Goal: Task Accomplishment & Management: Use online tool/utility

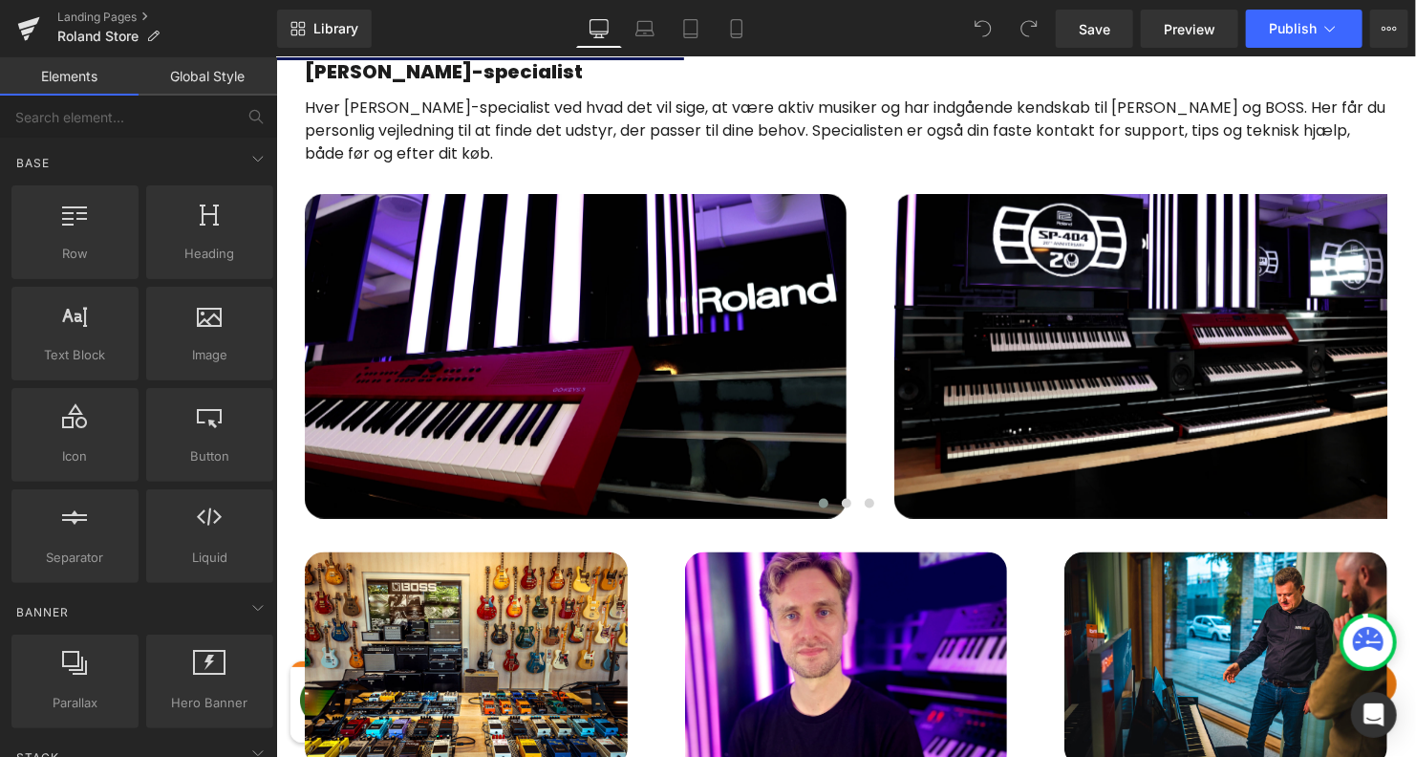
scroll to position [1176, 0]
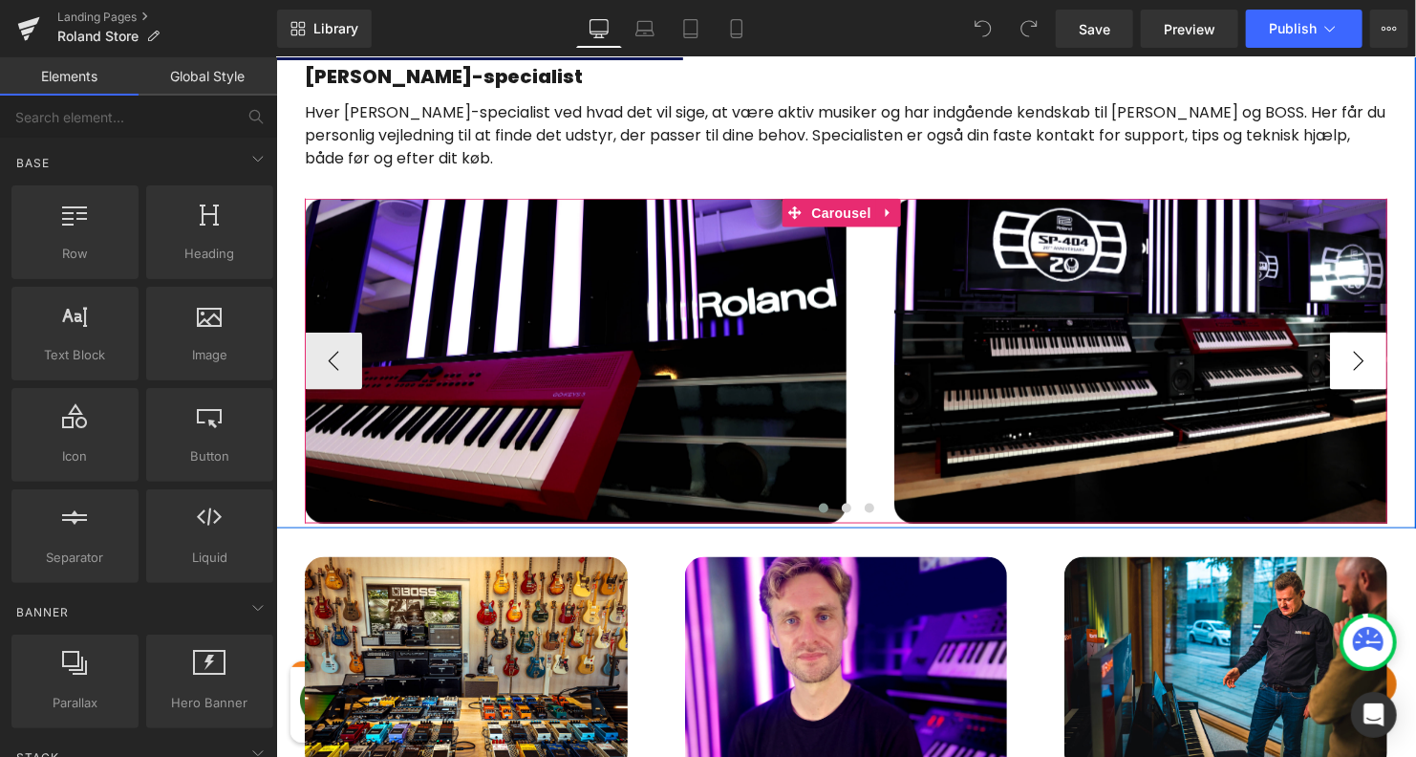
click at [1349, 354] on button "›" at bounding box center [1357, 360] width 57 height 57
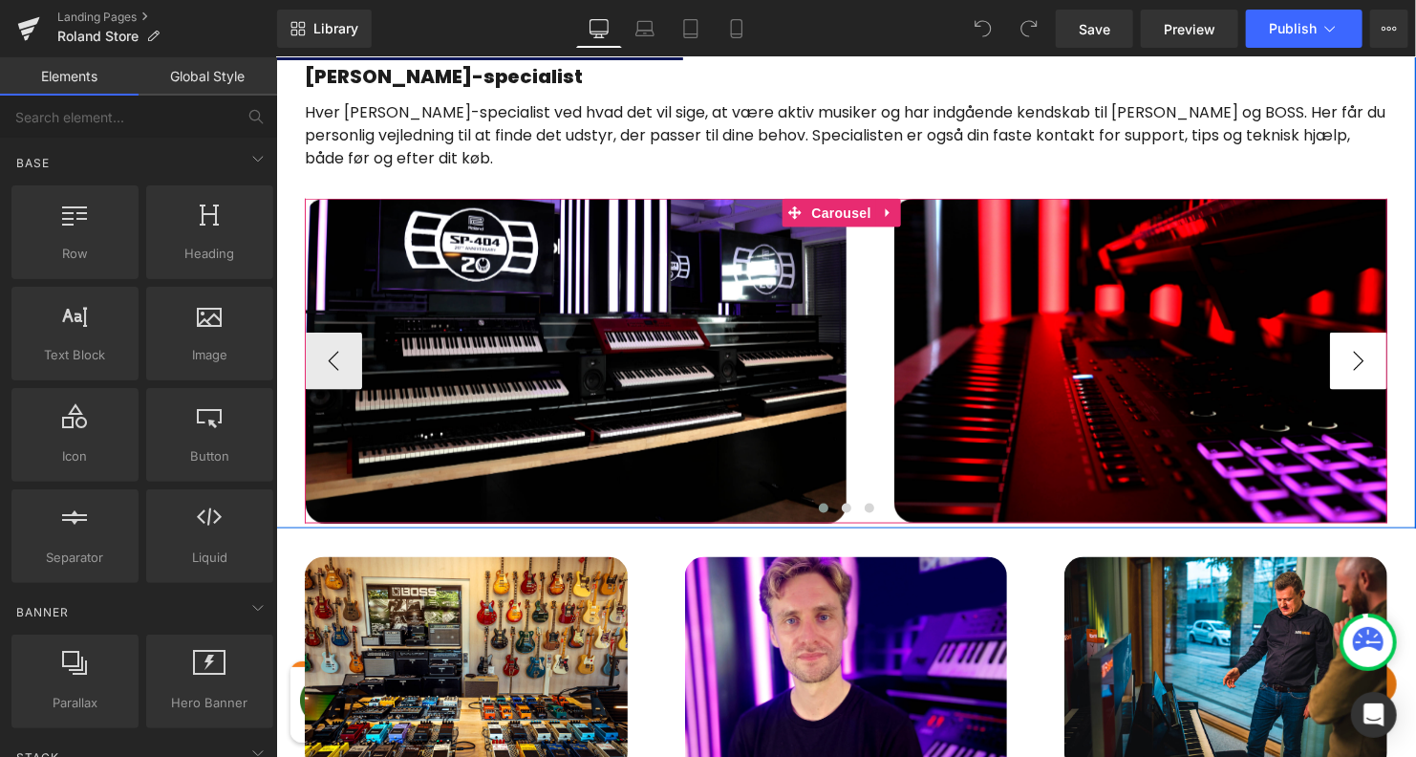
click at [1349, 354] on button "›" at bounding box center [1357, 360] width 57 height 57
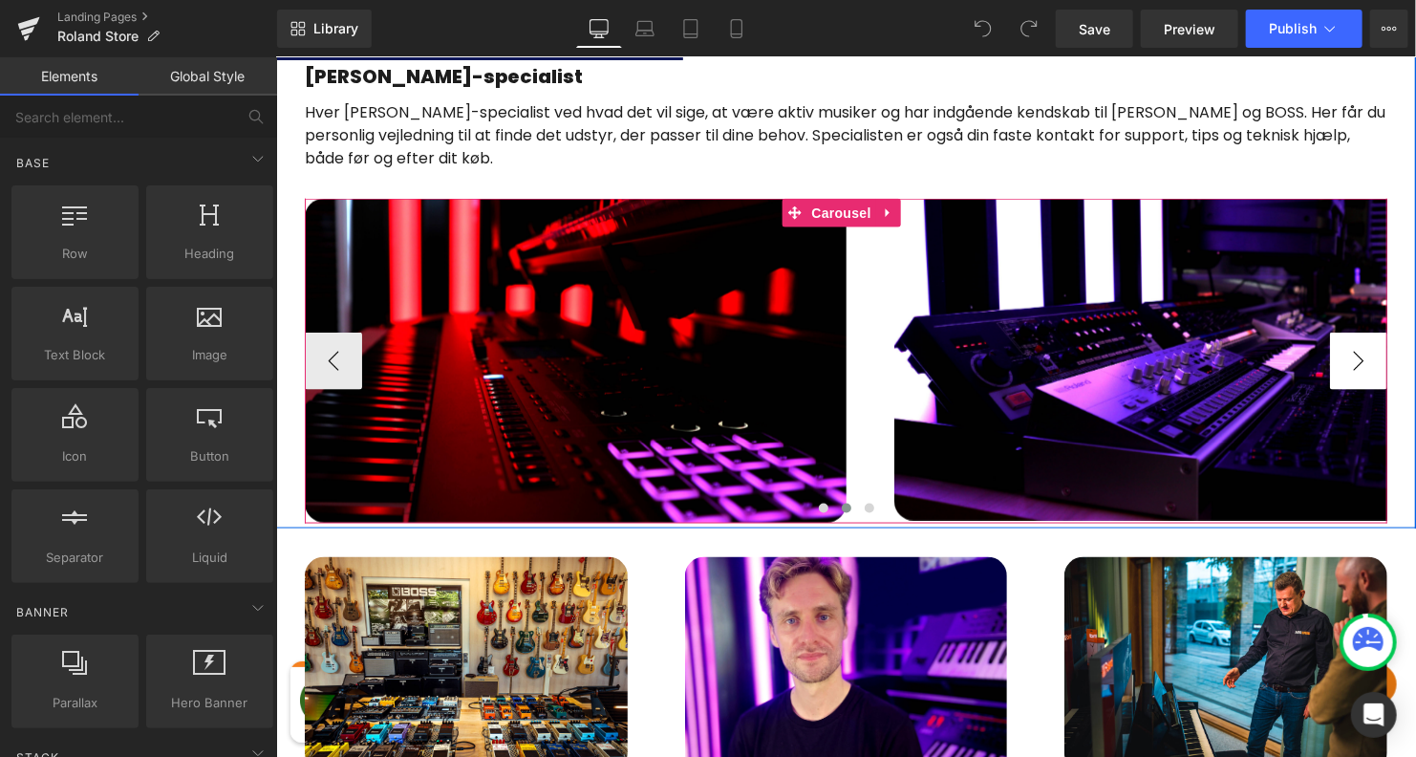
click at [1349, 354] on button "›" at bounding box center [1357, 360] width 57 height 57
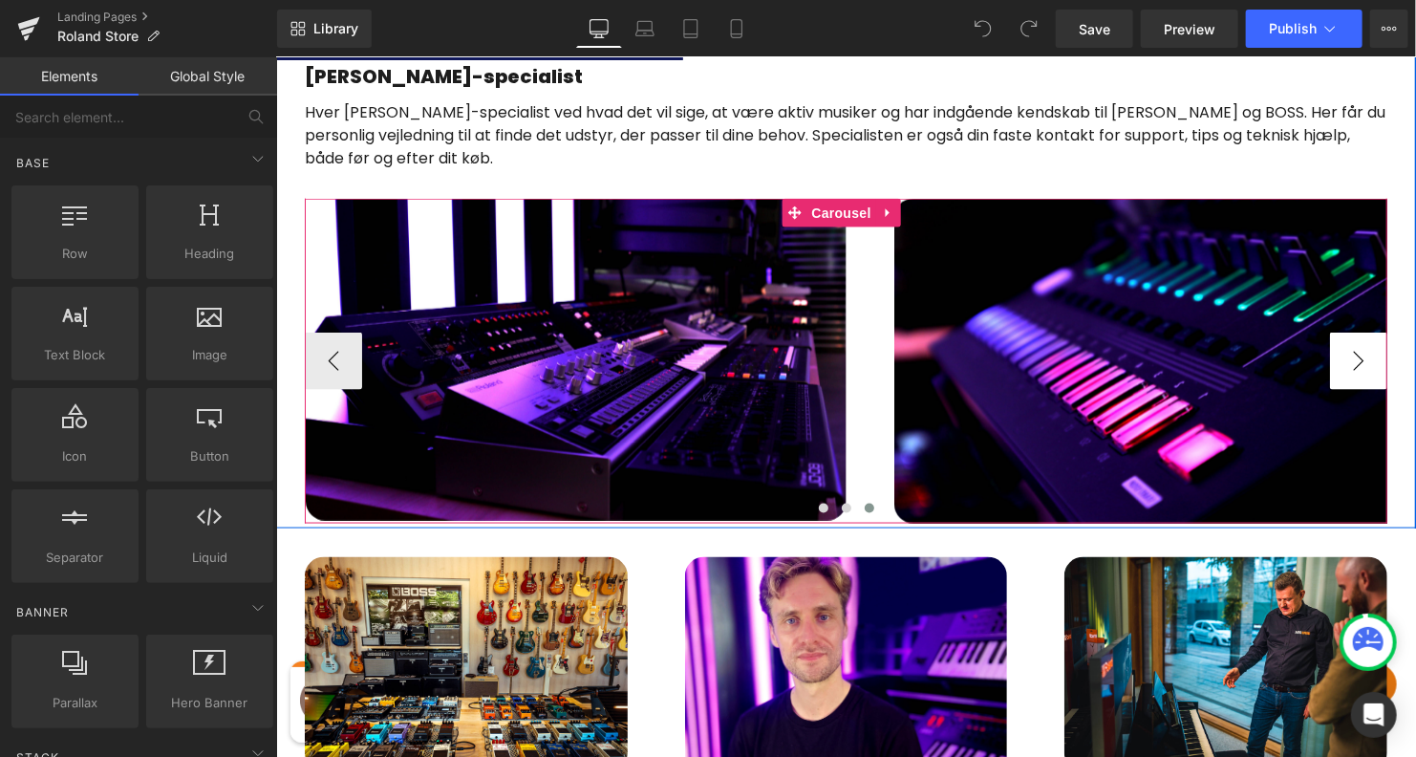
click at [1349, 354] on button "›" at bounding box center [1357, 360] width 57 height 57
click at [333, 356] on button "‹" at bounding box center [332, 360] width 57 height 57
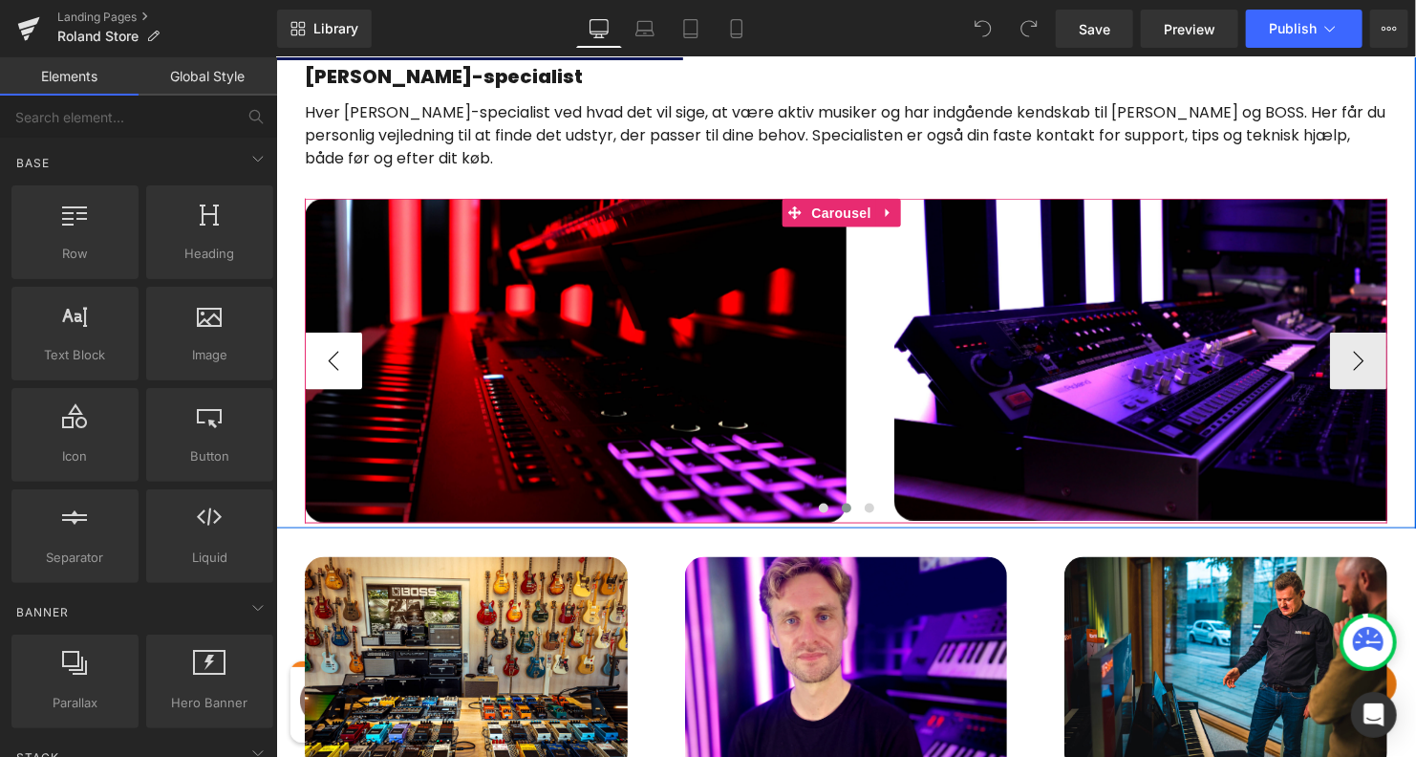
click at [333, 356] on button "‹" at bounding box center [332, 360] width 57 height 57
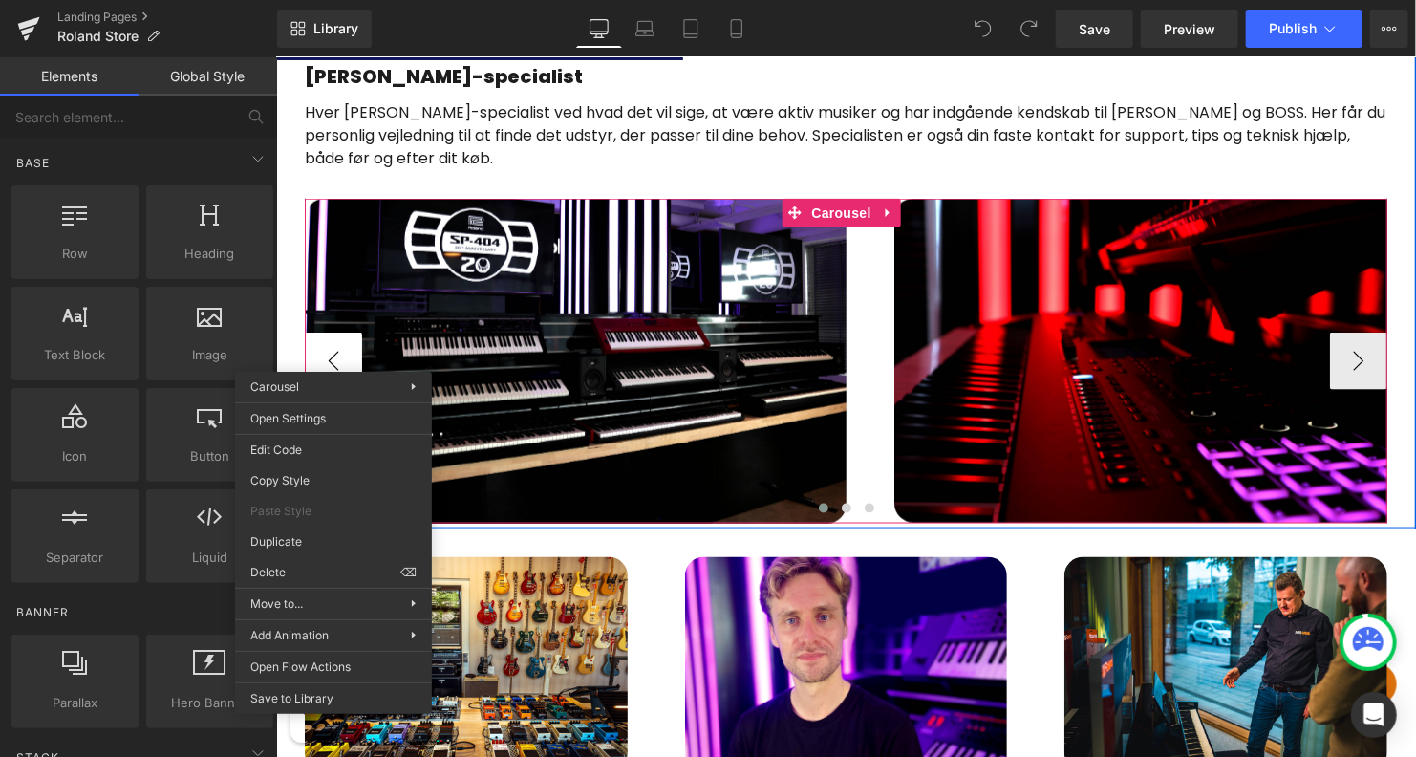
click at [333, 345] on button "‹" at bounding box center [332, 360] width 57 height 57
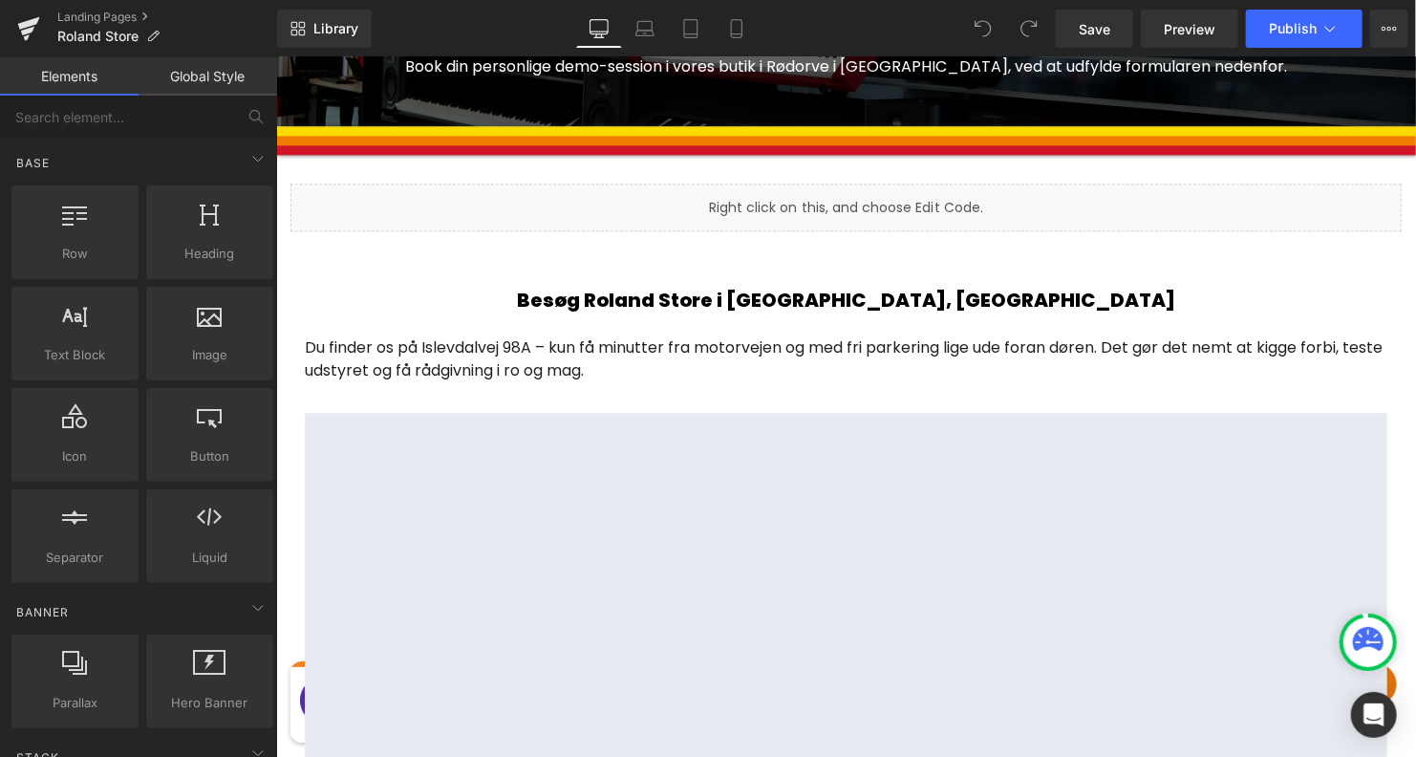
scroll to position [2241, 0]
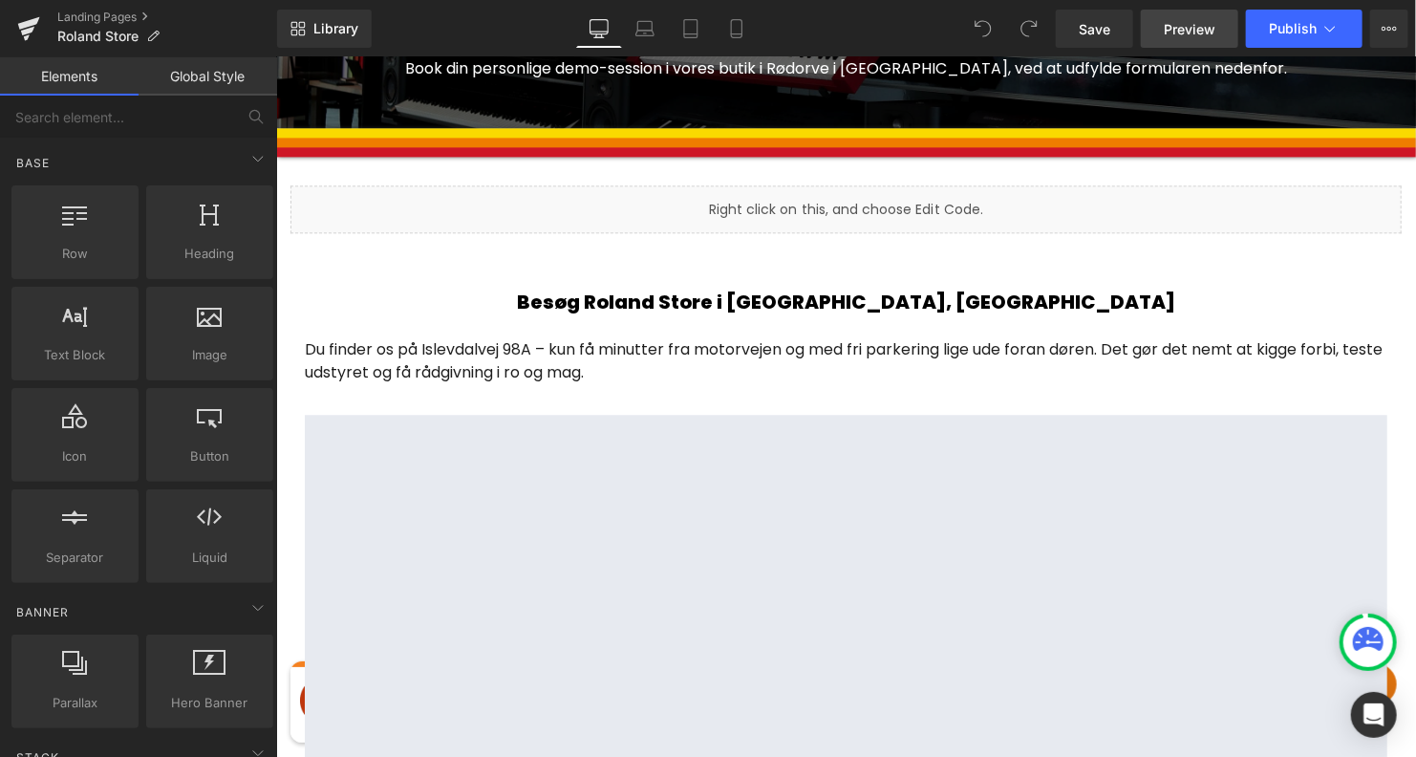
click at [1202, 20] on span "Preview" at bounding box center [1190, 29] width 52 height 20
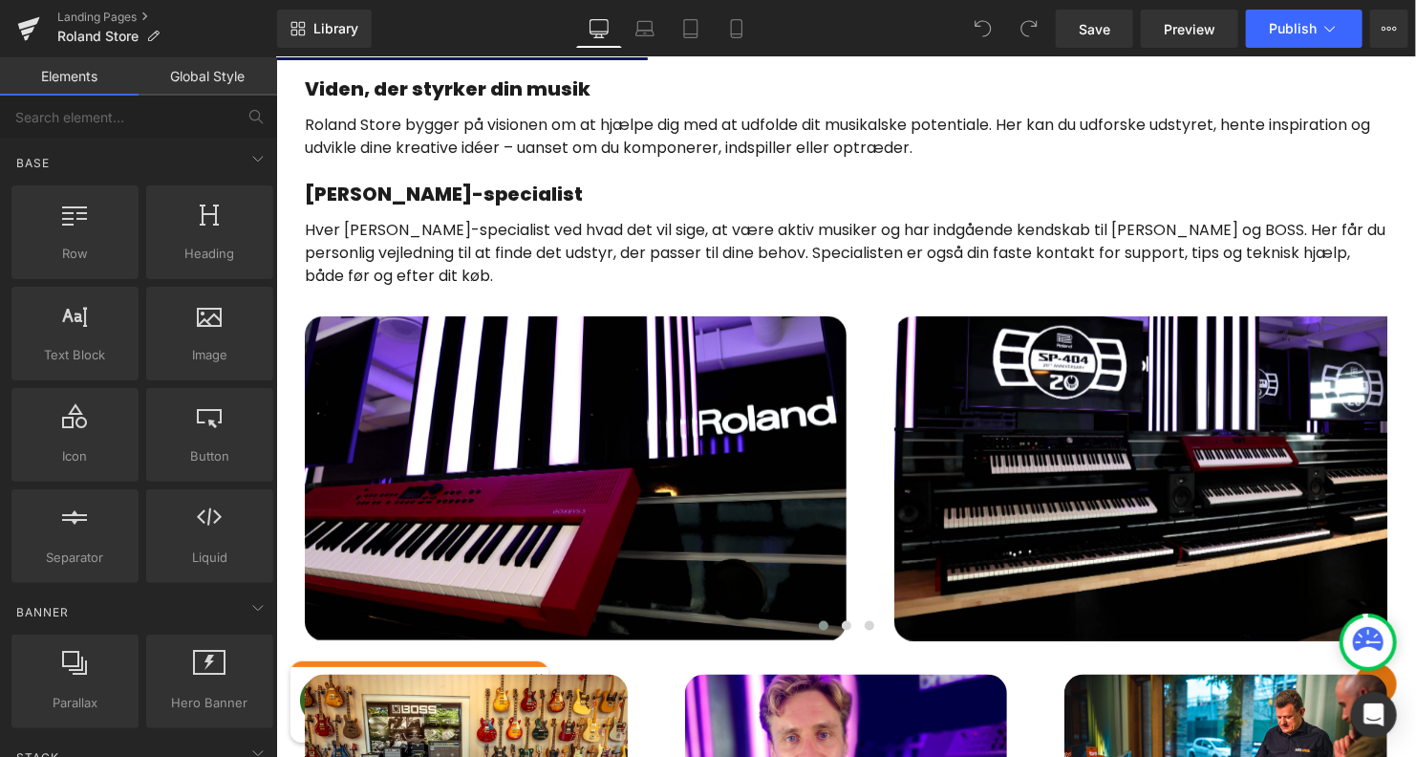
scroll to position [1053, 0]
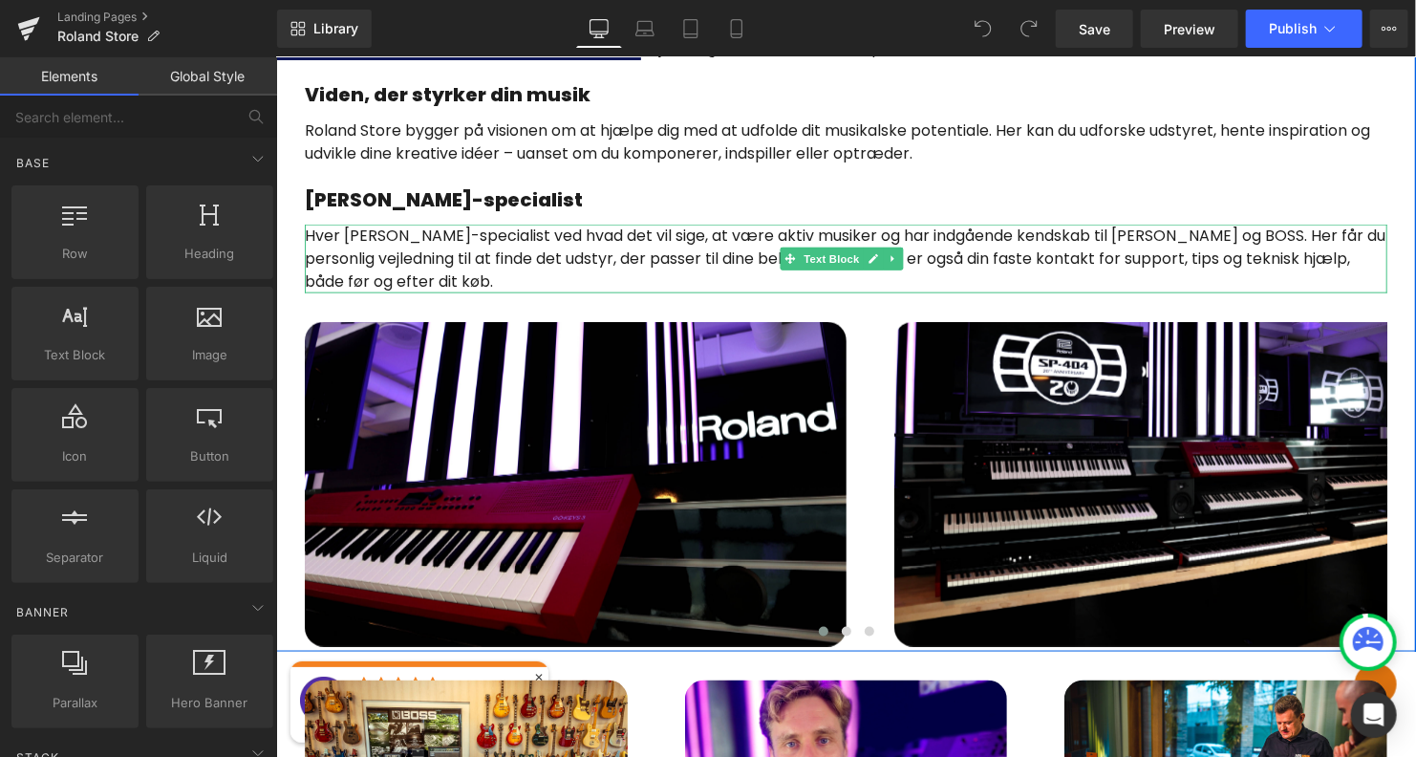
click at [442, 269] on p "Hver [PERSON_NAME]-specialist ved hvad det vil sige, at være aktiv musiker og h…" at bounding box center [845, 258] width 1083 height 69
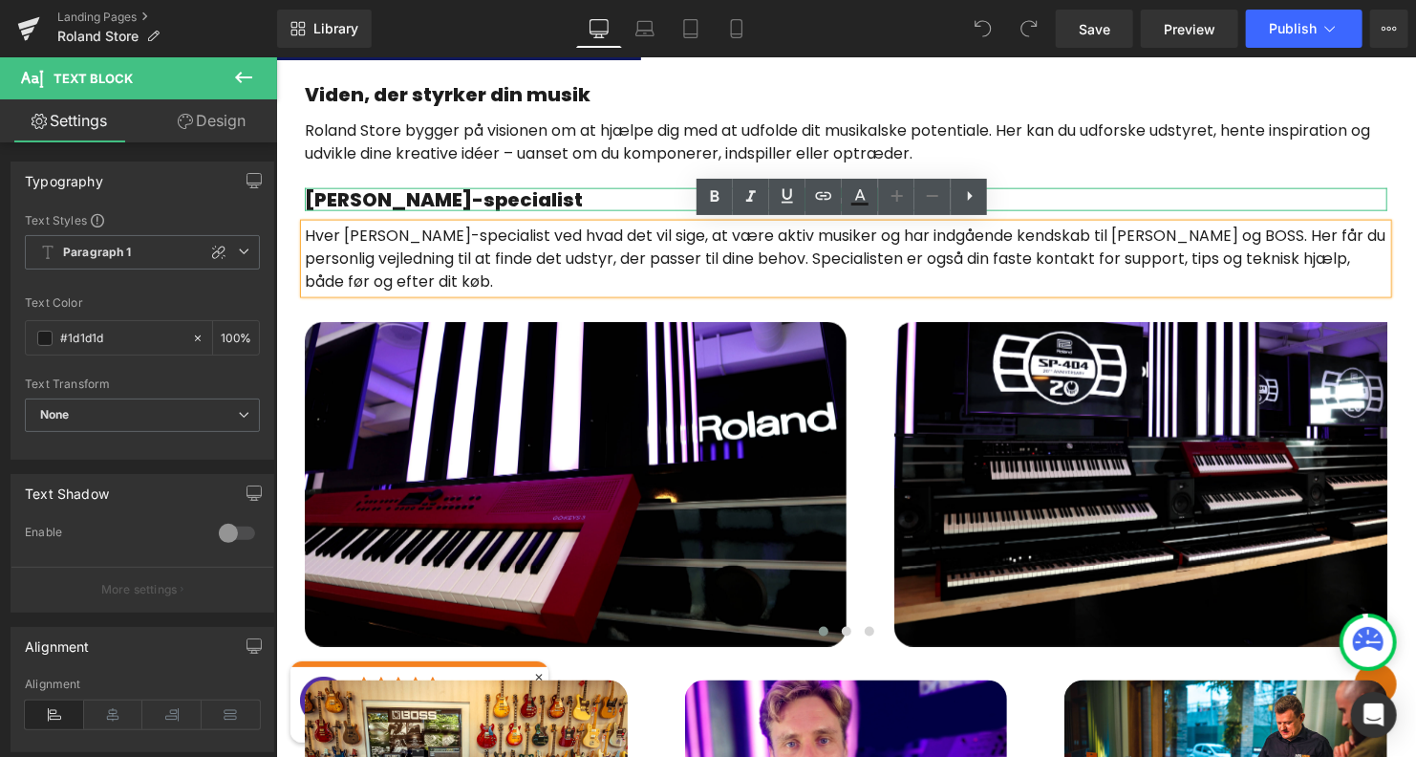
click at [528, 189] on div at bounding box center [845, 189] width 1083 height 5
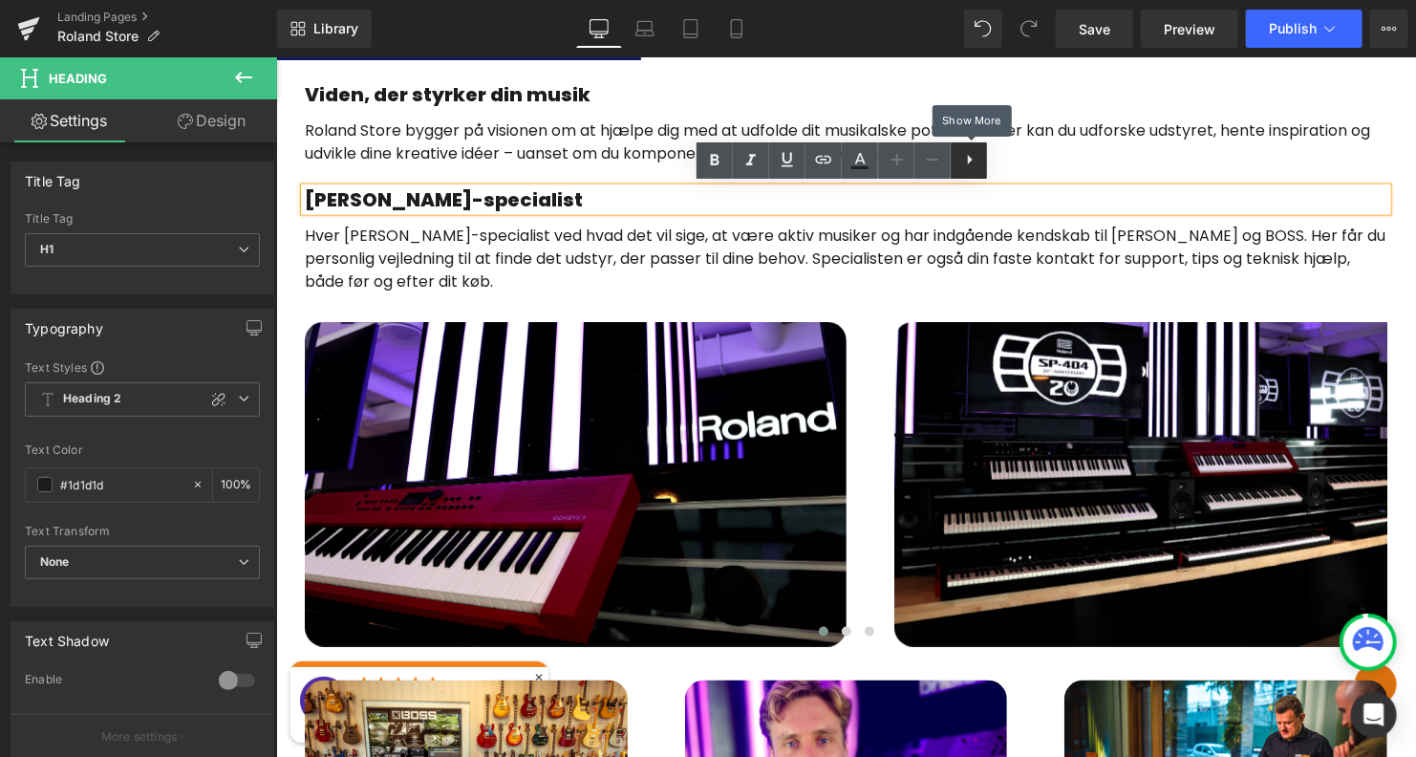
click at [962, 158] on icon at bounding box center [969, 159] width 23 height 23
click at [1096, 247] on p "Hver [PERSON_NAME]-specialist ved hvad det vil sige, at være aktiv musiker og h…" at bounding box center [845, 258] width 1083 height 69
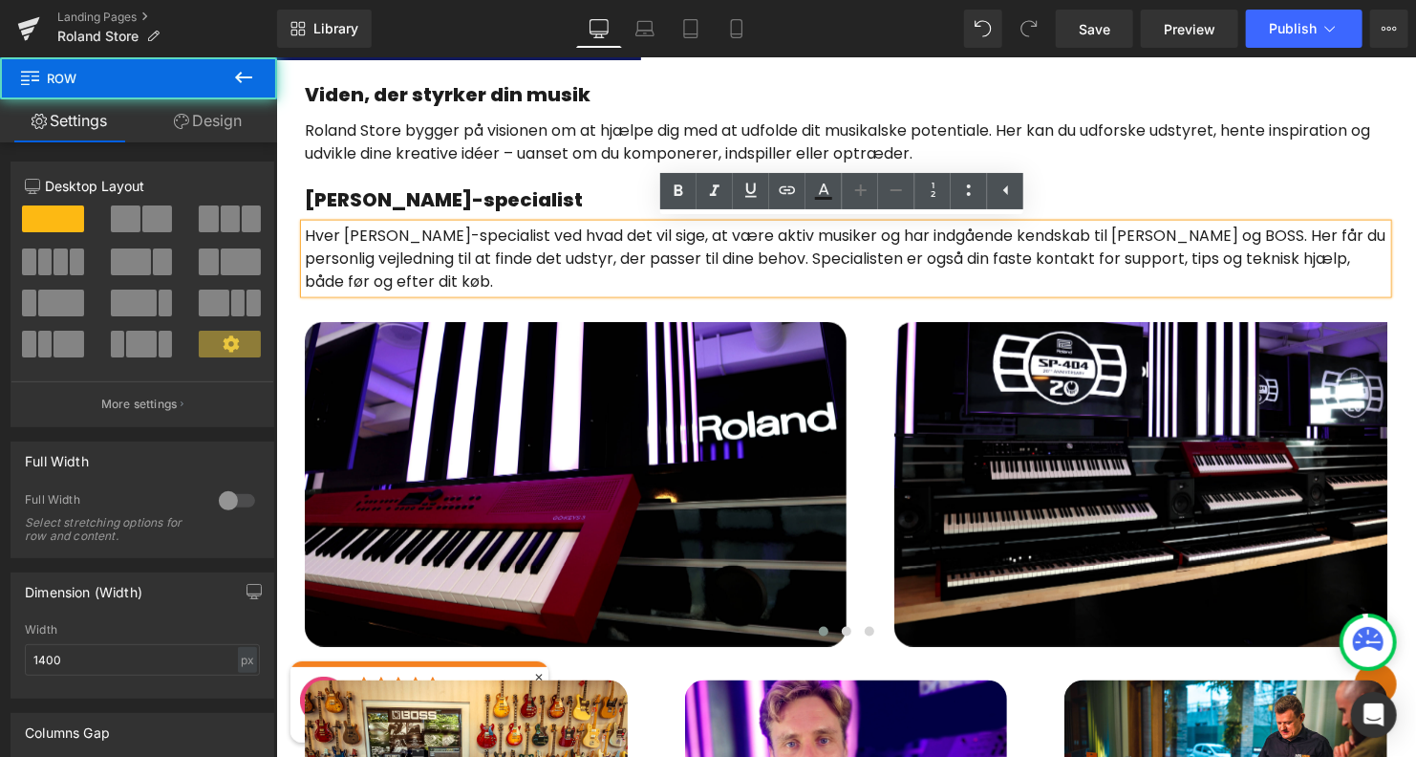
click at [1089, 113] on div "Gå på opdagelse Heading Roland Store [GEOGRAPHIC_DATA] er fyldt med [PERSON_NAM…" at bounding box center [845, 302] width 1140 height 697
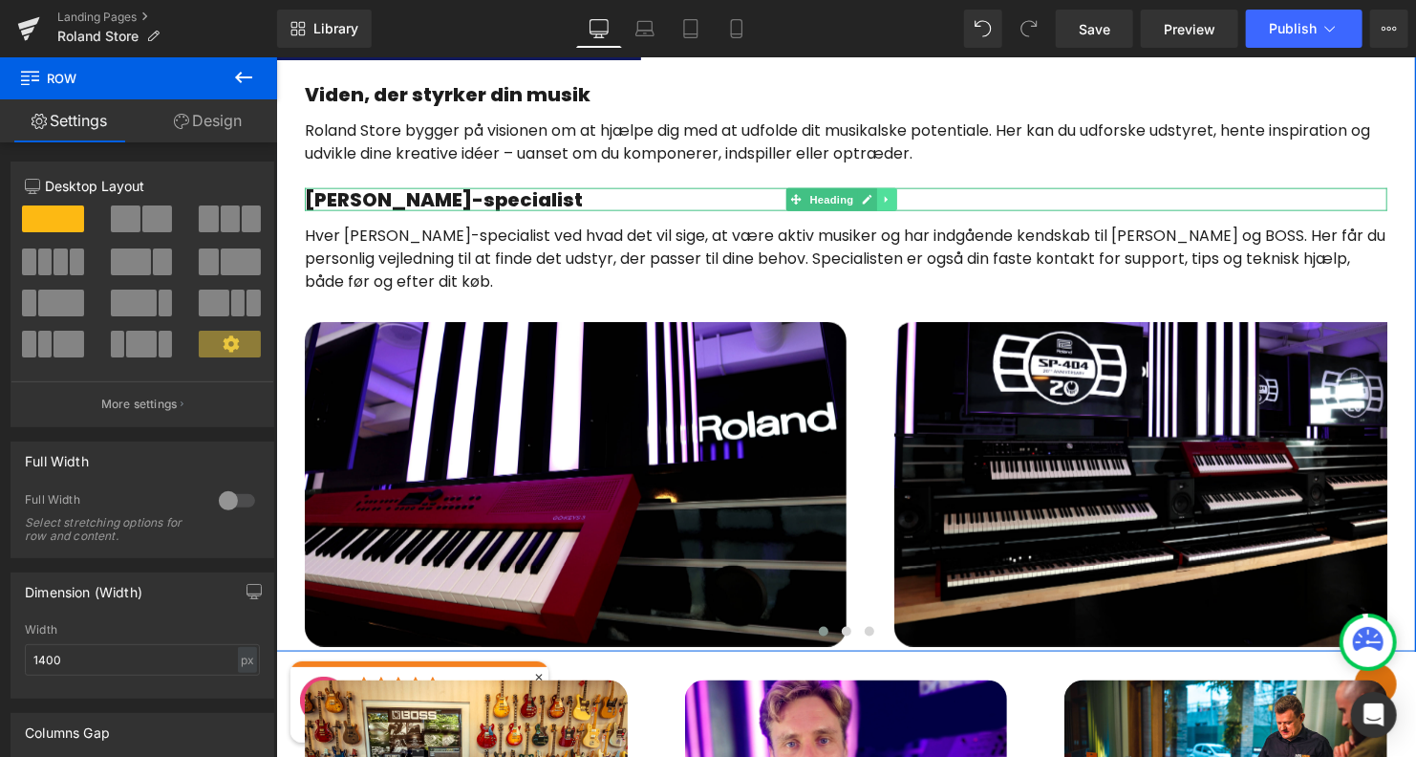
click at [890, 197] on icon at bounding box center [886, 198] width 11 height 11
click at [872, 196] on icon at bounding box center [875, 199] width 11 height 11
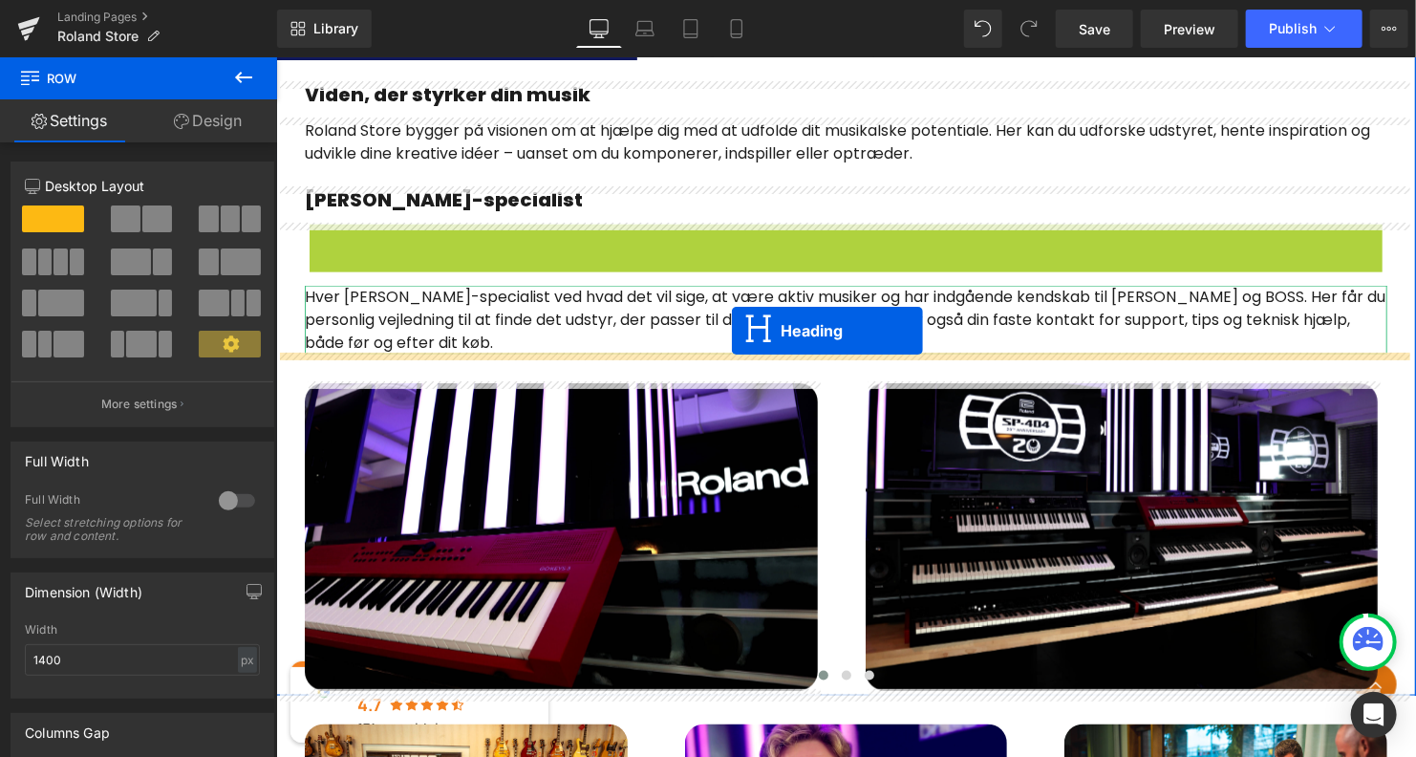
drag, startPoint x: 801, startPoint y: 230, endPoint x: 731, endPoint y: 329, distance: 120.6
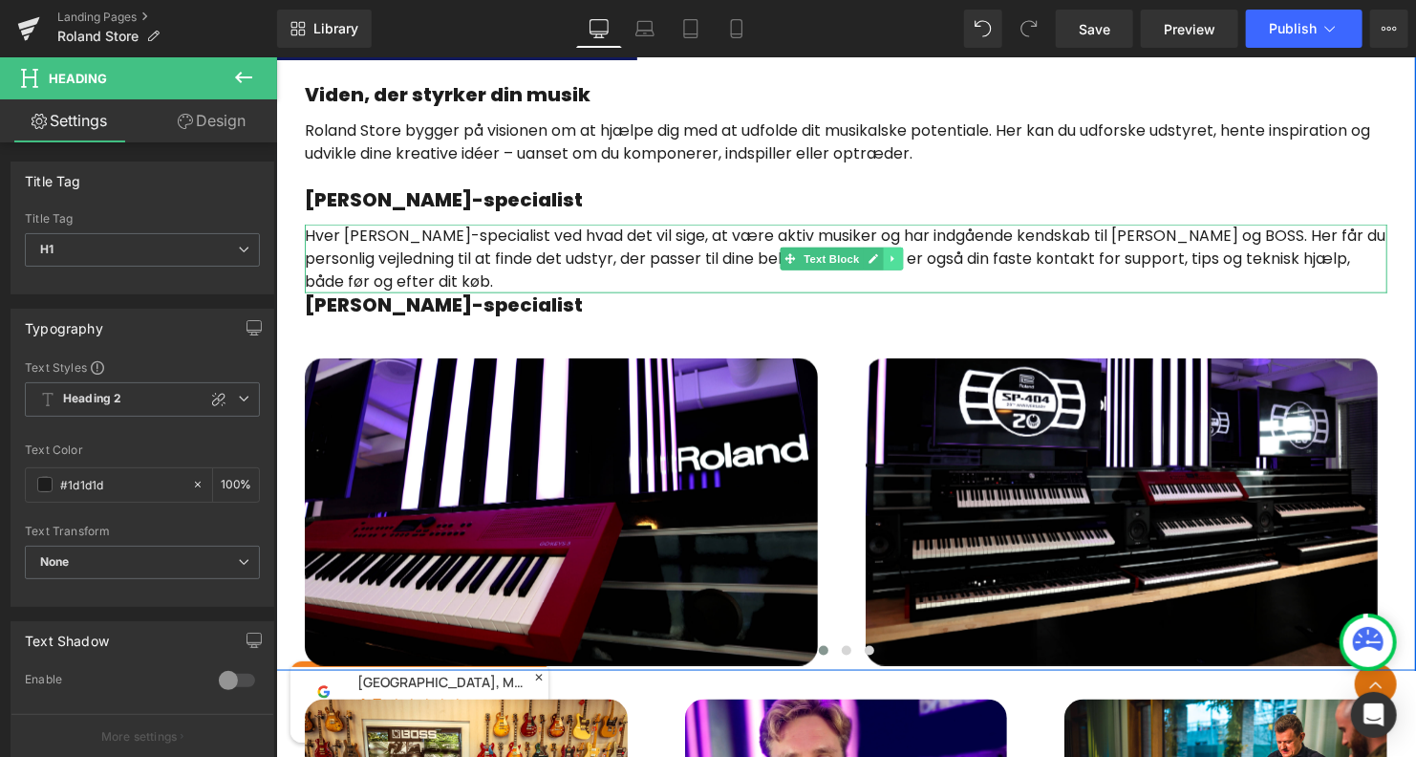
click at [889, 261] on icon at bounding box center [892, 257] width 11 height 11
click at [884, 256] on icon at bounding box center [882, 258] width 11 height 11
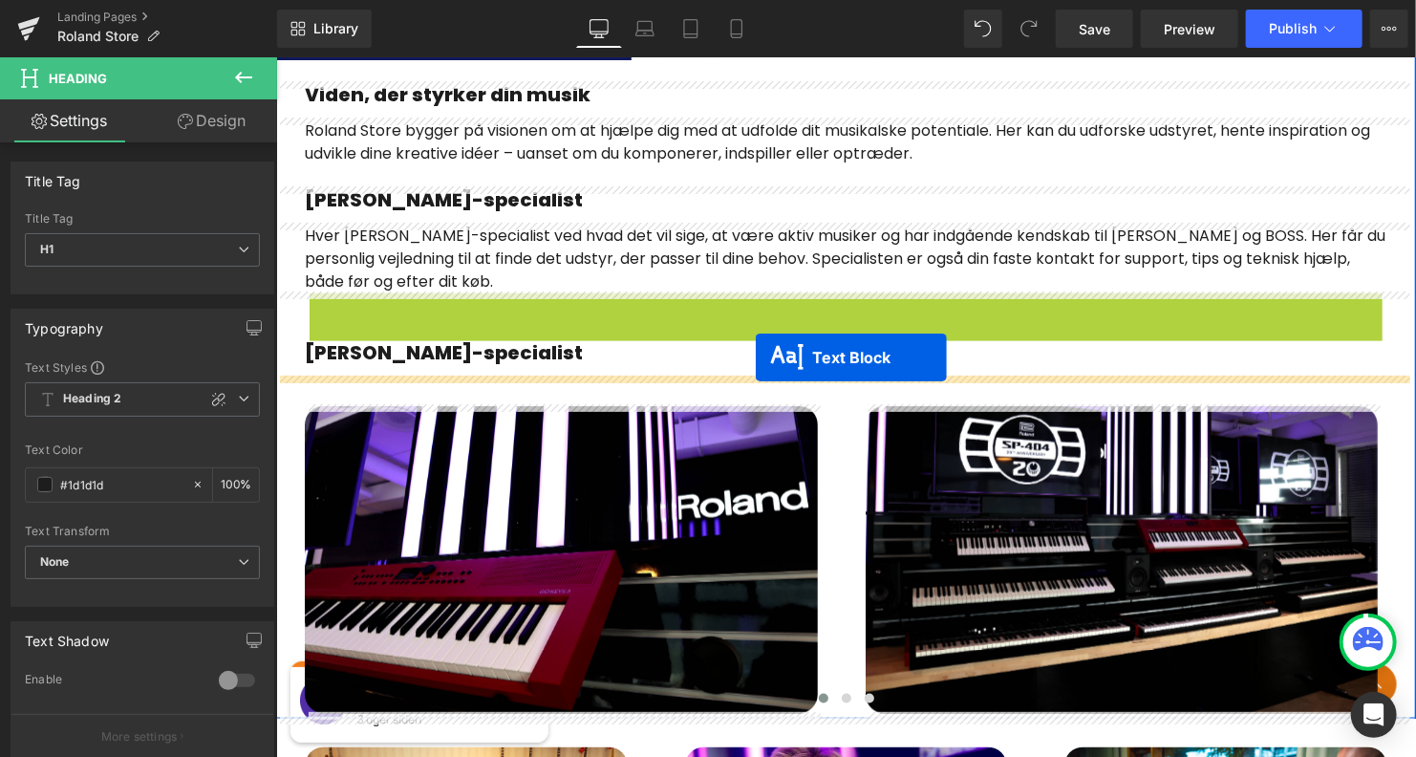
drag, startPoint x: 783, startPoint y: 324, endPoint x: 755, endPoint y: 354, distance: 41.3
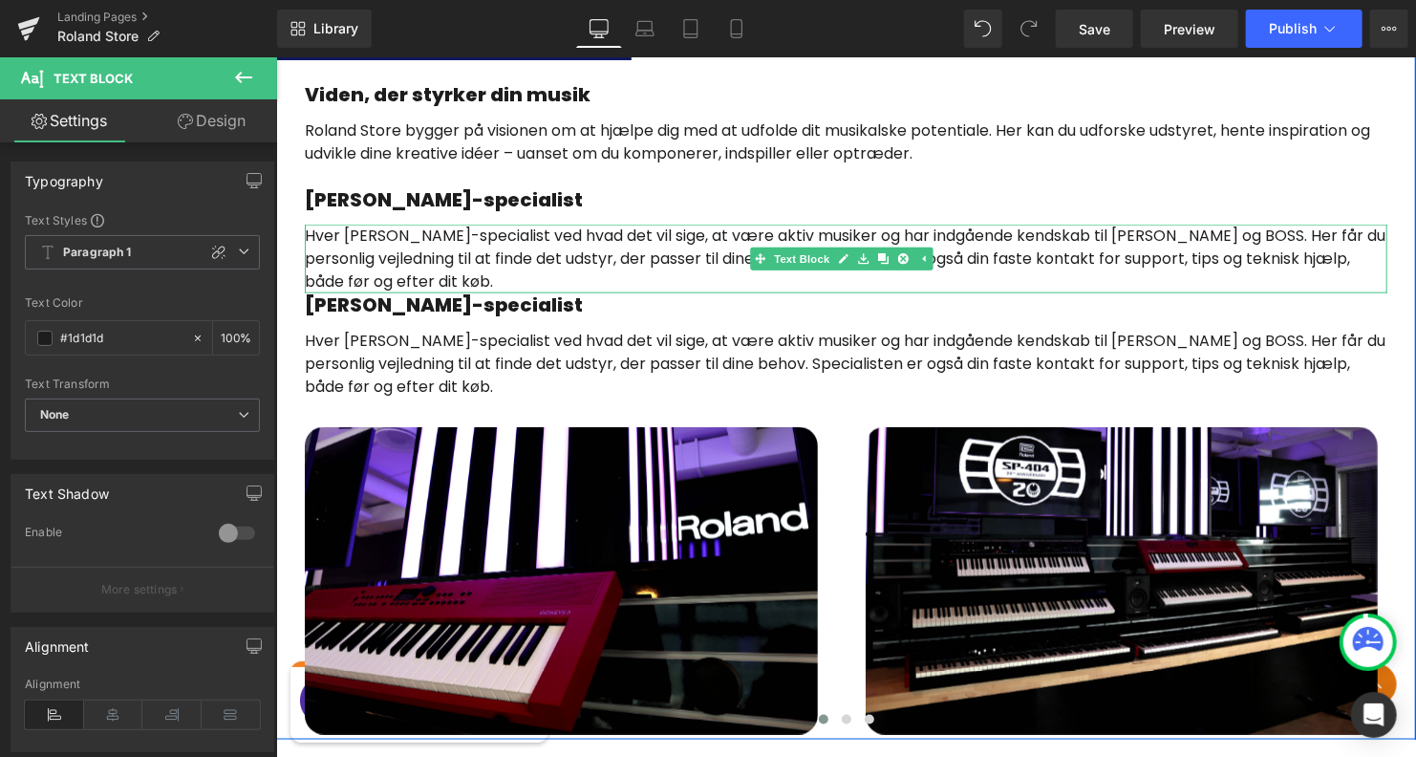
click at [511, 269] on p "Hver [PERSON_NAME]-specialist ved hvad det vil sige, at være aktiv musiker og h…" at bounding box center [845, 258] width 1083 height 69
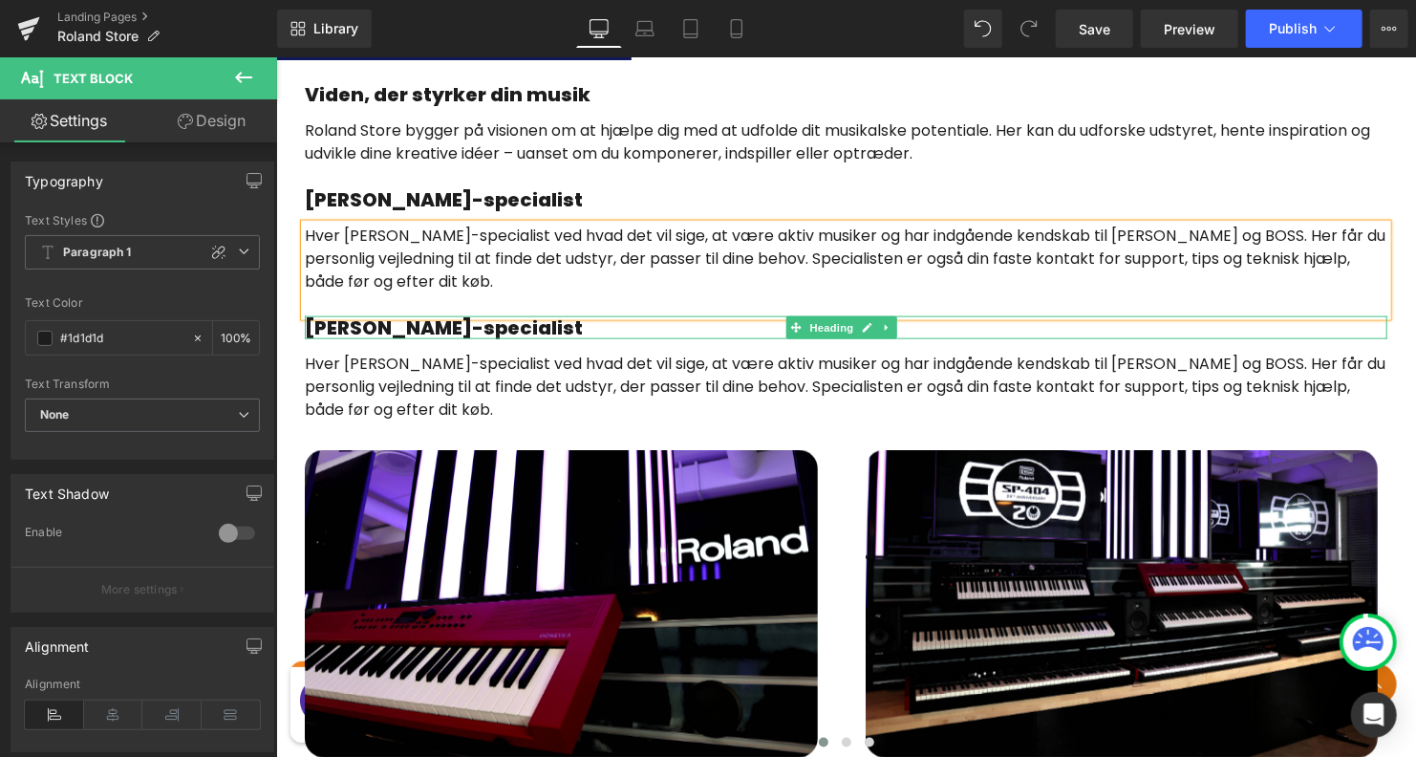
click at [524, 325] on h1 "[PERSON_NAME]-specialist" at bounding box center [845, 326] width 1083 height 23
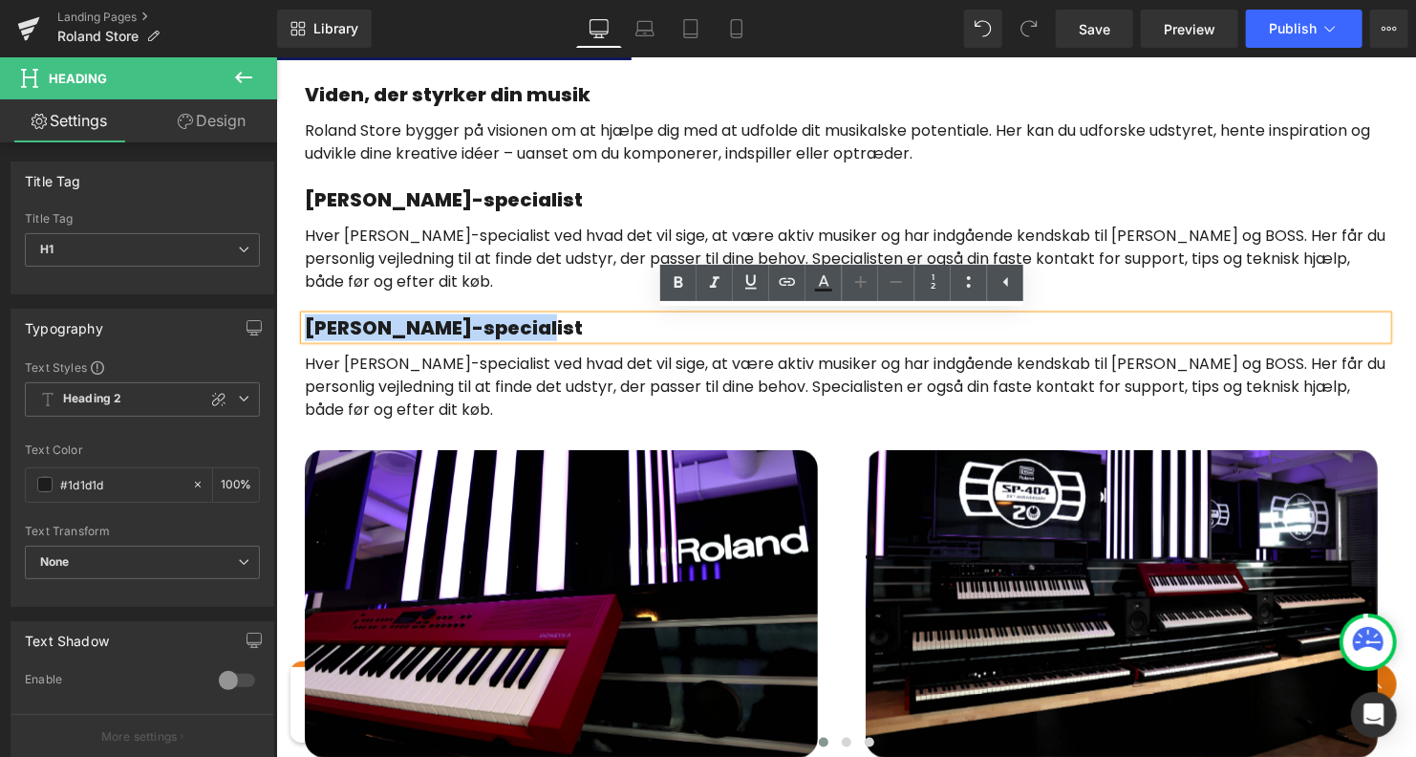
drag, startPoint x: 531, startPoint y: 324, endPoint x: 294, endPoint y: 326, distance: 237.0
click at [294, 326] on div "Gå på opdagelse Heading Roland Store [GEOGRAPHIC_DATA] er fyldt med [PERSON_NAM…" at bounding box center [845, 357] width 1140 height 807
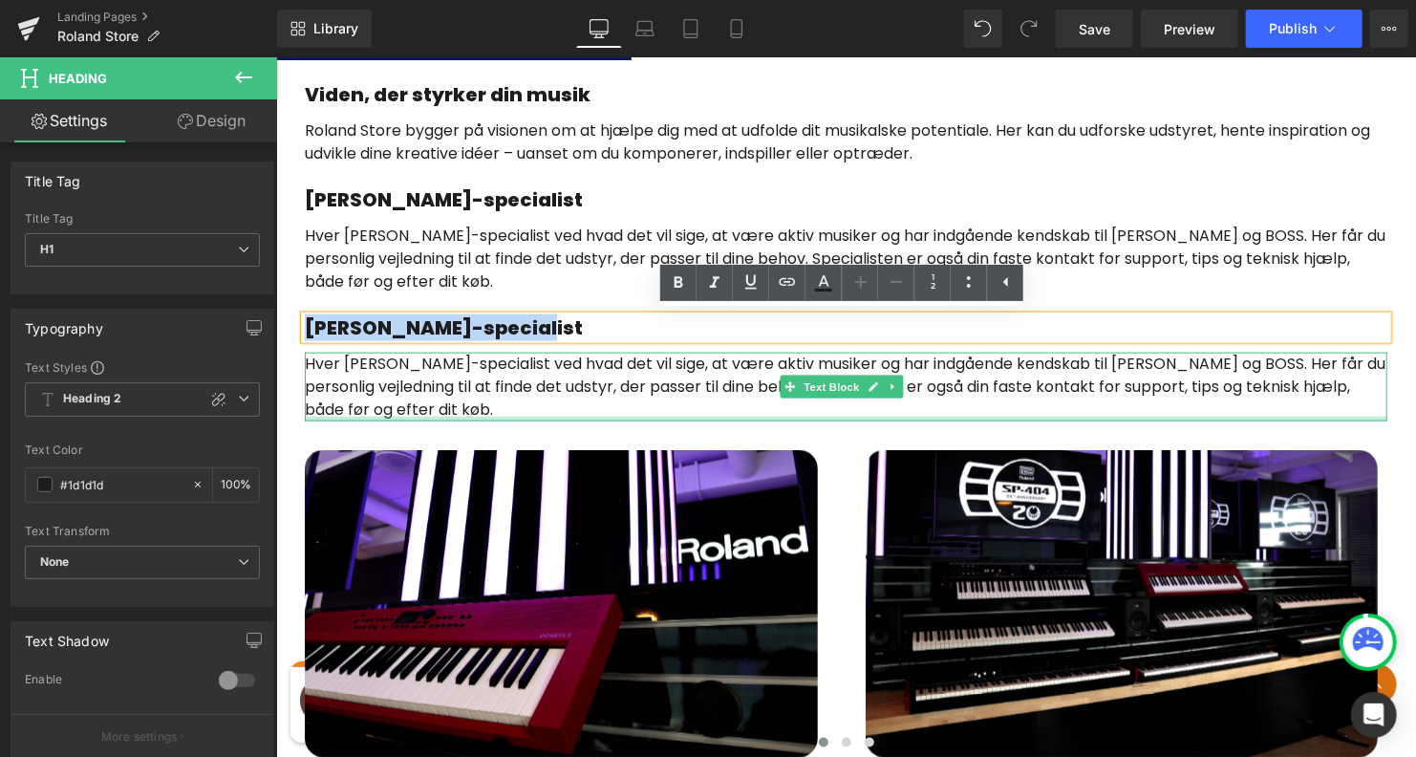
click at [417, 412] on p "Hver [PERSON_NAME]-specialist ved hvad det vil sige, at være aktiv musiker og h…" at bounding box center [845, 386] width 1083 height 69
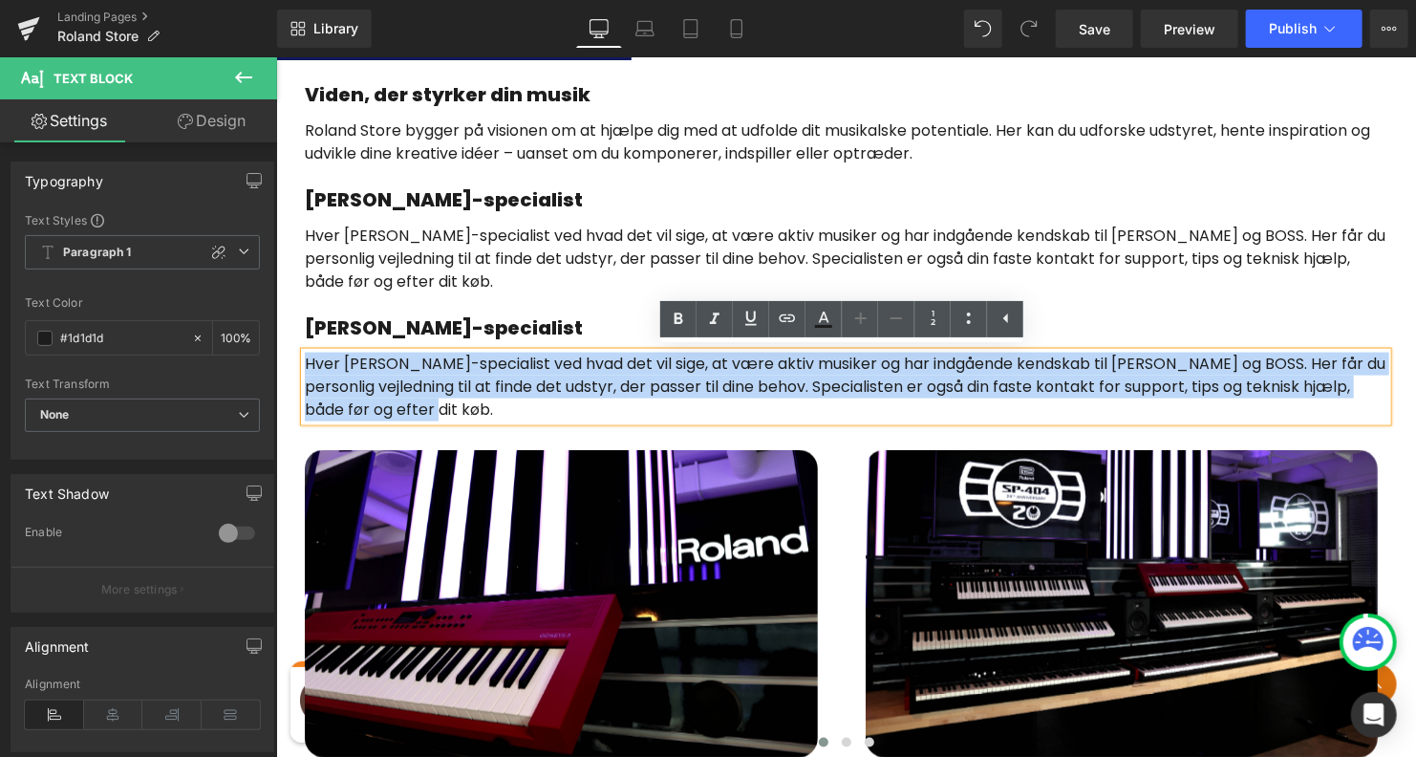
drag, startPoint x: 432, startPoint y: 401, endPoint x: 304, endPoint y: 359, distance: 134.8
click at [304, 359] on p "Hver [PERSON_NAME]-specialist ved hvad det vil sige, at være aktiv musiker og h…" at bounding box center [845, 386] width 1083 height 69
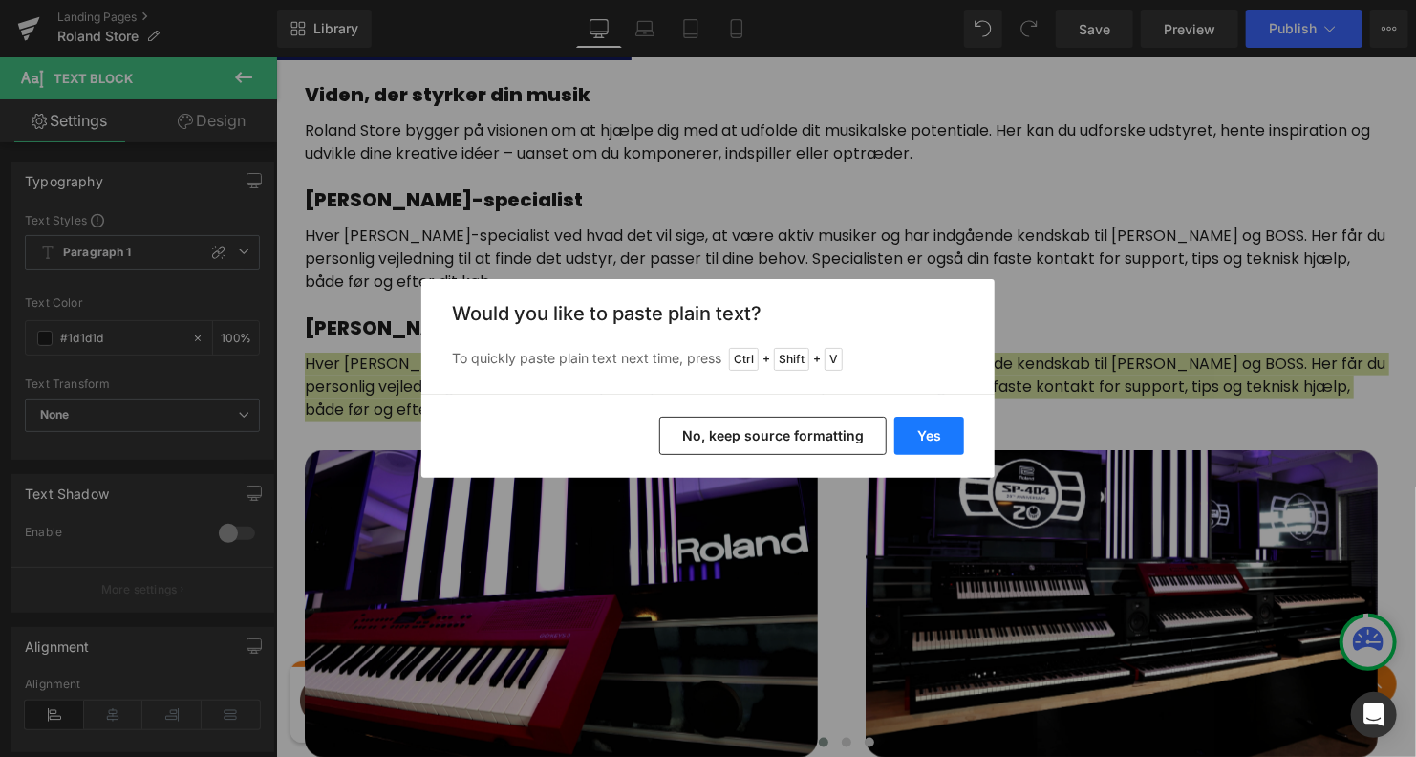
click at [924, 426] on button "Yes" at bounding box center [929, 436] width 70 height 38
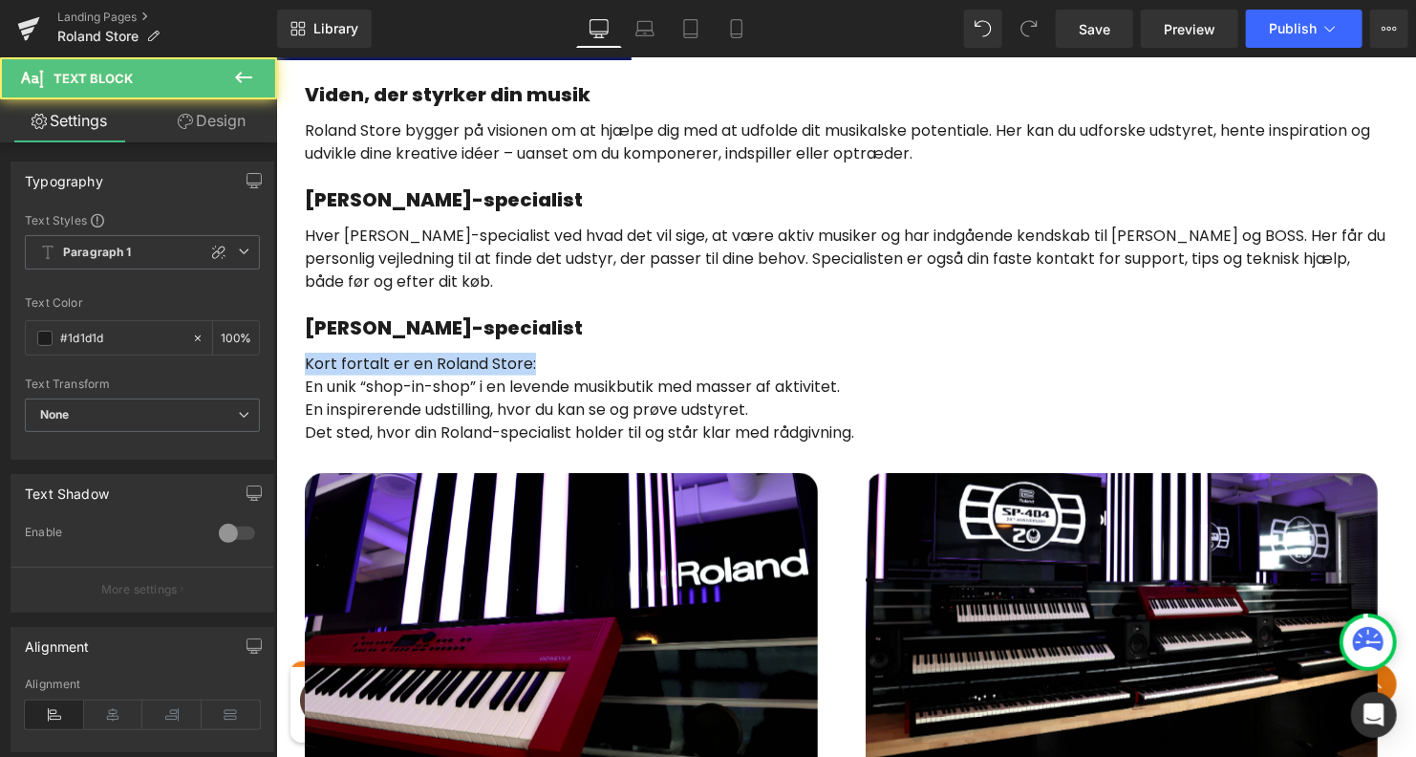
drag, startPoint x: 531, startPoint y: 361, endPoint x: 256, endPoint y: 343, distance: 275.8
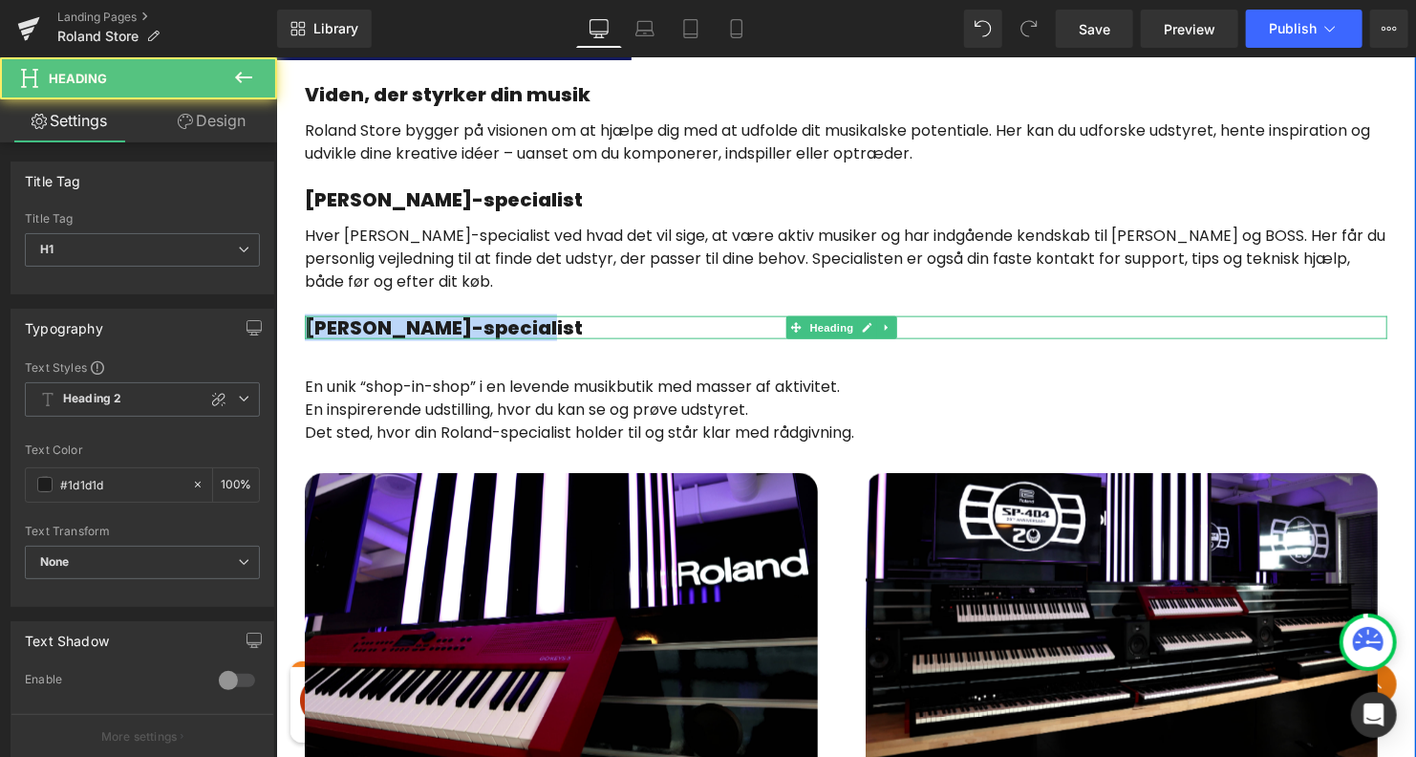
drag, startPoint x: 397, startPoint y: 327, endPoint x: 306, endPoint y: 321, distance: 91.9
click at [306, 321] on div "[PERSON_NAME]-specialist Heading" at bounding box center [845, 326] width 1083 height 23
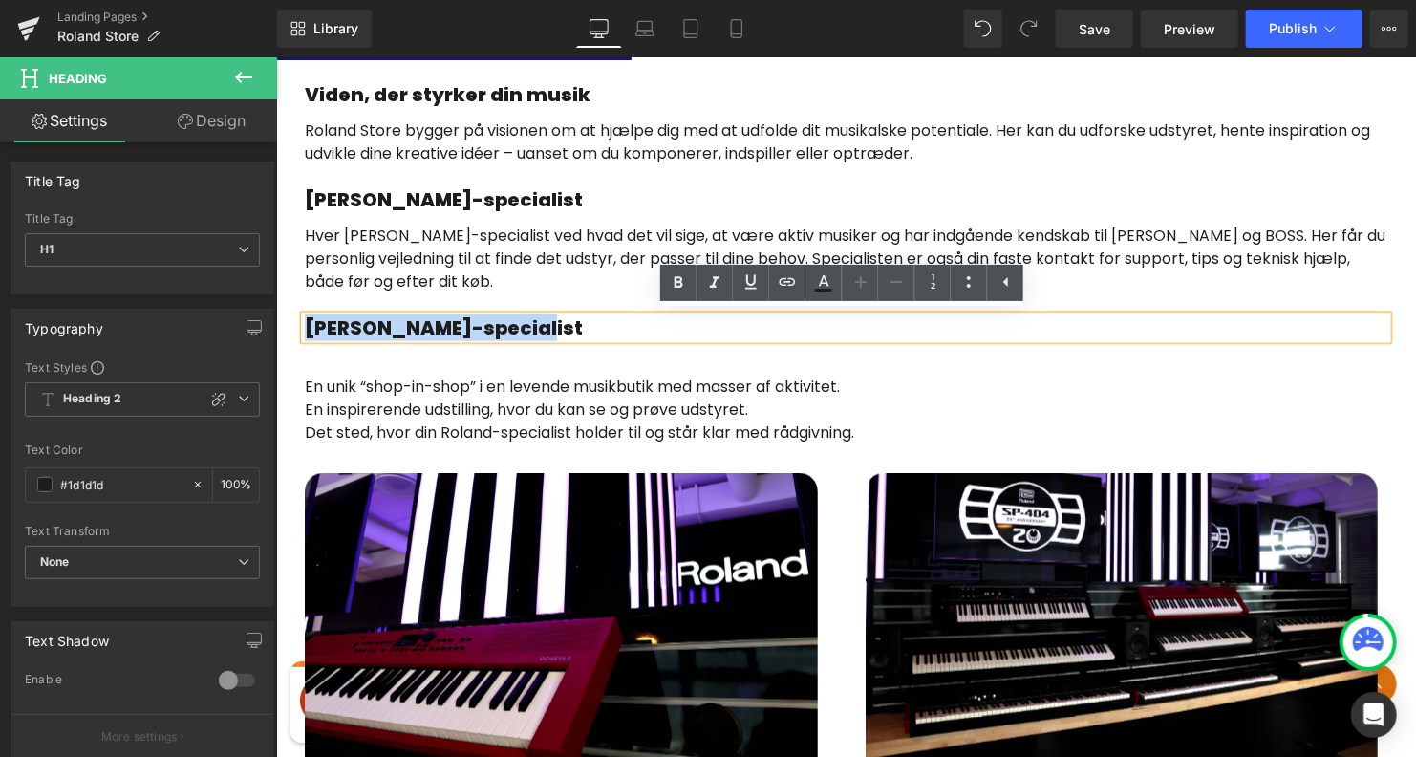
paste div
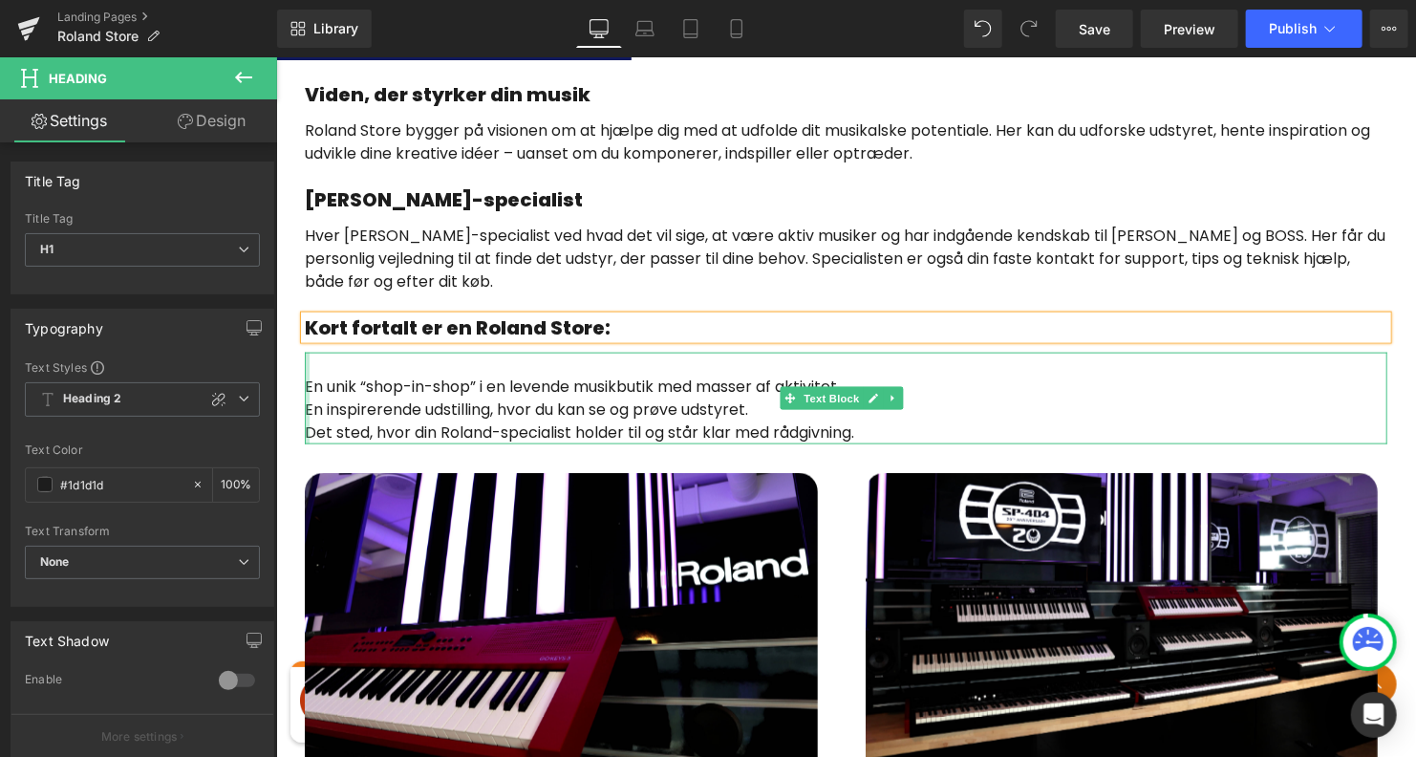
click at [306, 382] on div at bounding box center [306, 398] width 5 height 92
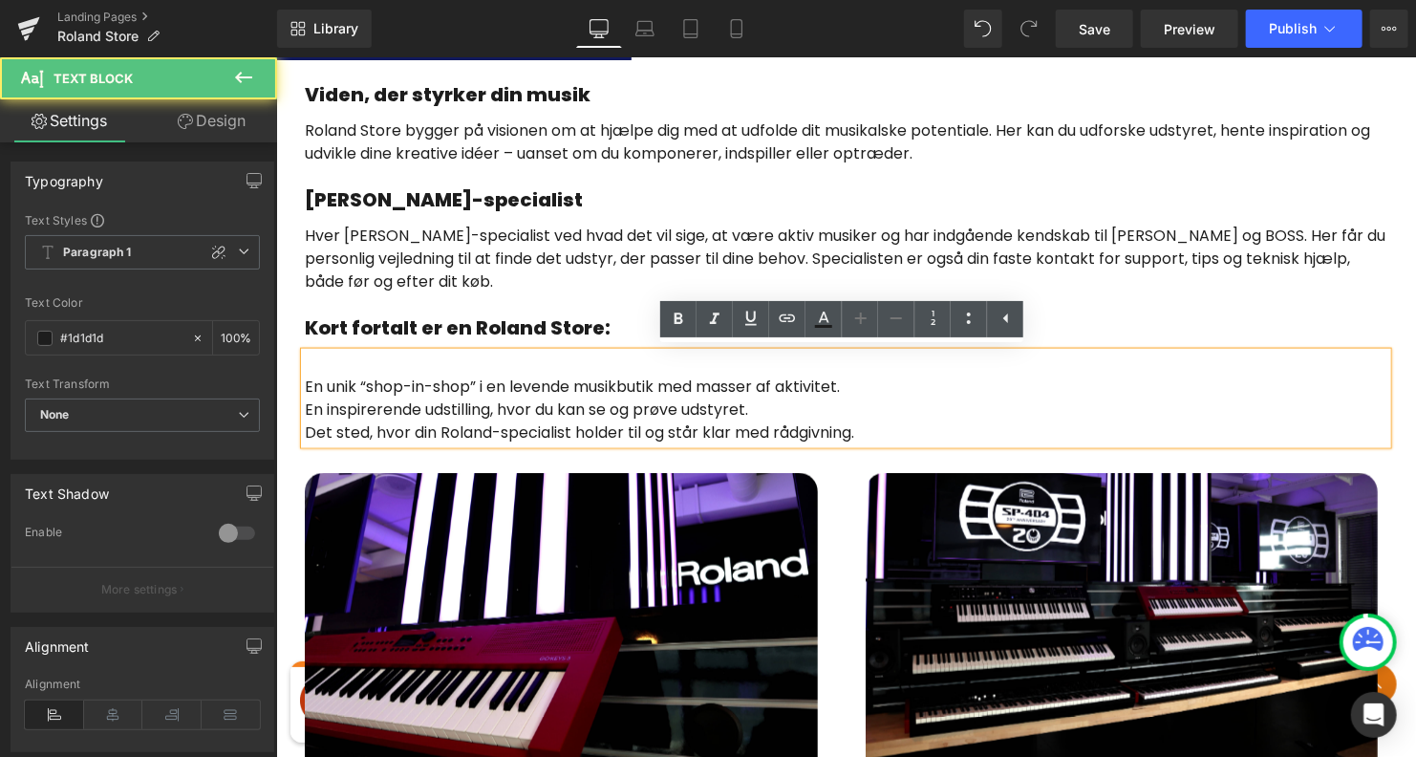
click at [304, 384] on p "En unik “shop-in-shop” i en levende musikbutik med masser af aktivitet." at bounding box center [845, 386] width 1083 height 23
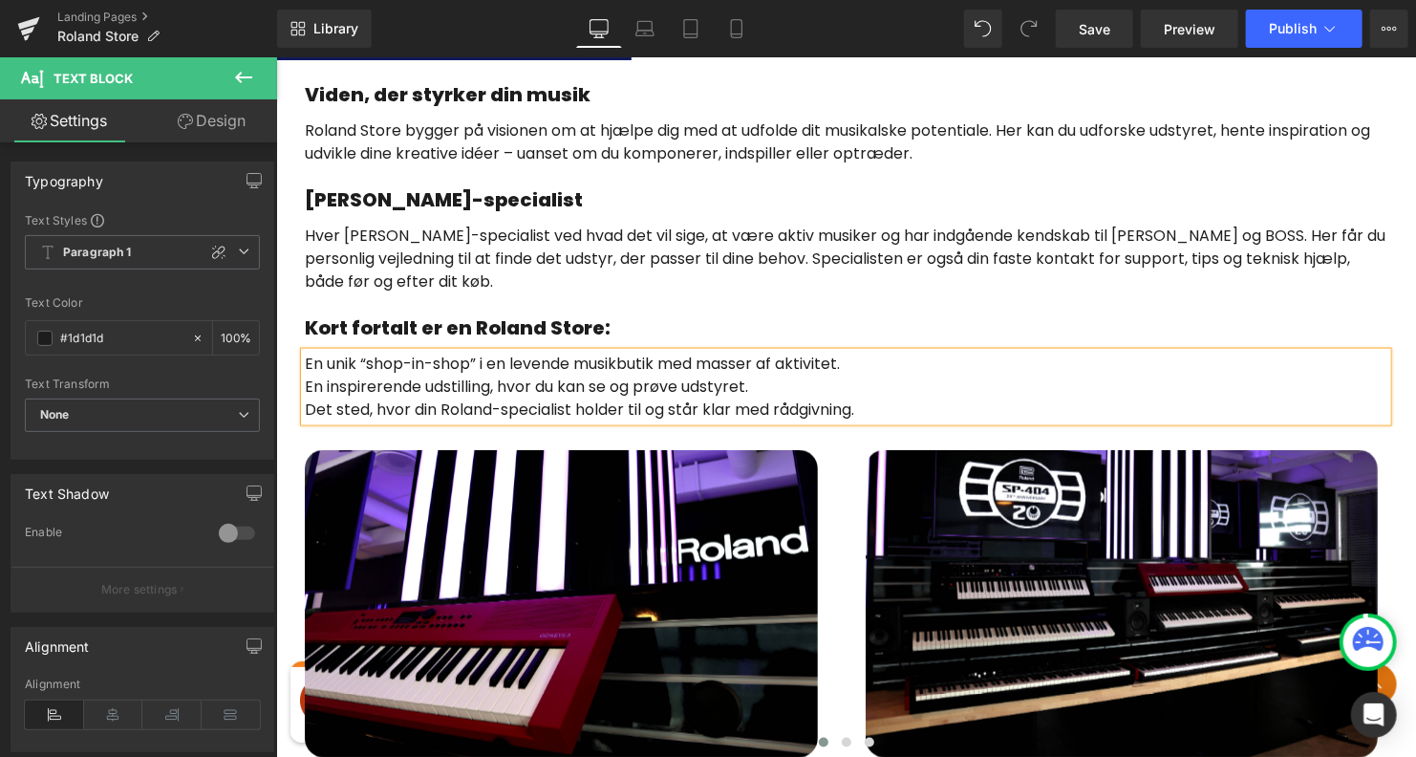
click at [857, 386] on p "En inspirerende udstilling, hvor du kan se og prøve udstyret." at bounding box center [845, 386] width 1083 height 23
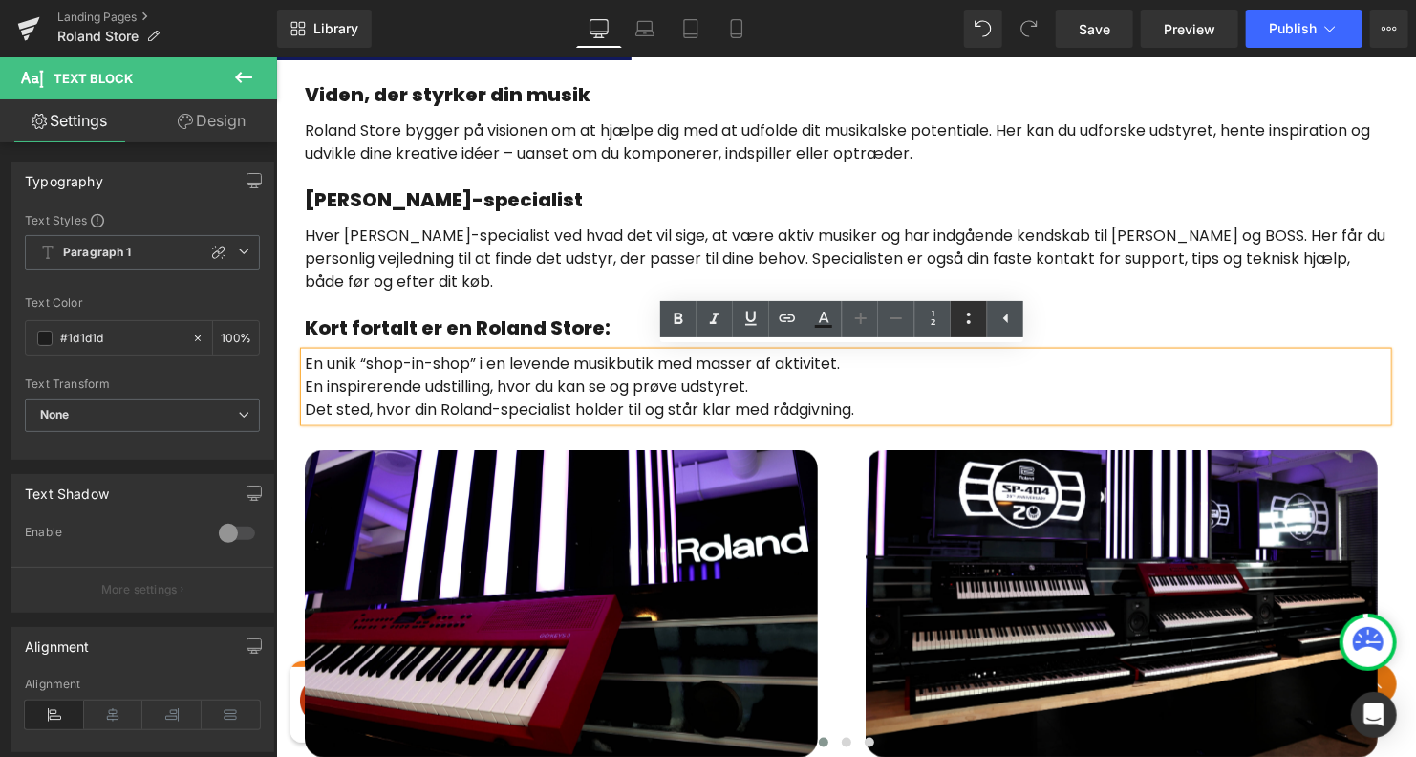
click at [973, 314] on icon at bounding box center [968, 318] width 23 height 23
click at [930, 379] on li "En inspirerende udstilling, hvor du kan se og prøve udstyret." at bounding box center [845, 386] width 1083 height 23
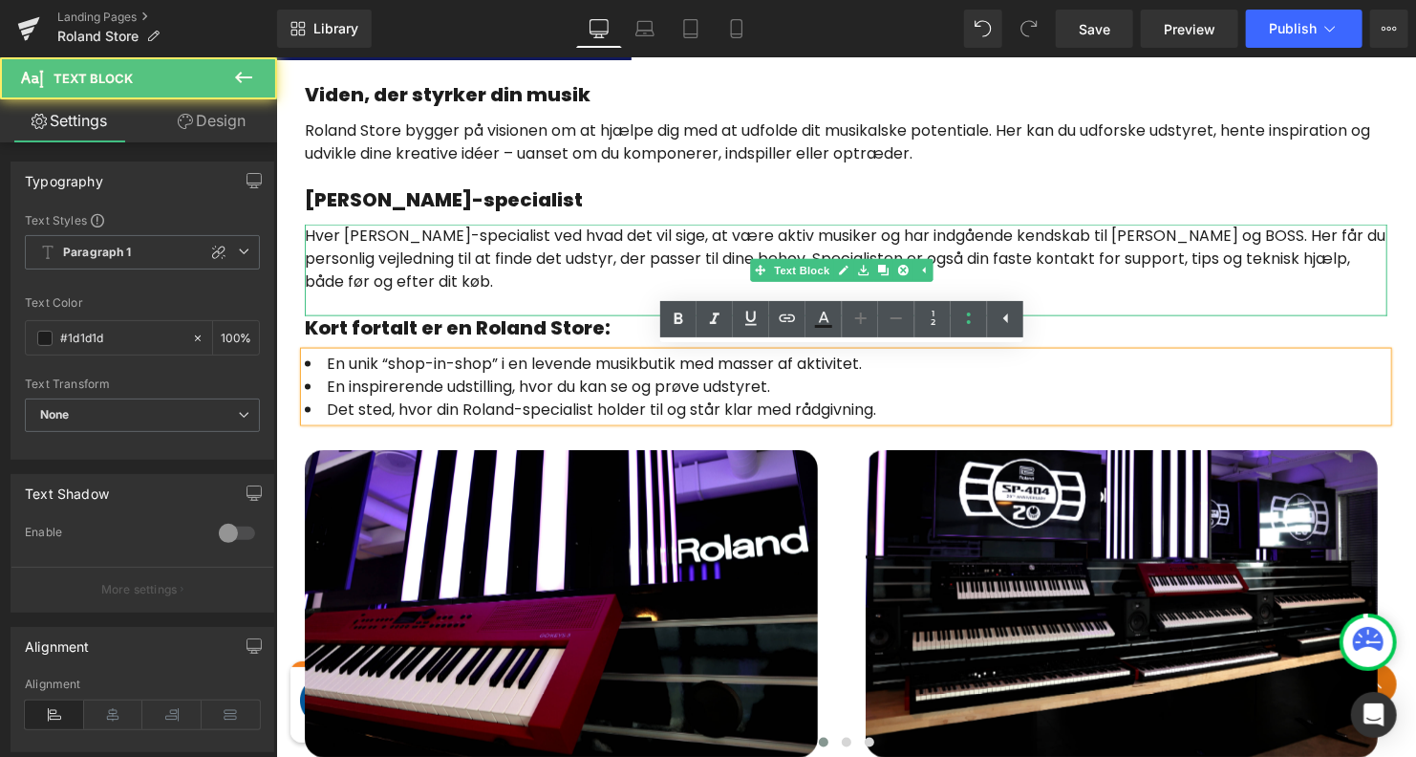
click at [611, 274] on p "Hver [PERSON_NAME]-specialist ved hvad det vil sige, at være aktiv musiker og h…" at bounding box center [845, 258] width 1083 height 69
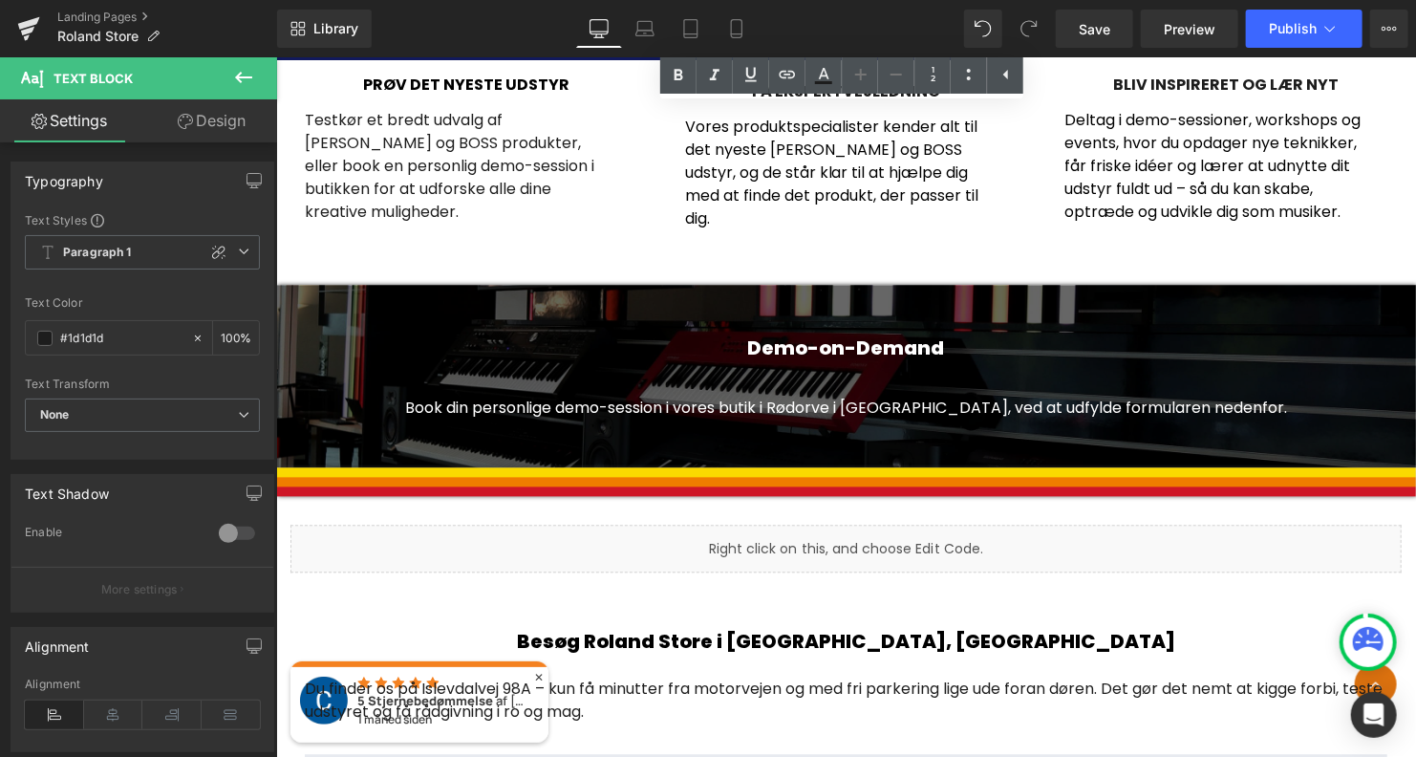
scroll to position [2058, 0]
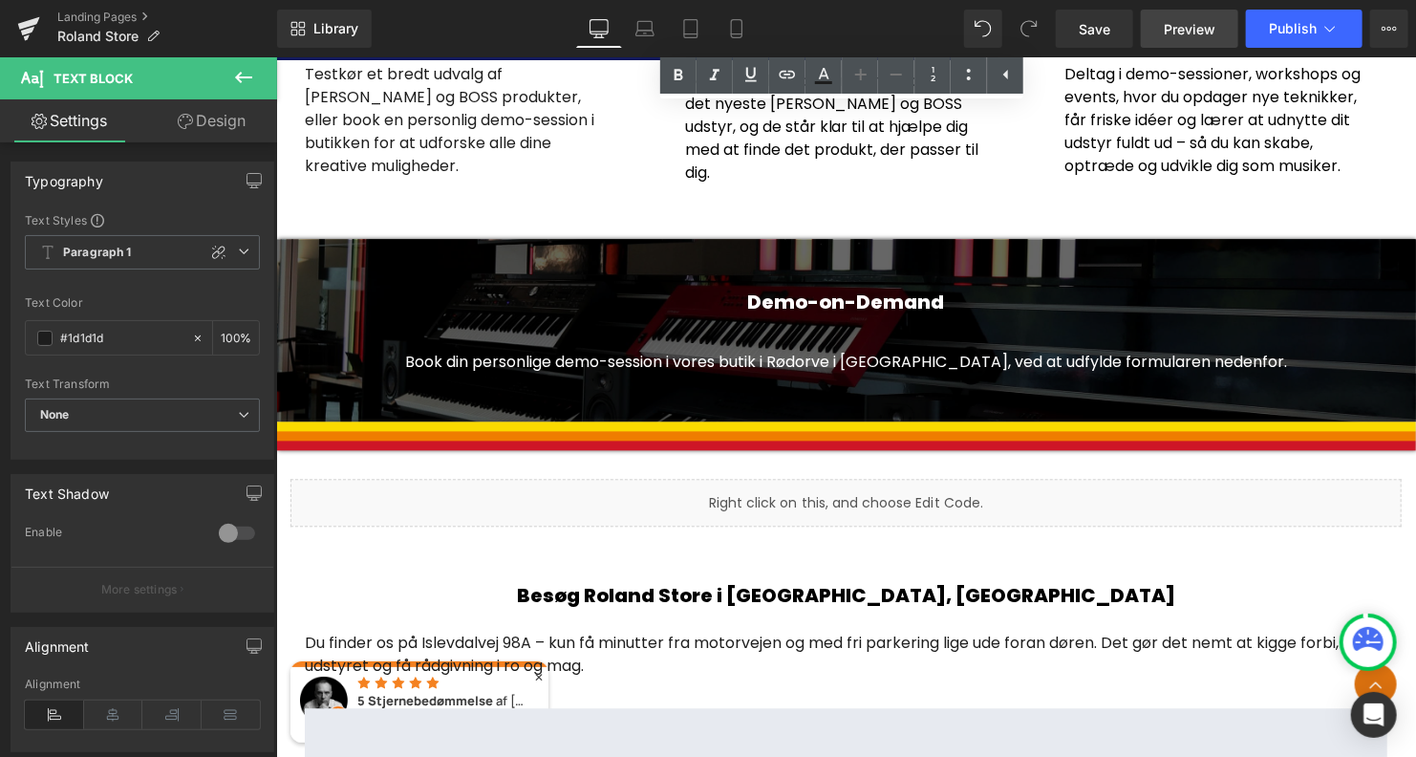
click at [1173, 35] on span "Preview" at bounding box center [1190, 29] width 52 height 20
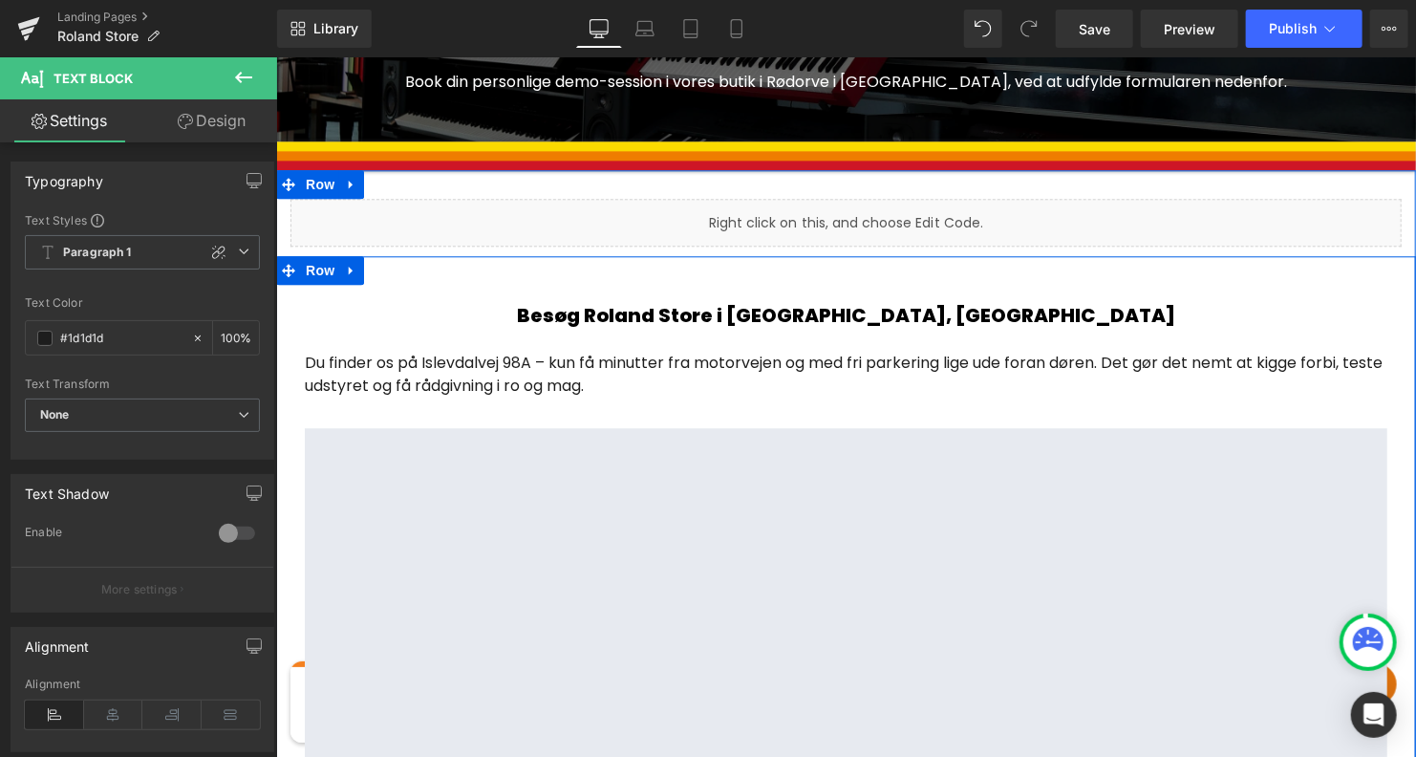
scroll to position [2337, 0]
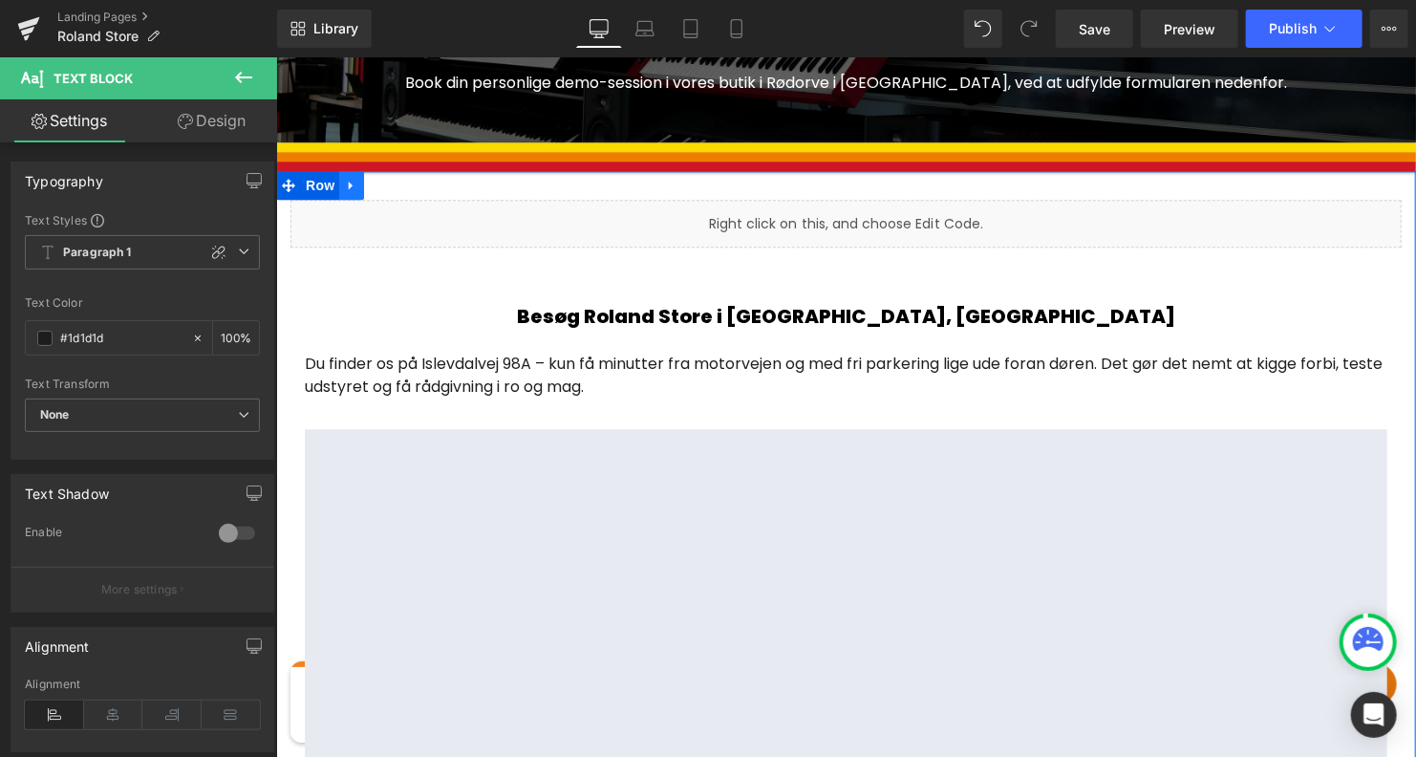
click at [348, 180] on icon at bounding box center [350, 184] width 4 height 9
click at [376, 178] on icon at bounding box center [375, 184] width 13 height 13
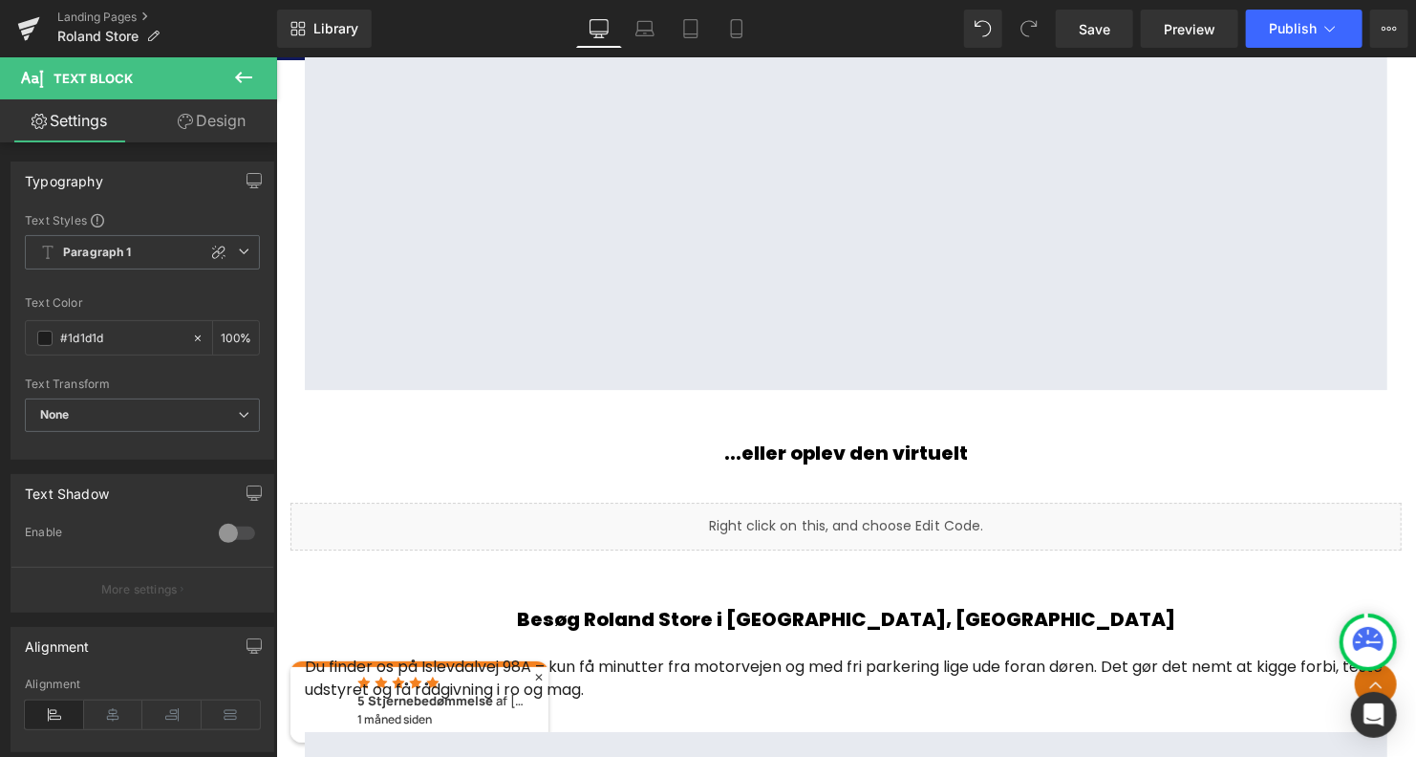
scroll to position [2757, 0]
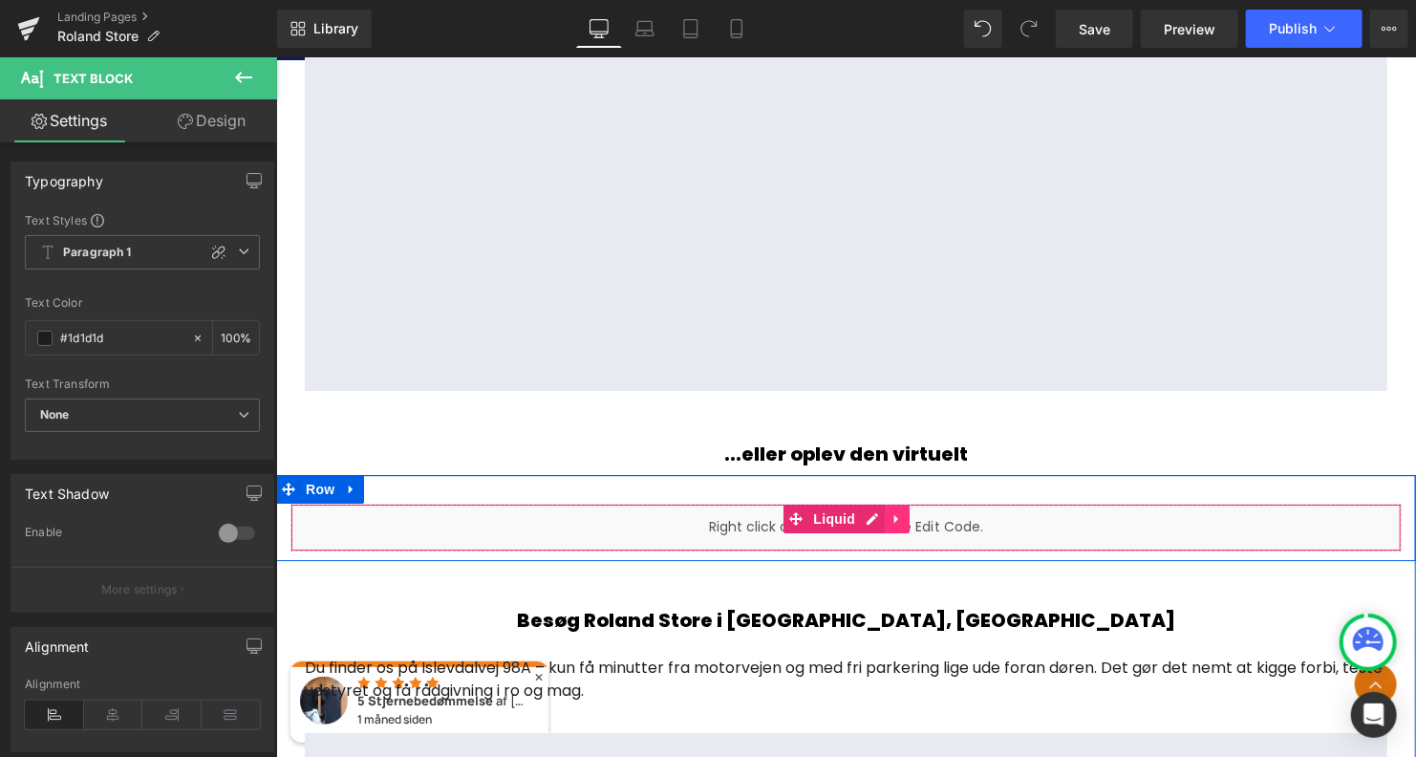
click at [890, 510] on icon at bounding box center [896, 517] width 13 height 14
click at [878, 512] on icon at bounding box center [883, 517] width 13 height 13
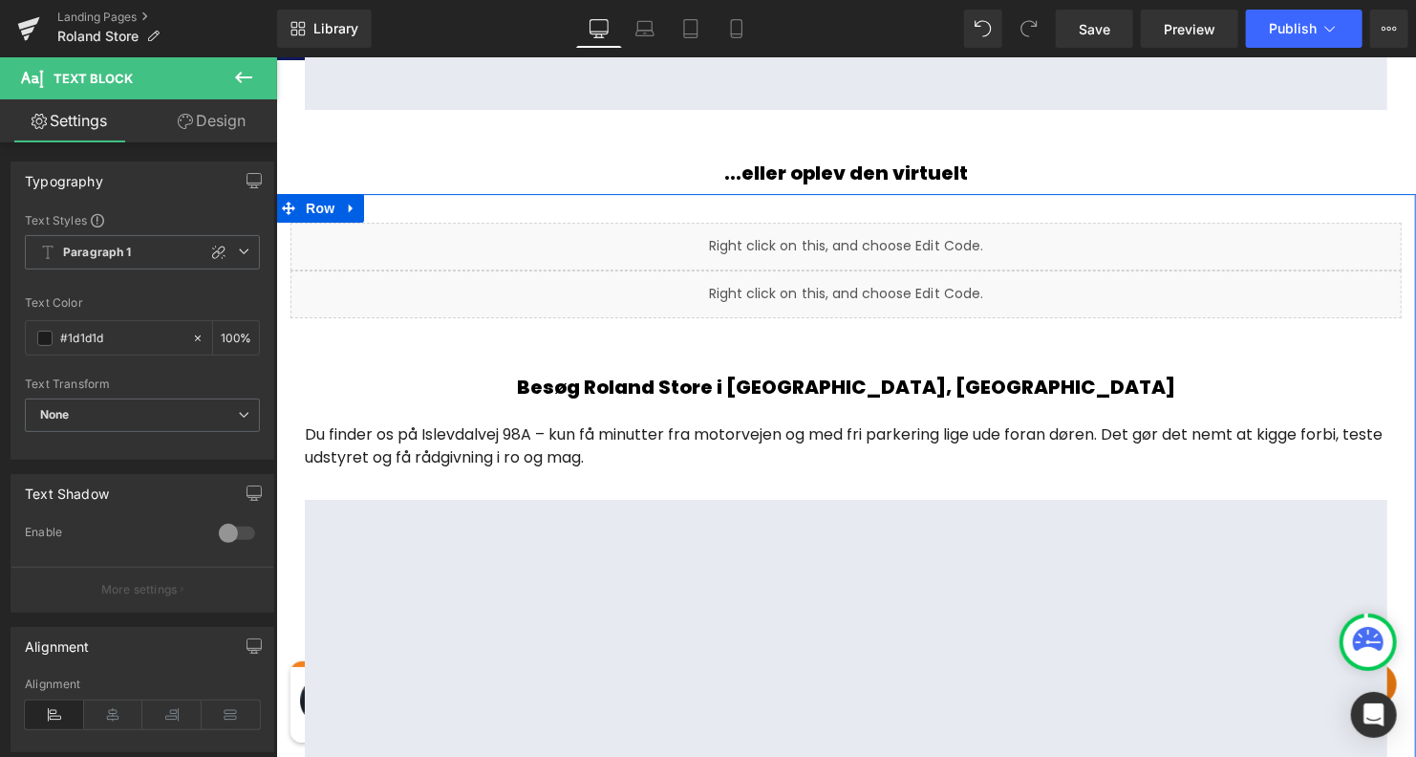
scroll to position [3036, 0]
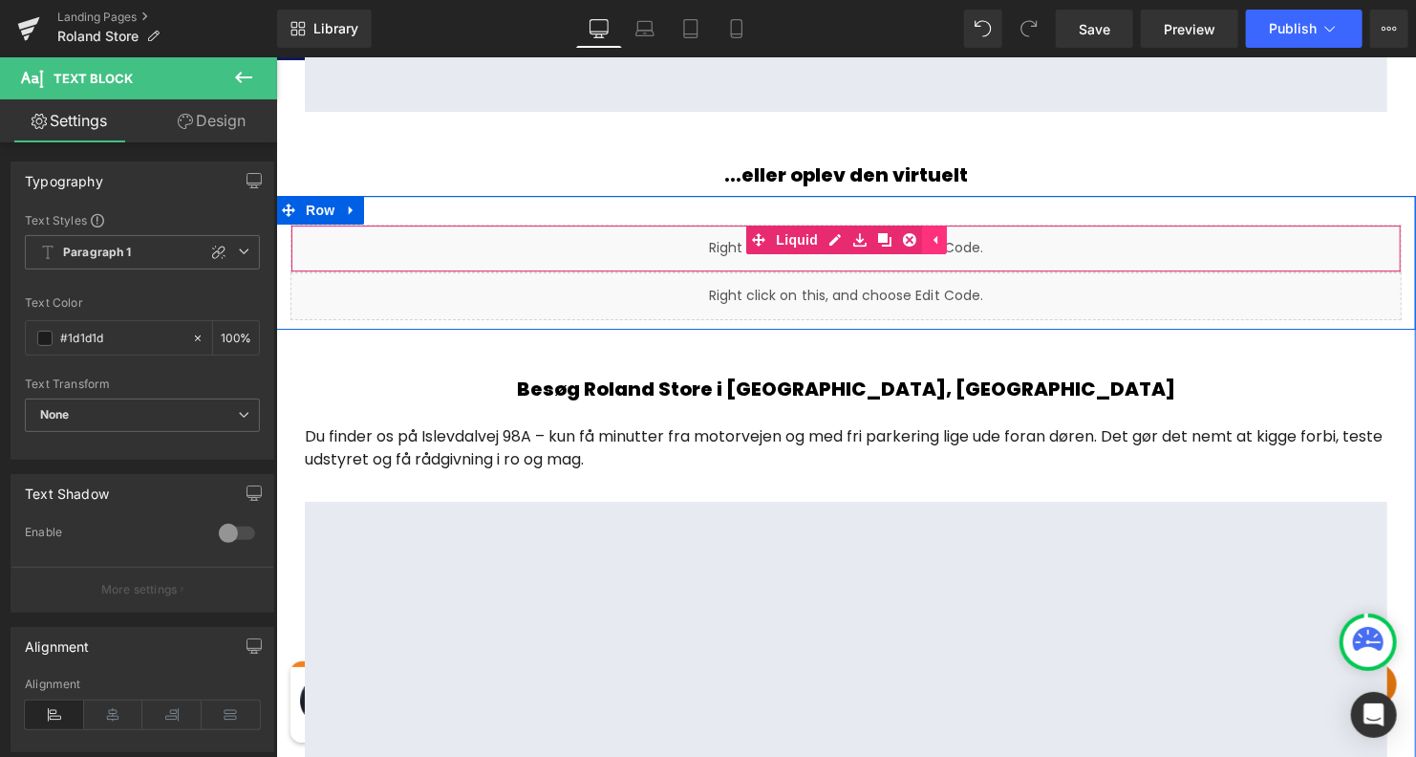
click at [929, 234] on icon at bounding box center [933, 238] width 13 height 14
click at [891, 231] on icon at bounding box center [896, 238] width 13 height 14
click at [903, 232] on icon at bounding box center [908, 238] width 13 height 13
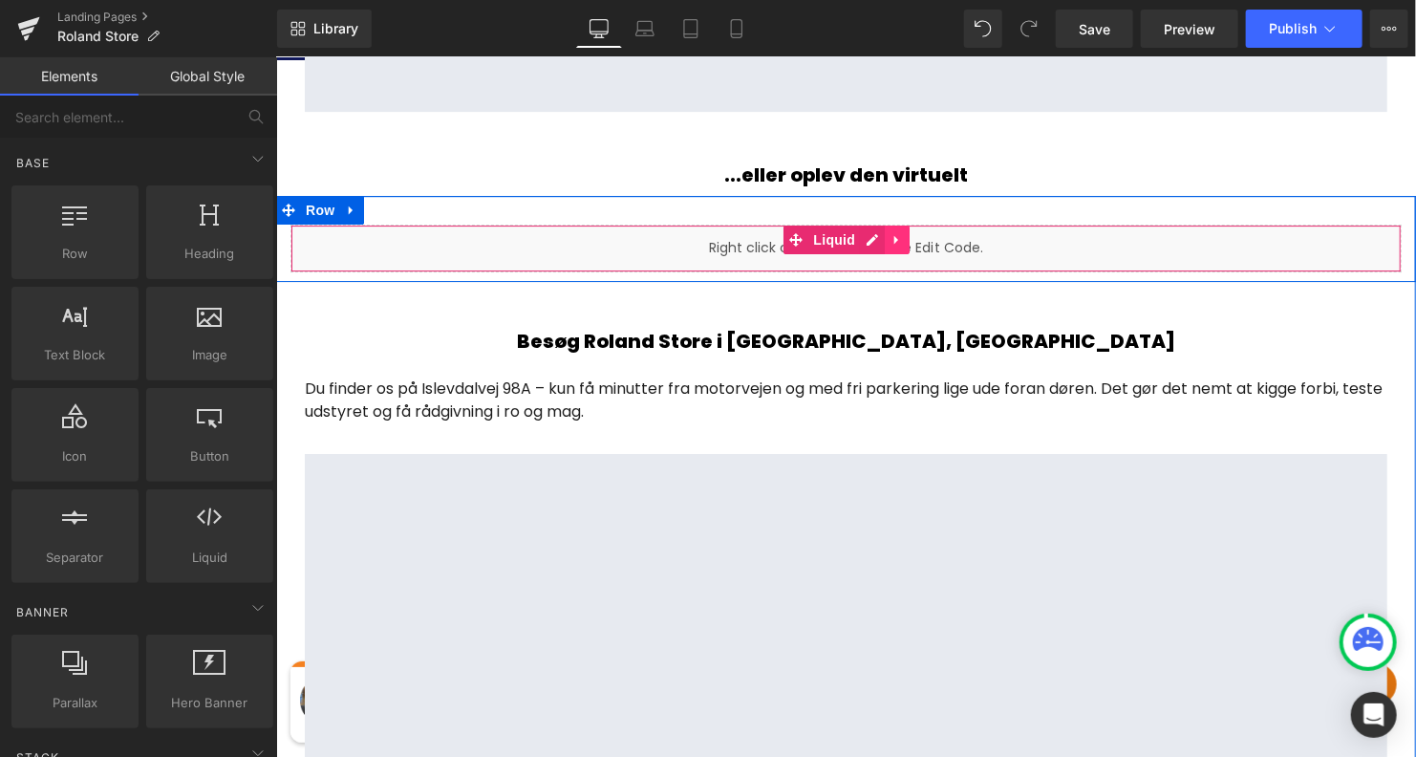
click at [897, 234] on icon at bounding box center [896, 238] width 13 height 14
click at [902, 233] on icon at bounding box center [908, 238] width 13 height 13
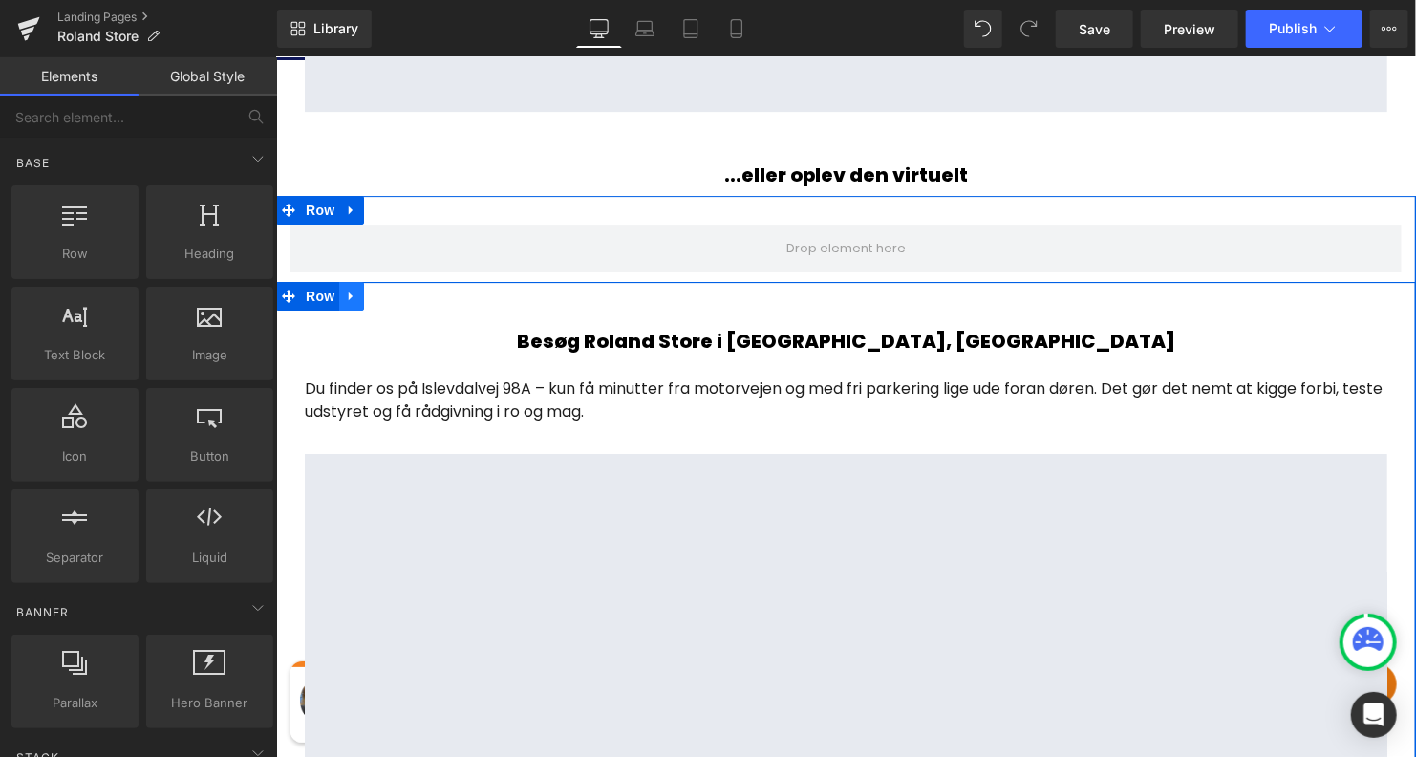
click at [351, 294] on icon at bounding box center [350, 295] width 13 height 14
click at [394, 293] on icon at bounding box center [400, 295] width 13 height 14
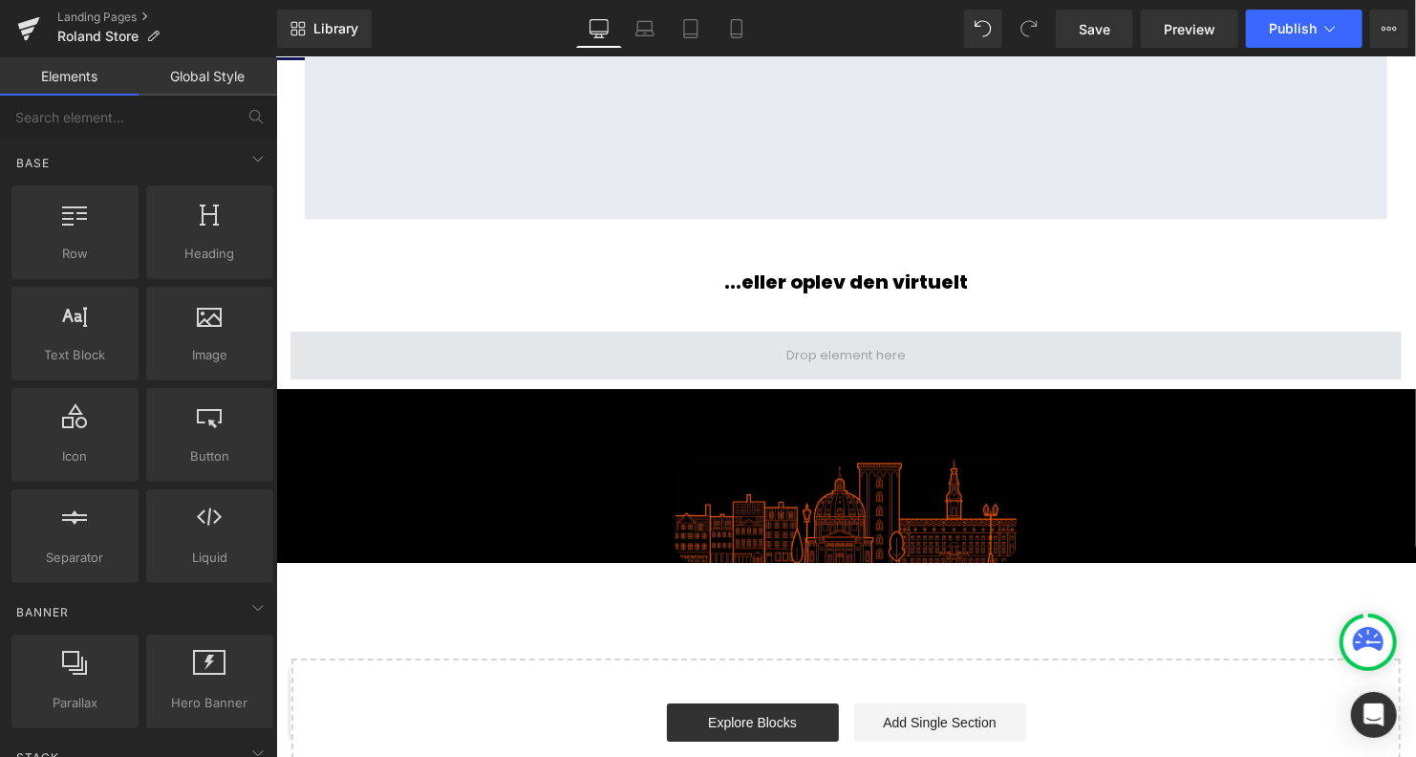
scroll to position [2928, 0]
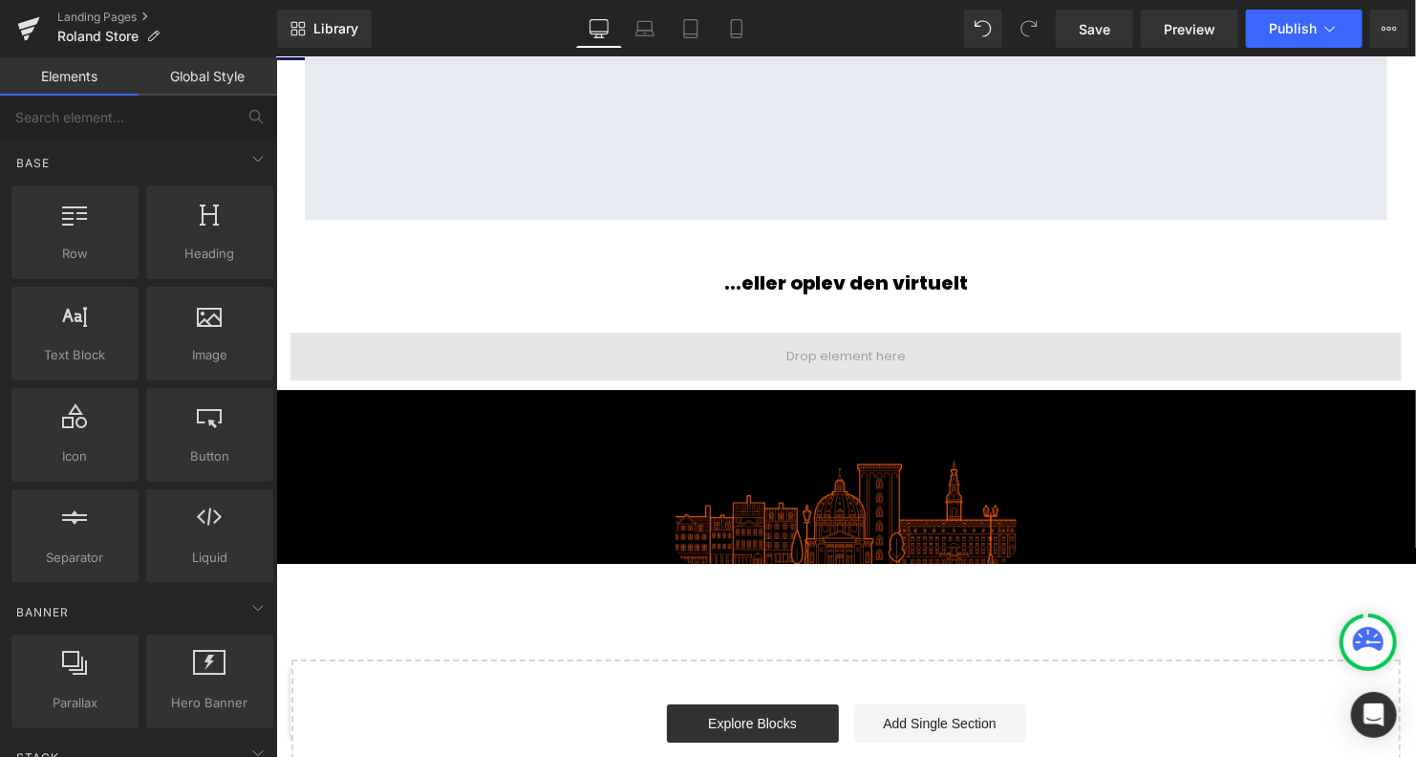
click at [535, 345] on span at bounding box center [845, 356] width 1111 height 48
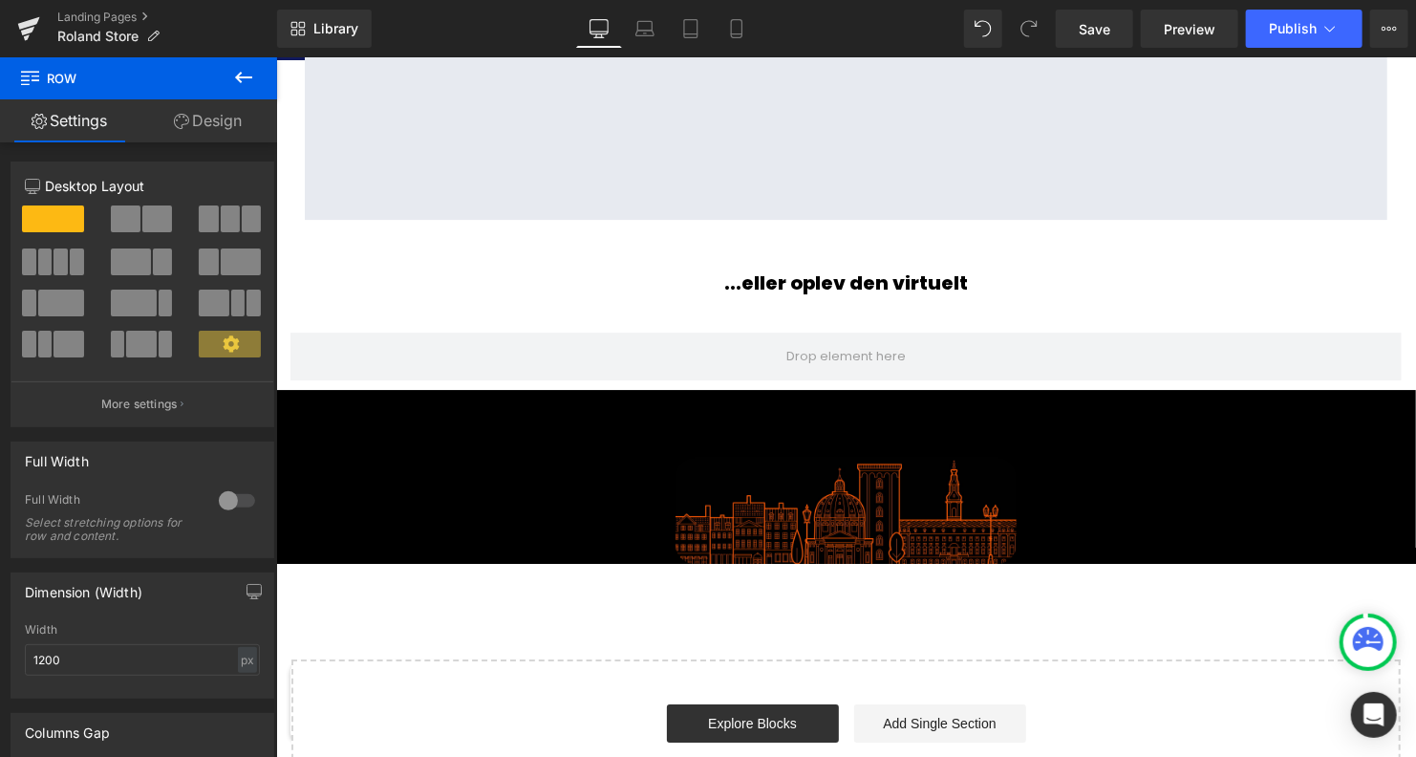
click at [242, 75] on icon at bounding box center [243, 77] width 23 height 23
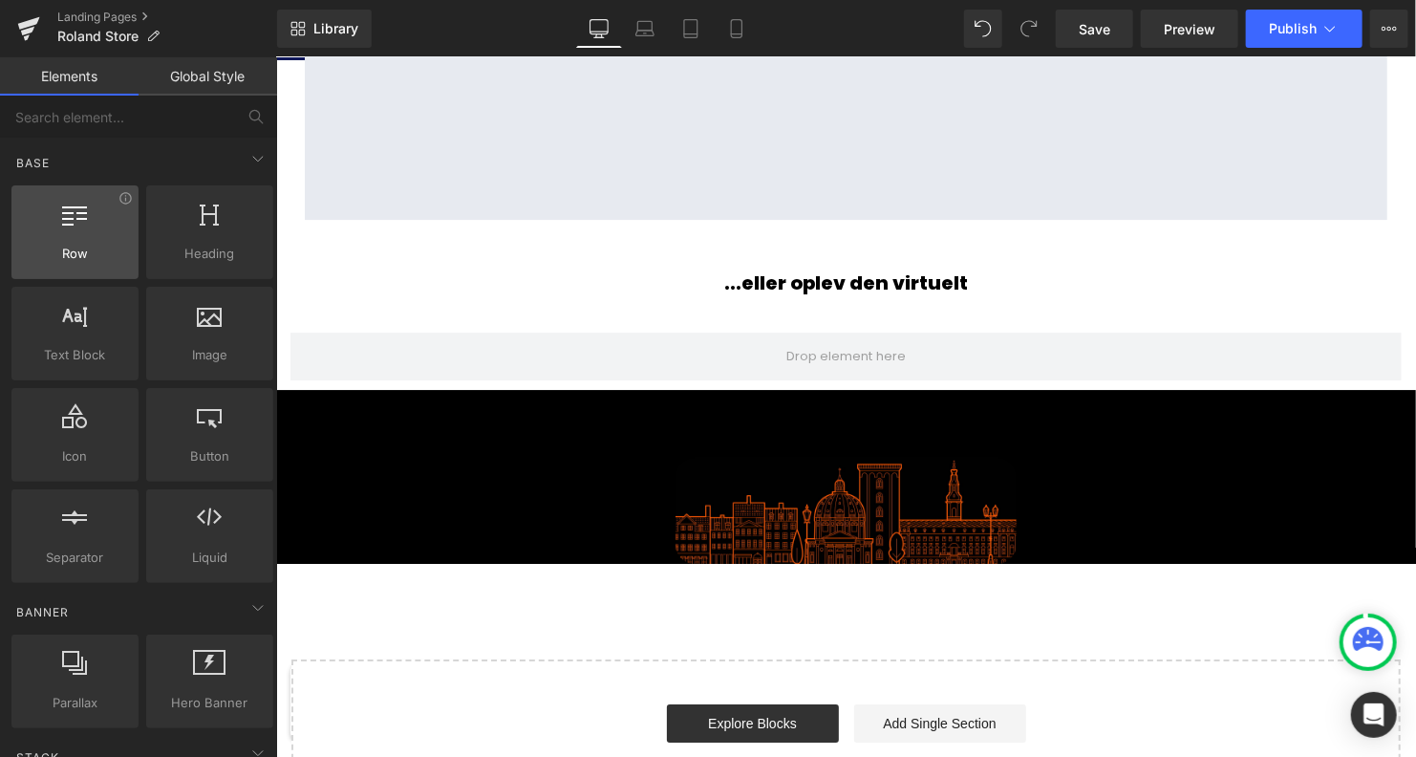
scroll to position [27, 0]
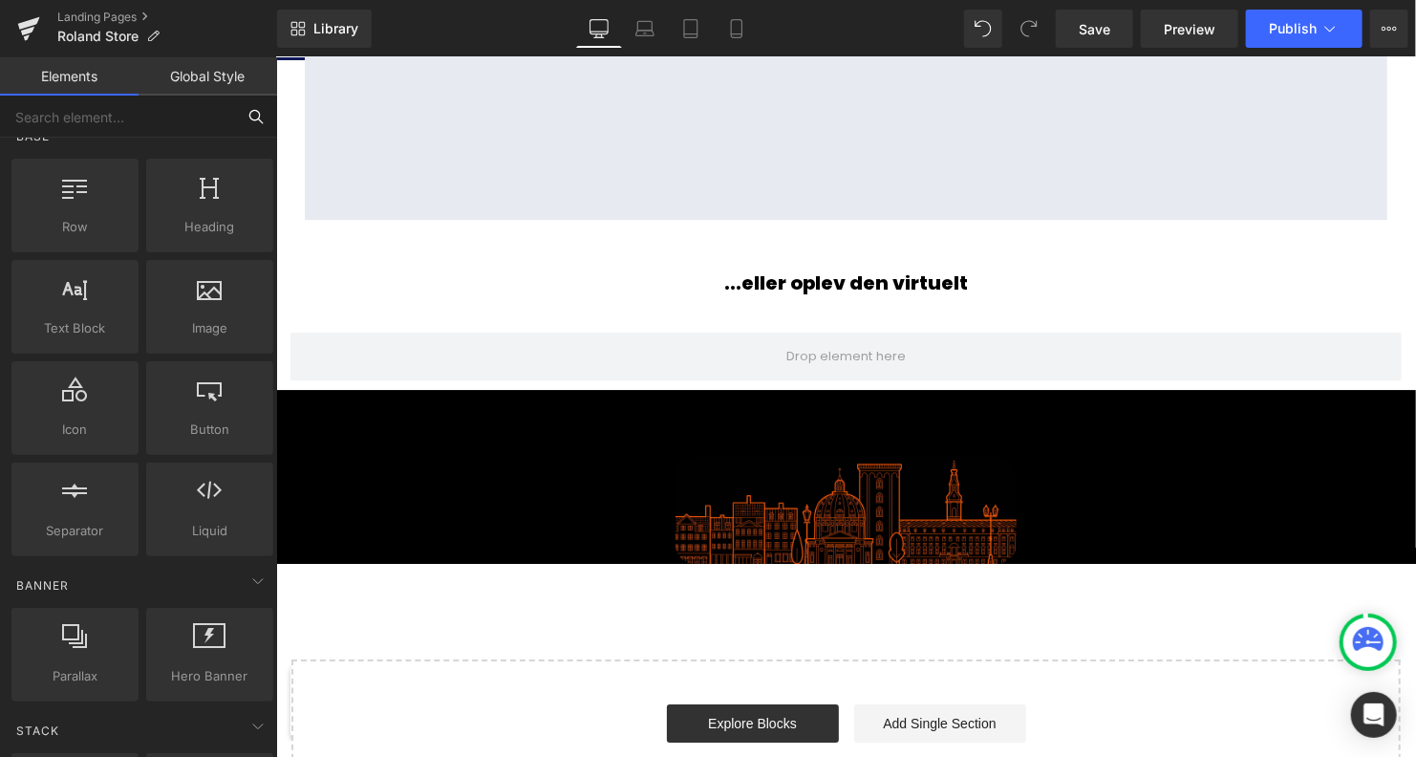
click at [103, 125] on input "text" at bounding box center [117, 117] width 235 height 42
type input "vi"
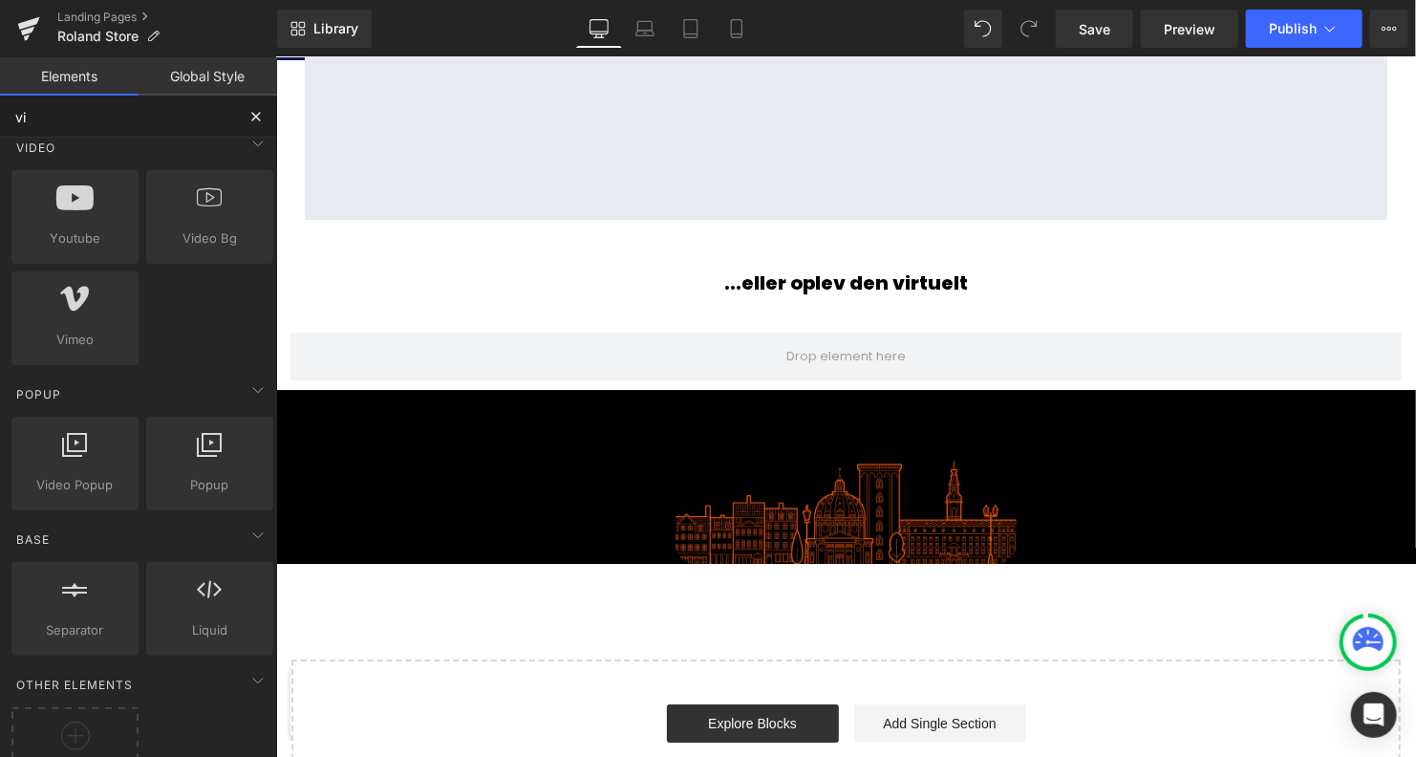
scroll to position [157, 0]
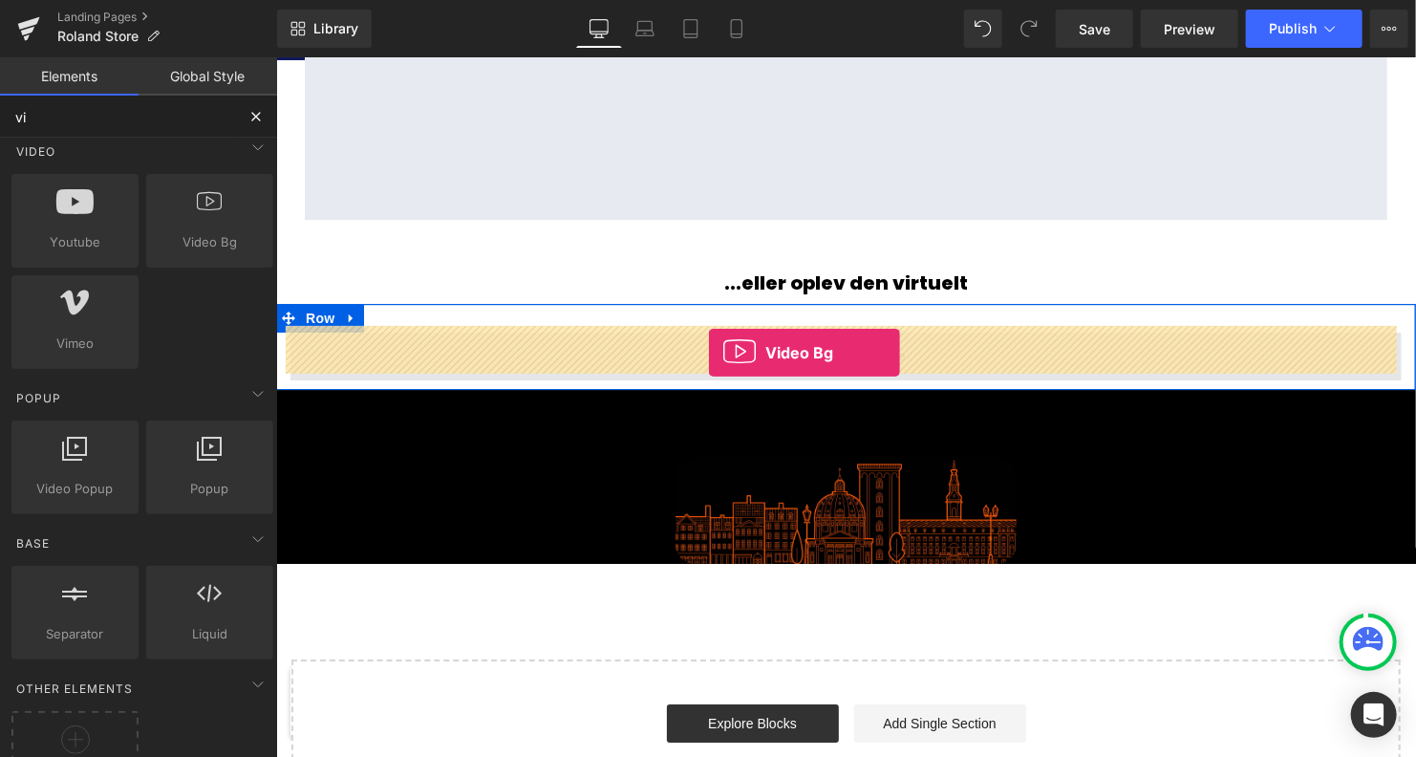
drag, startPoint x: 481, startPoint y: 280, endPoint x: 707, endPoint y: 351, distance: 237.2
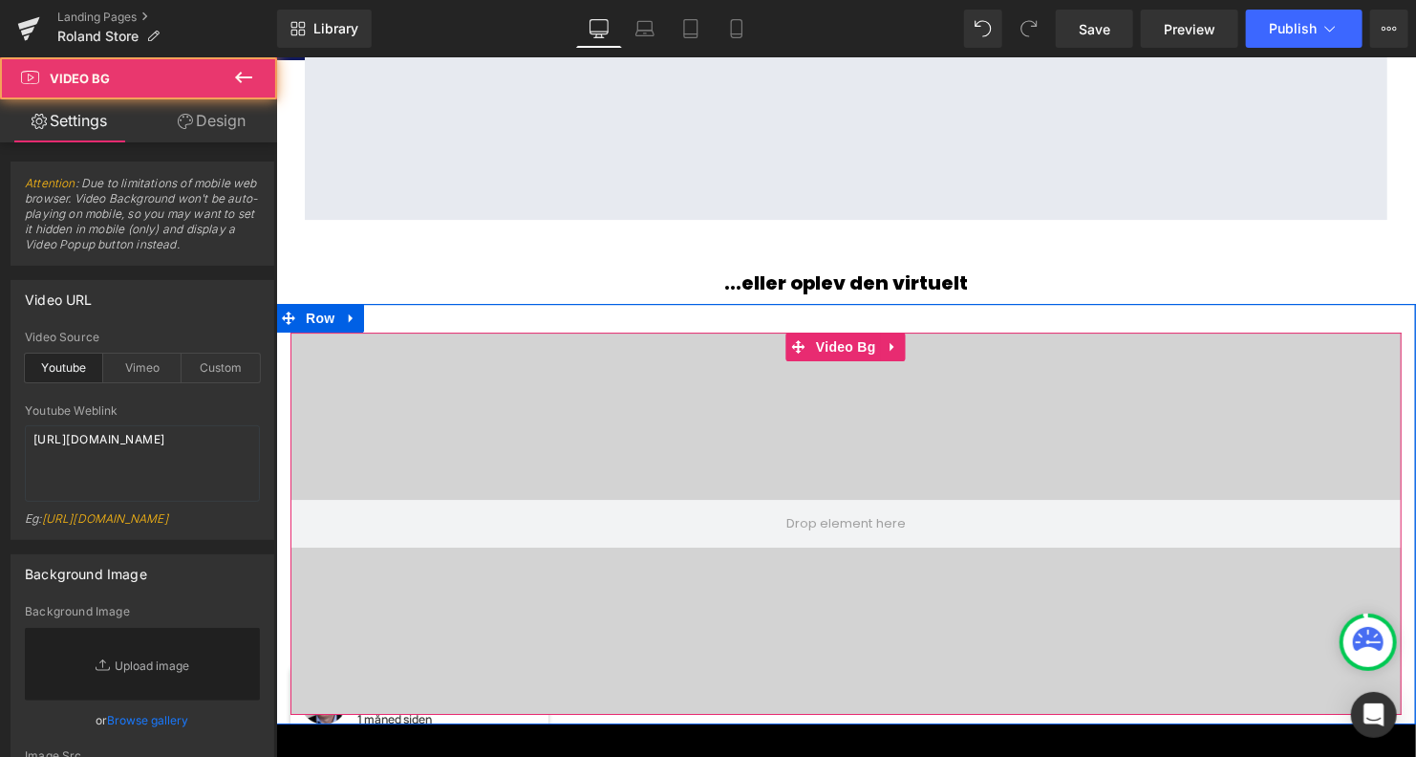
click at [812, 436] on div at bounding box center [845, 523] width 1111 height 382
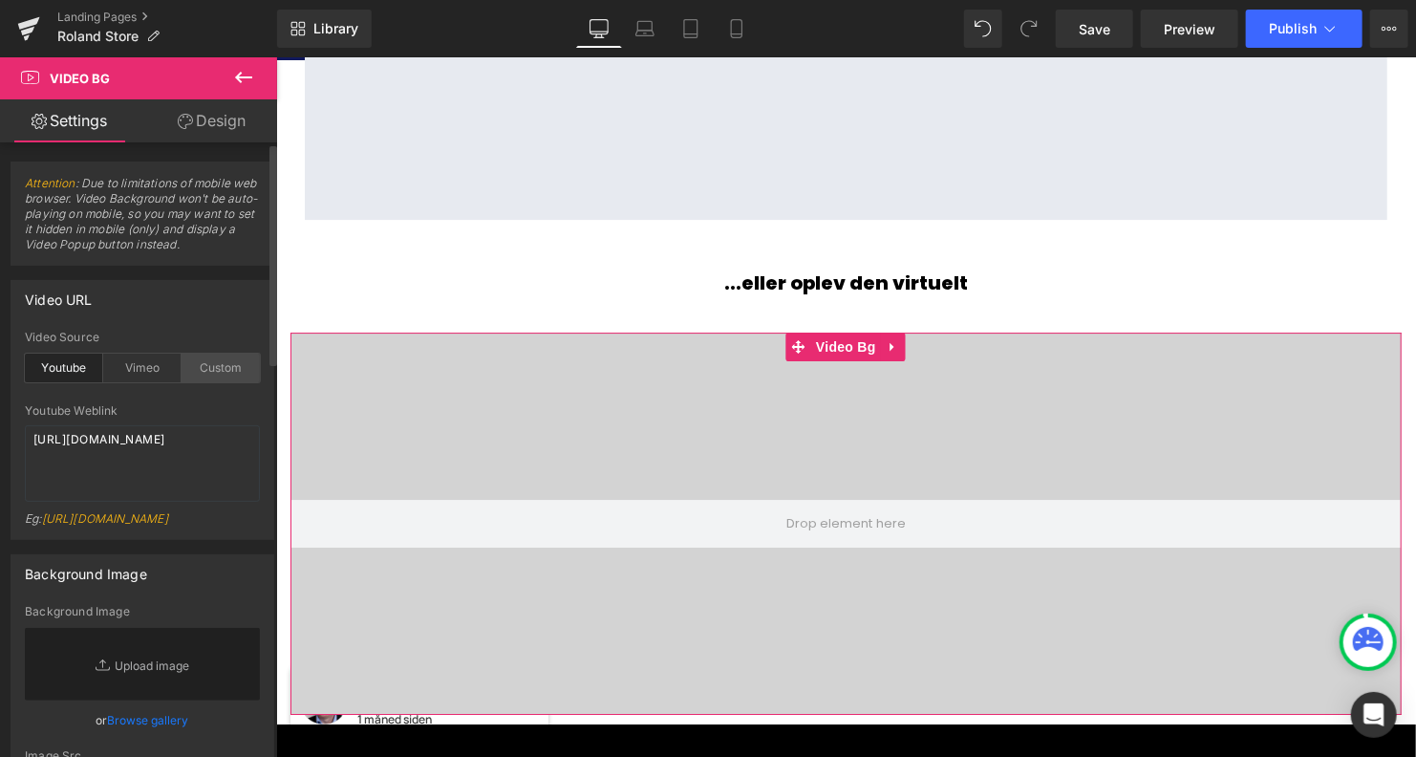
click at [204, 356] on div "Custom" at bounding box center [221, 368] width 78 height 29
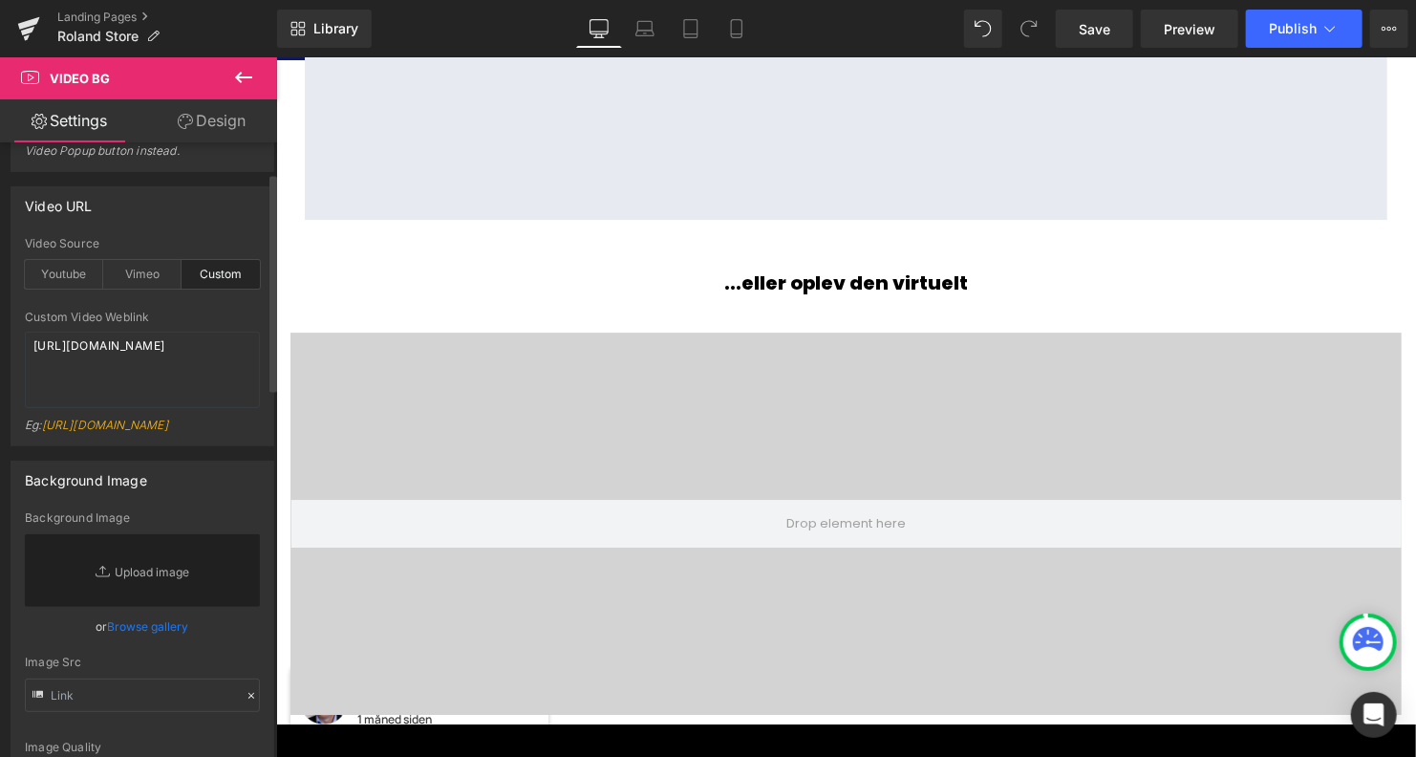
scroll to position [109, 0]
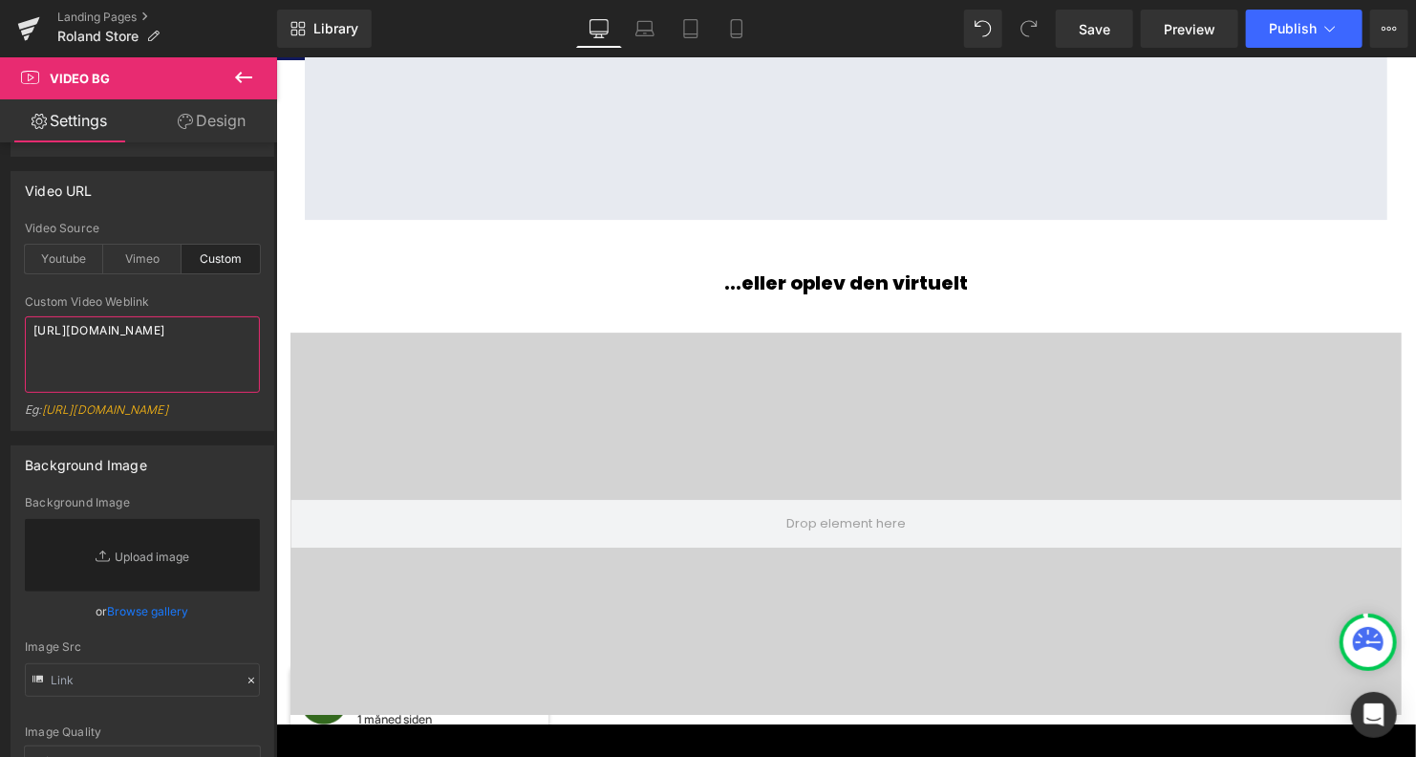
drag, startPoint x: 172, startPoint y: 362, endPoint x: -30, endPoint y: 293, distance: 213.0
click at [0, 293] on html "Video Bg You are previewing how the will restyle your page. You can not edit El…" at bounding box center [708, 378] width 1416 height 757
paste textarea "[DOMAIN_NAME][URL]"
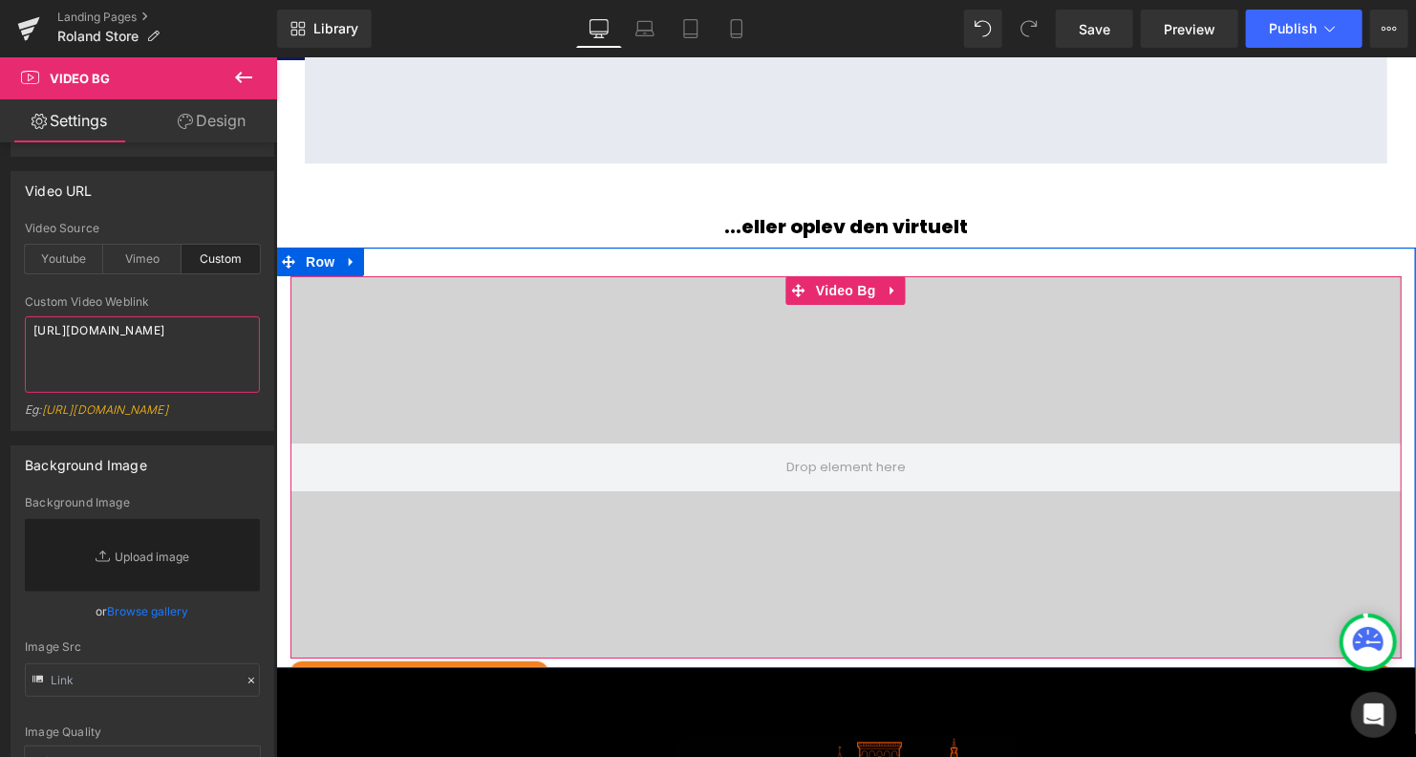
scroll to position [2985, 0]
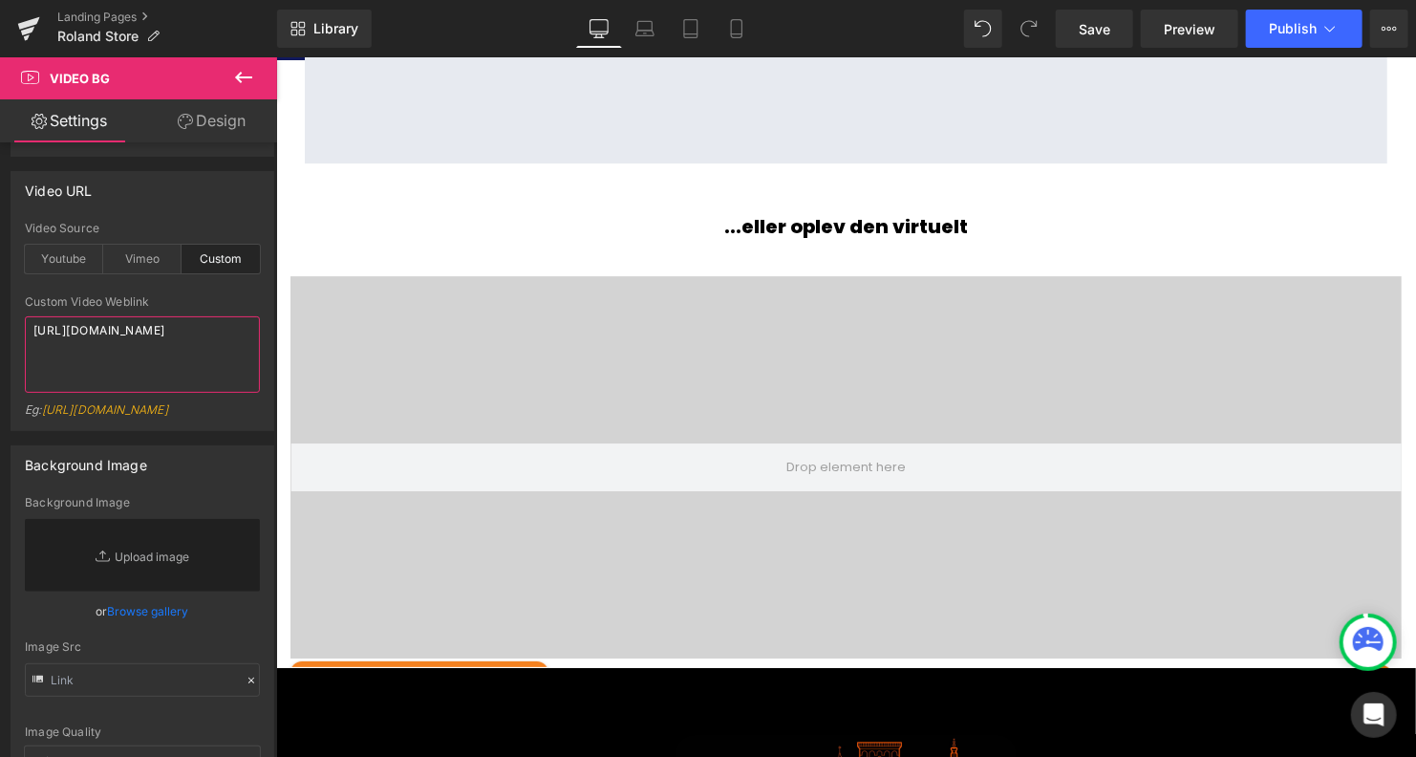
type textarea "[URL][DOMAIN_NAME]"
click at [249, 72] on icon at bounding box center [243, 77] width 23 height 23
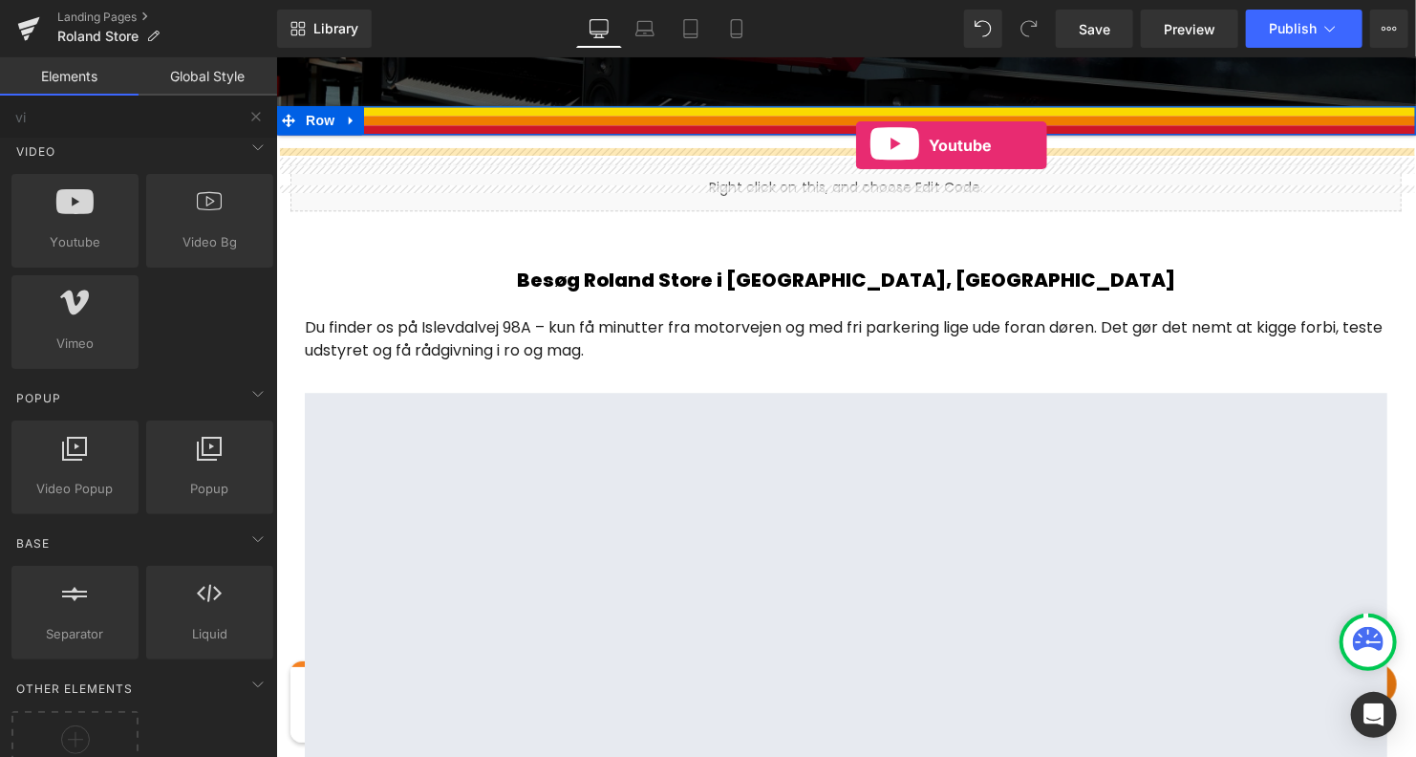
scroll to position [2316, 0]
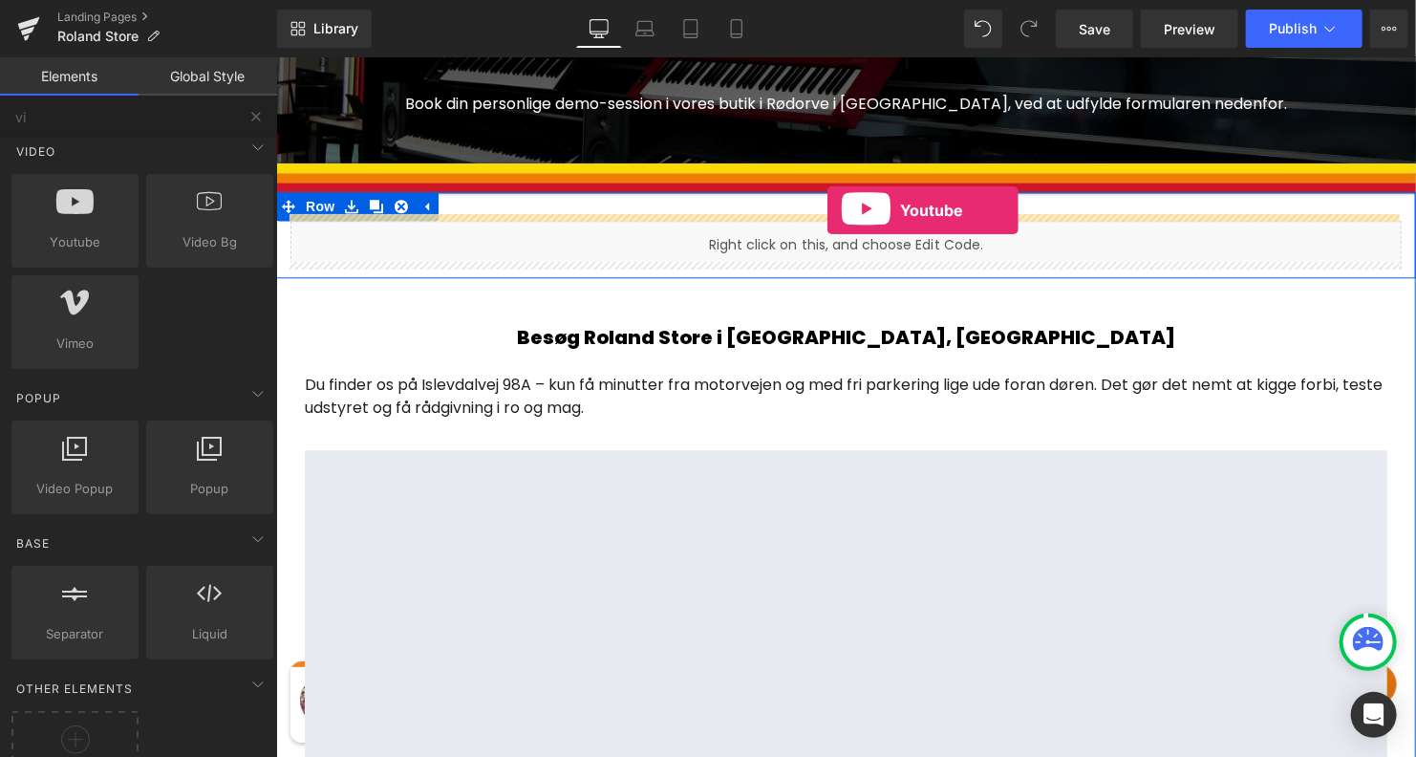
drag, startPoint x: 335, startPoint y: 280, endPoint x: 826, endPoint y: 209, distance: 496.2
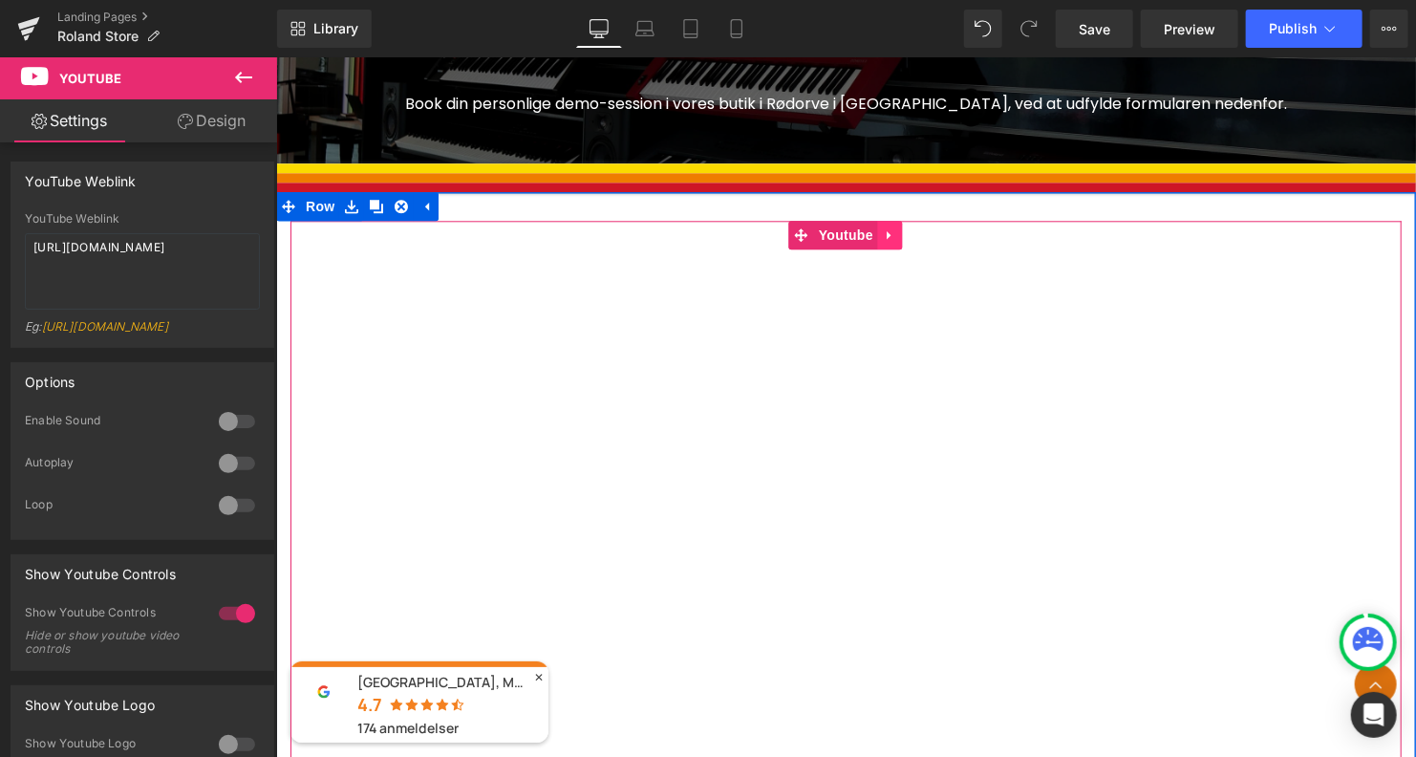
click at [883, 226] on icon at bounding box center [889, 233] width 13 height 14
click at [895, 232] on icon at bounding box center [901, 233] width 13 height 13
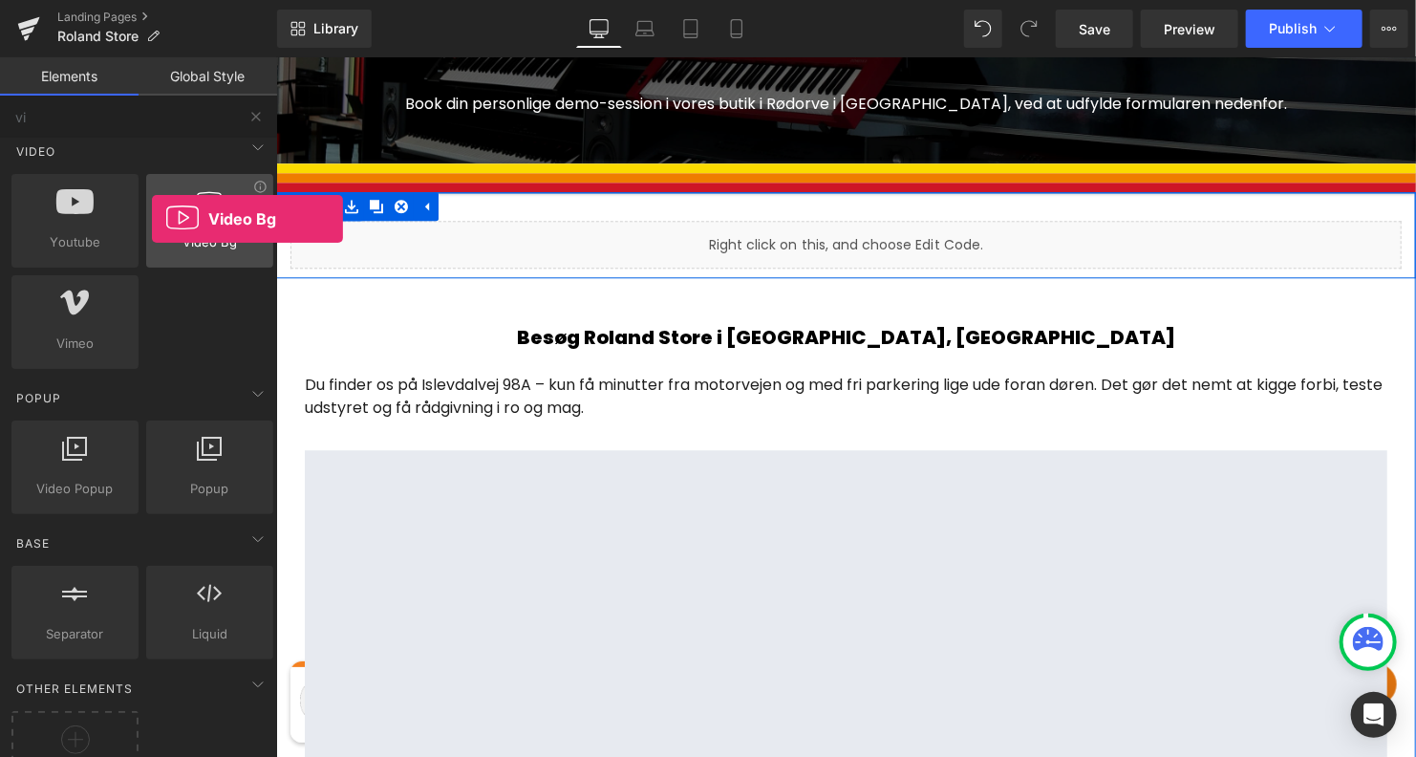
drag, startPoint x: 185, startPoint y: 228, endPoint x: 175, endPoint y: 211, distance: 20.2
click at [175, 211] on div at bounding box center [210, 210] width 116 height 43
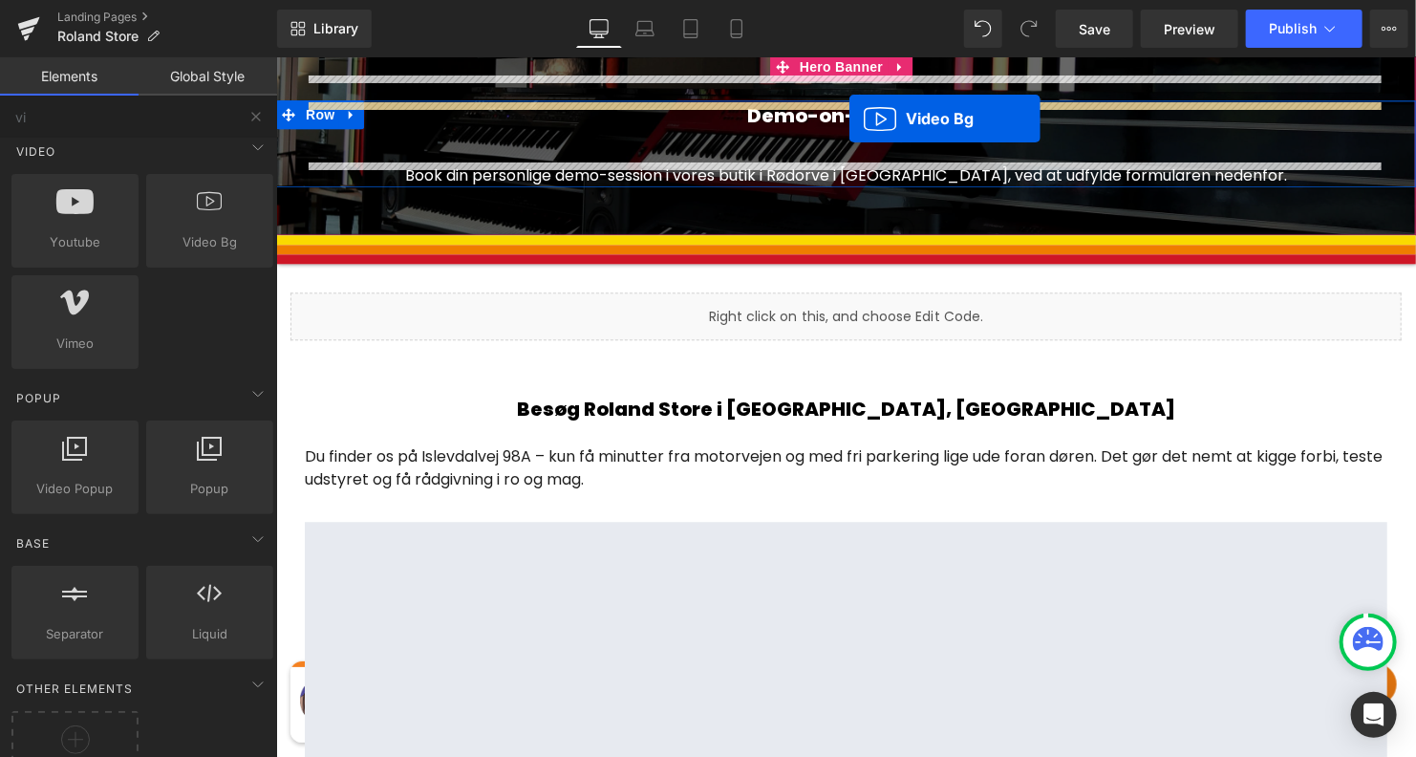
scroll to position [2206, 0]
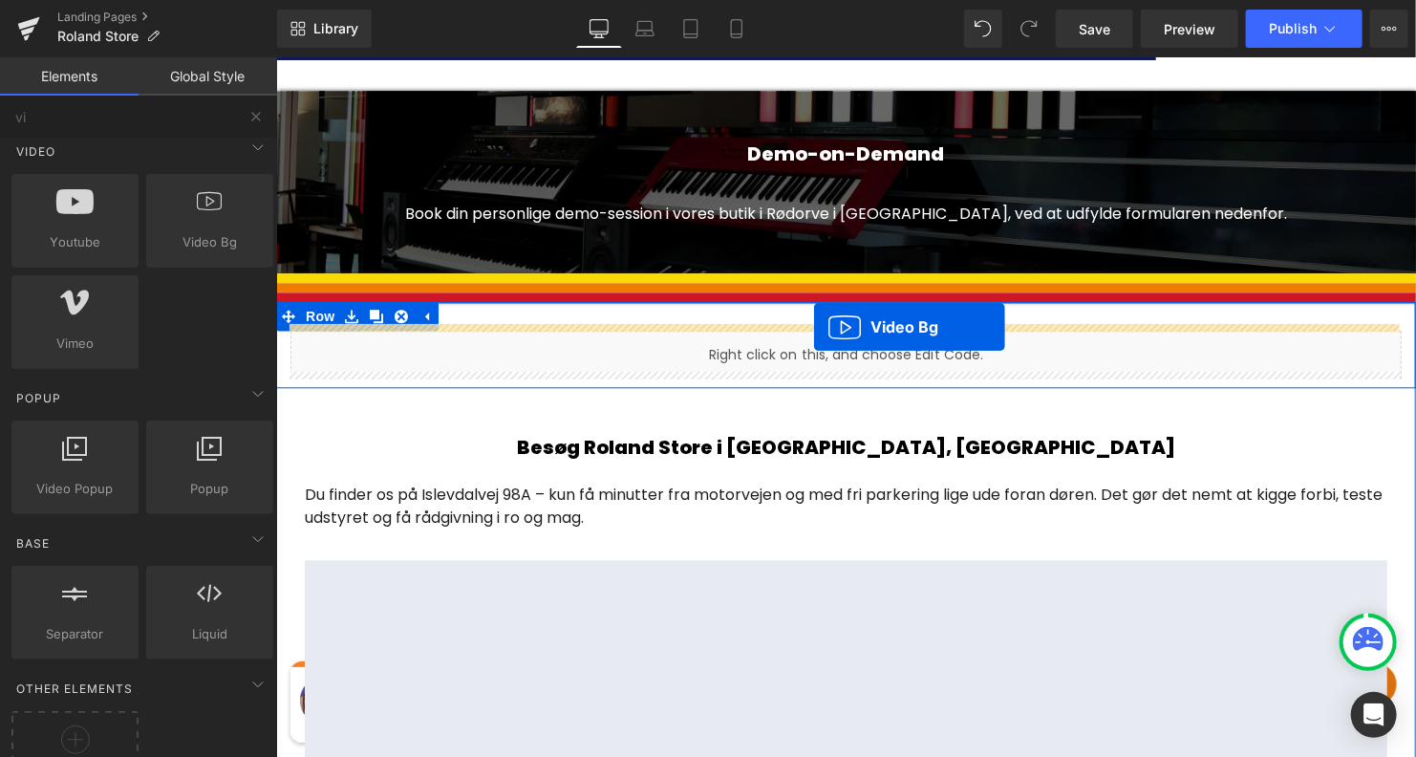
drag, startPoint x: 794, startPoint y: 314, endPoint x: 813, endPoint y: 326, distance: 22.3
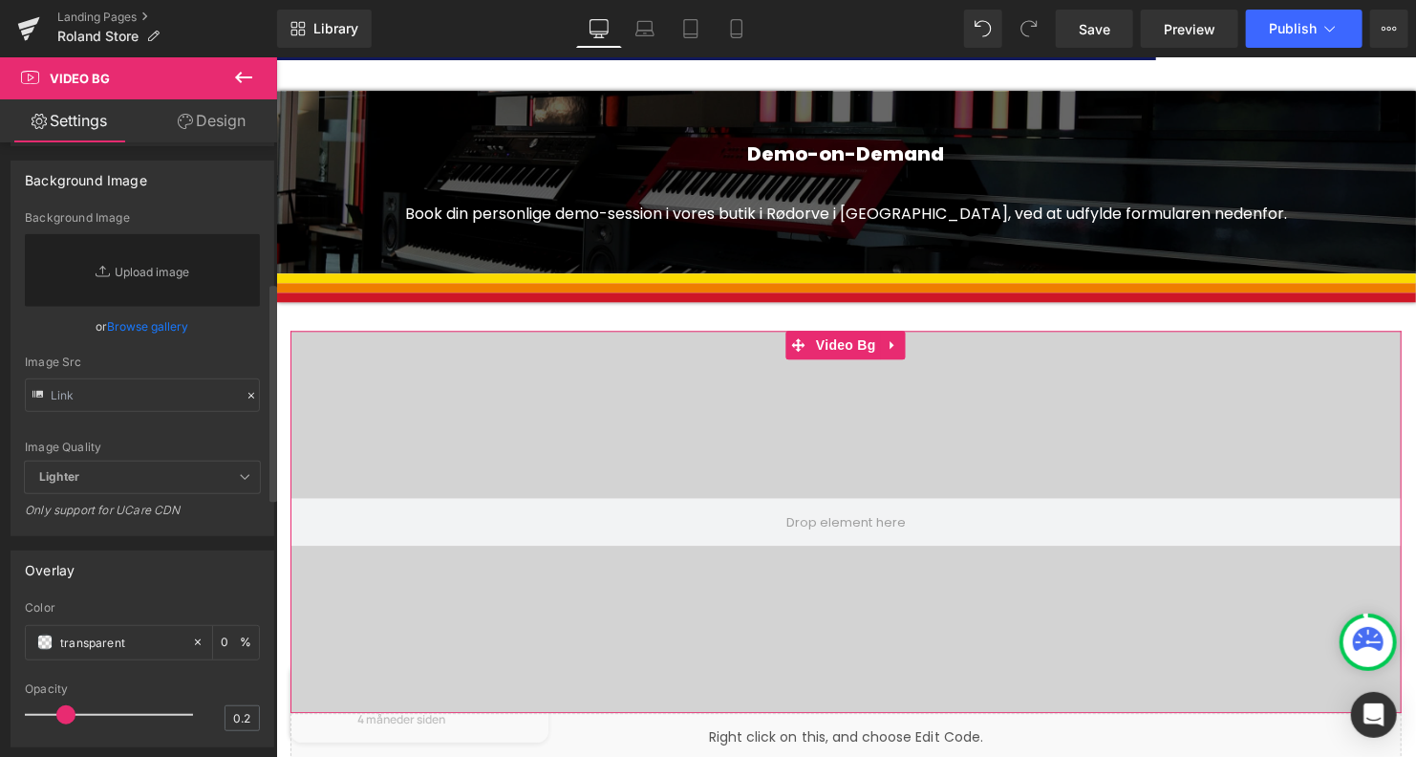
scroll to position [394, 0]
click at [156, 307] on link "Replace Image" at bounding box center [142, 270] width 235 height 73
click at [211, 412] on input "text" at bounding box center [142, 394] width 235 height 33
click at [225, 369] on div "Image Src" at bounding box center [142, 361] width 235 height 13
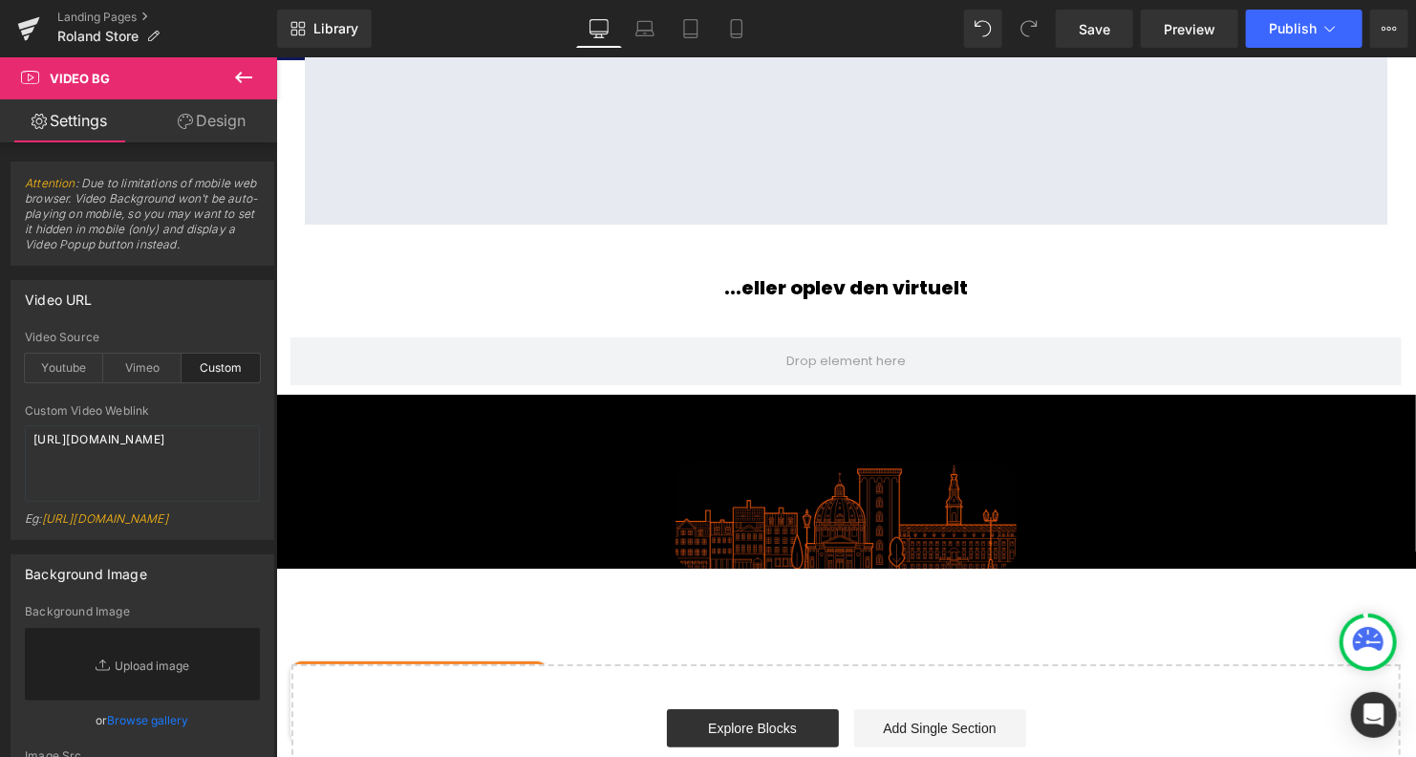
scroll to position [3283, 0]
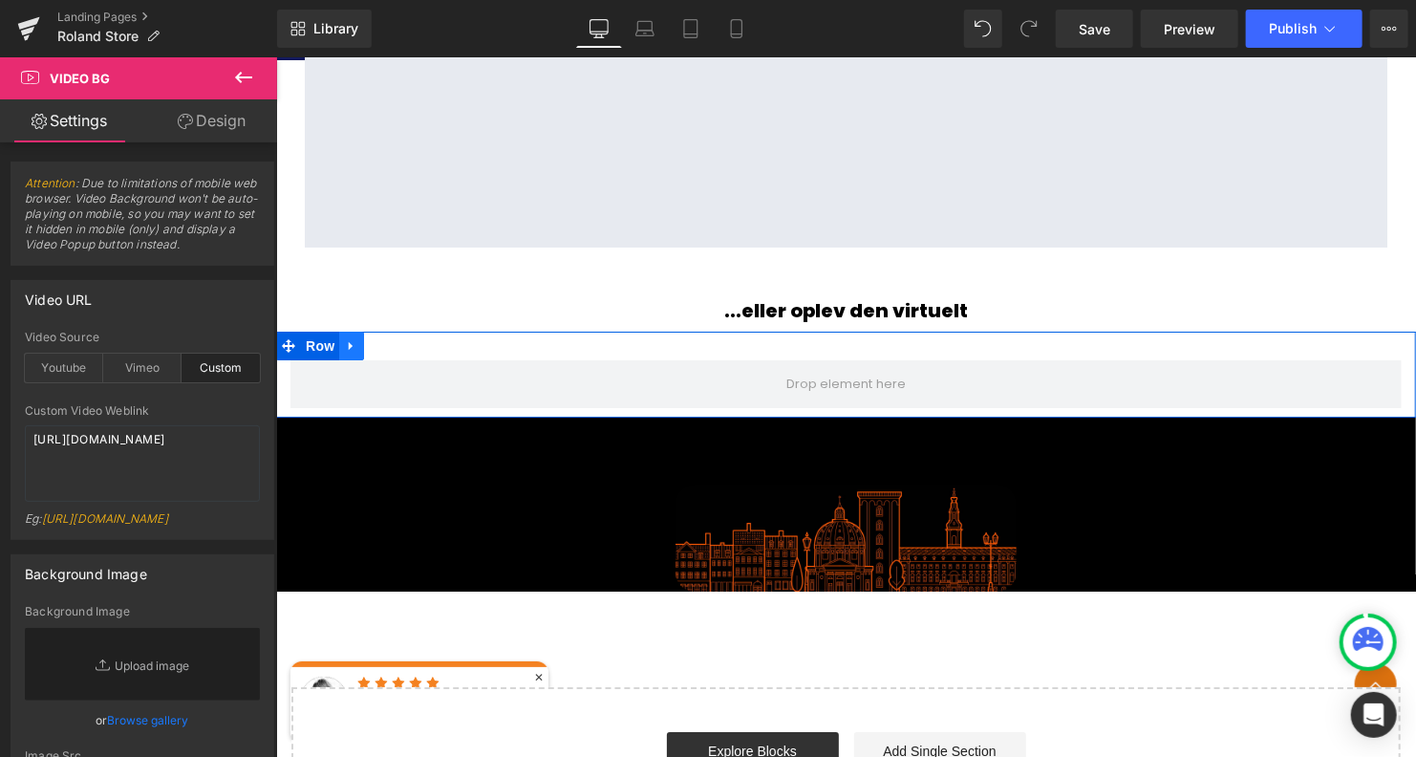
click at [353, 340] on icon at bounding box center [350, 344] width 13 height 14
click at [394, 340] on icon at bounding box center [400, 344] width 13 height 13
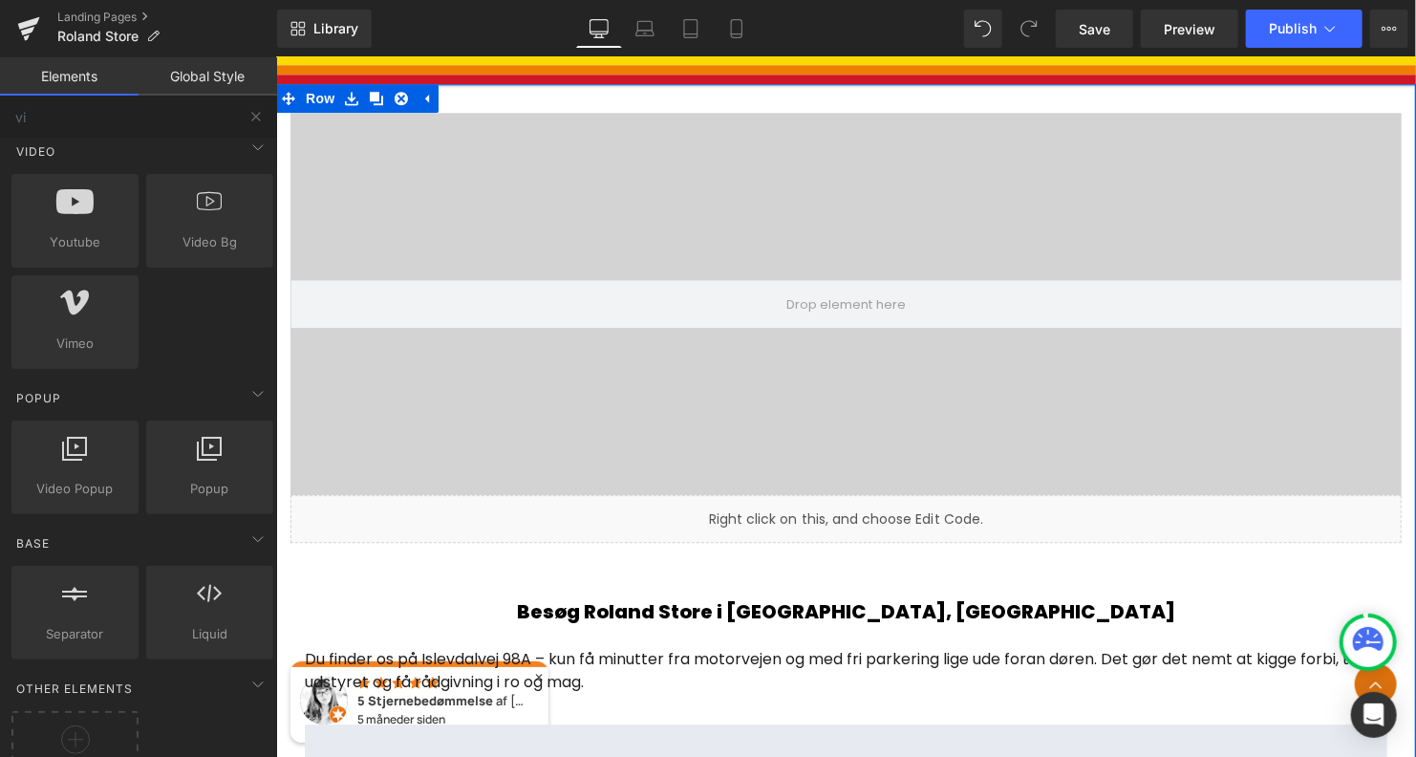
scroll to position [2405, 0]
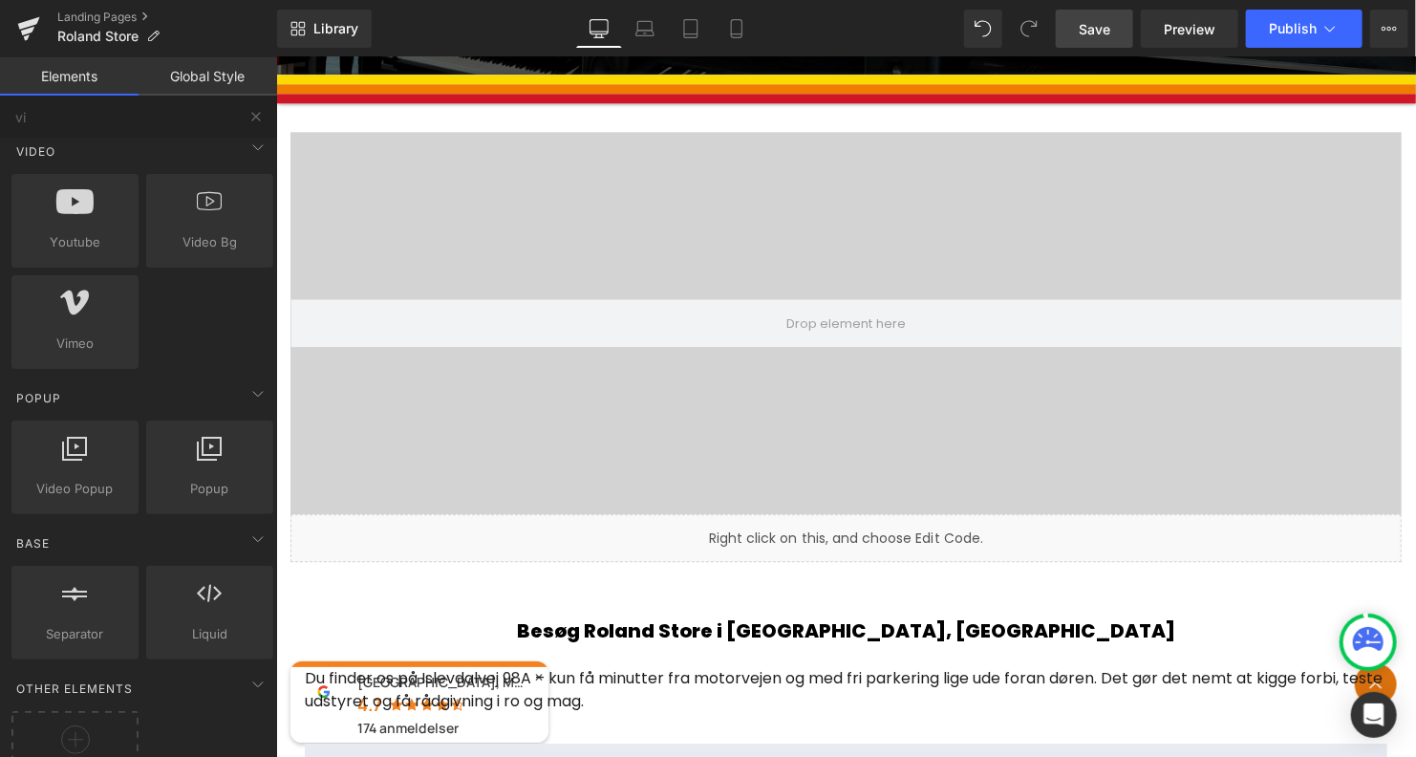
click at [1117, 35] on link "Save" at bounding box center [1094, 29] width 77 height 38
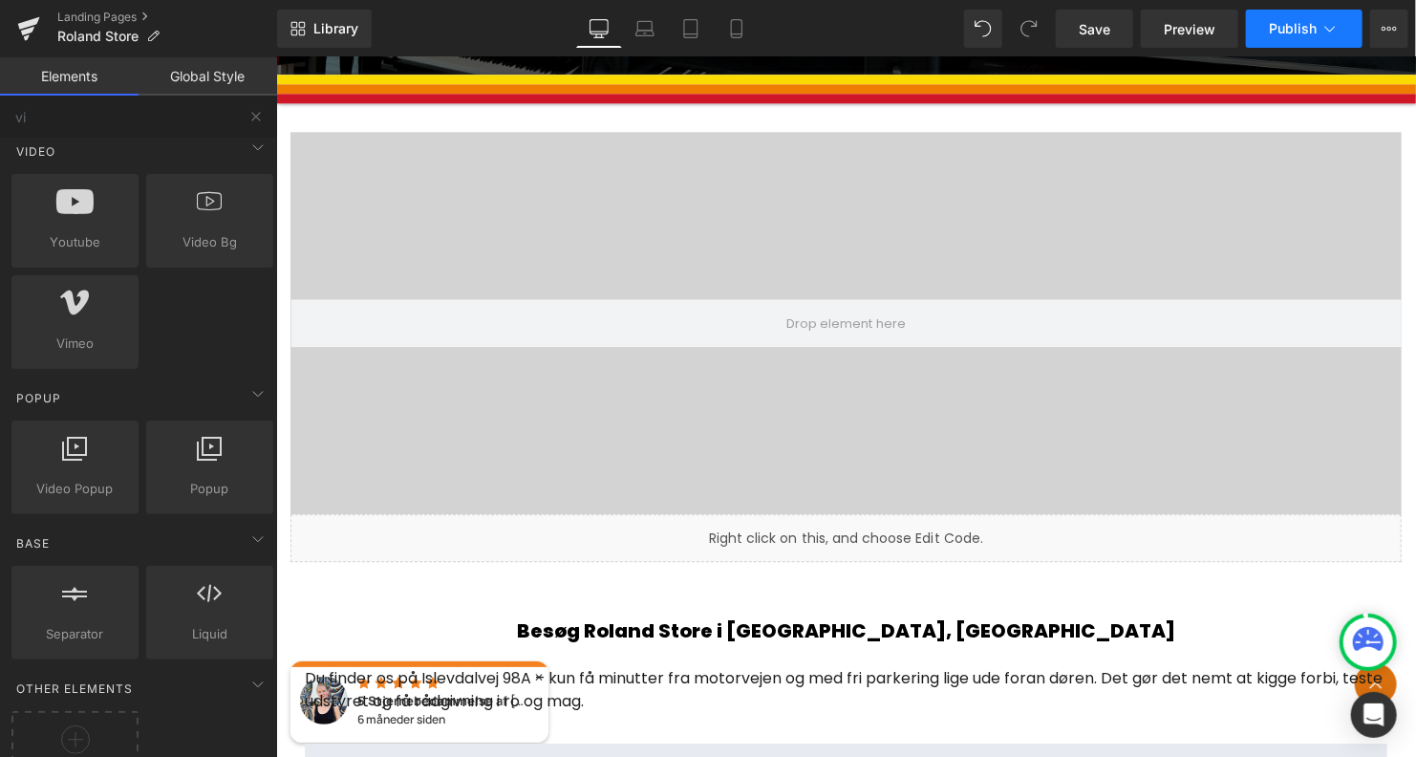
click at [1318, 28] on button "Publish" at bounding box center [1304, 29] width 117 height 38
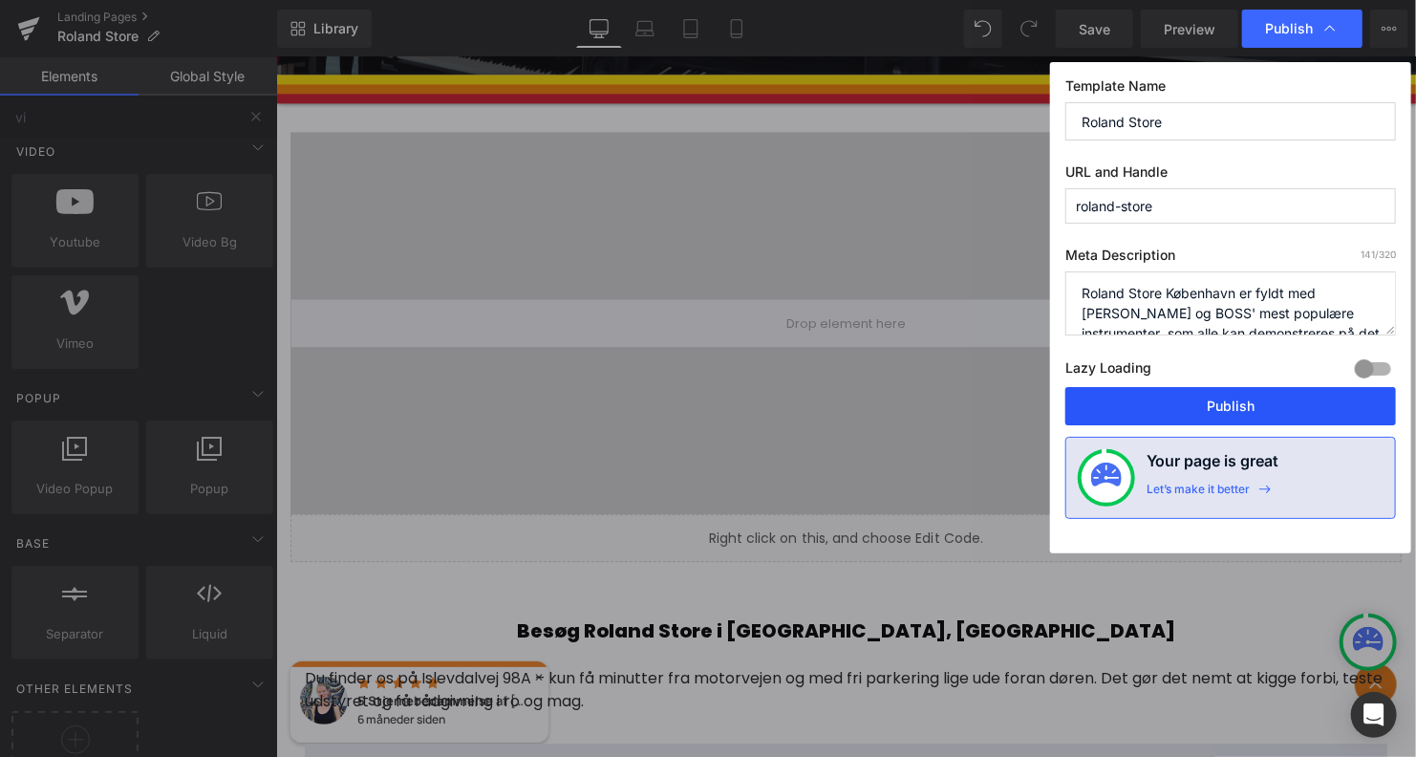
click at [1196, 402] on button "Publish" at bounding box center [1230, 406] width 331 height 38
